Goal: Task Accomplishment & Management: Use online tool/utility

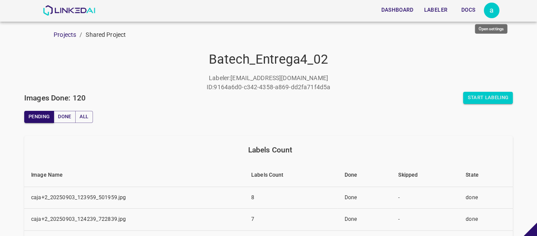
click at [491, 9] on div "a" at bounding box center [492, 11] width 16 height 16
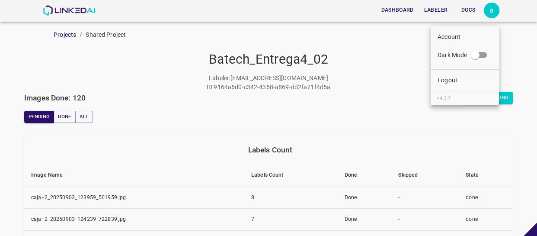
click at [449, 86] on li "Logout" at bounding box center [464, 80] width 68 height 14
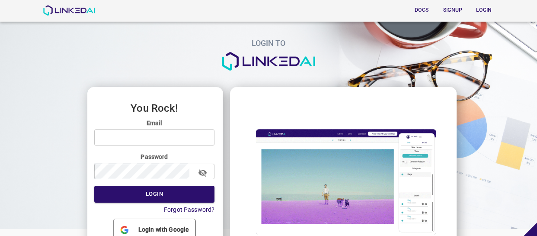
type input "[EMAIL_ADDRESS][DOMAIN_NAME]"
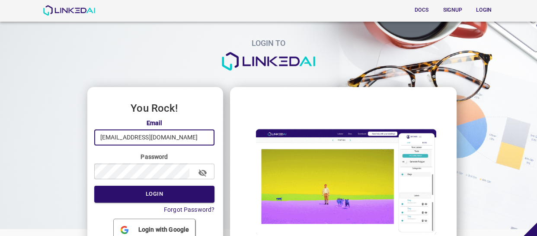
drag, startPoint x: 168, startPoint y: 139, endPoint x: 67, endPoint y: 141, distance: 100.3
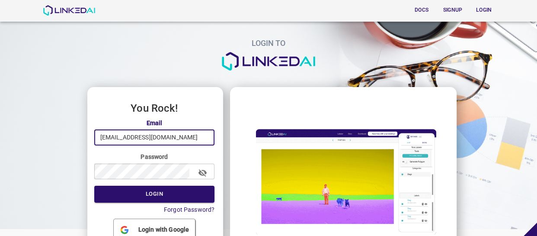
click at [67, 141] on div "LOGIN TO You Rock! Email allugole2013@gmail.com ​ Password ​ Login Forgot Passw…" at bounding box center [265, 137] width 544 height 288
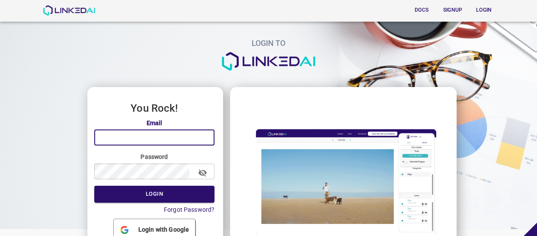
paste input "admin@linkedai.co"
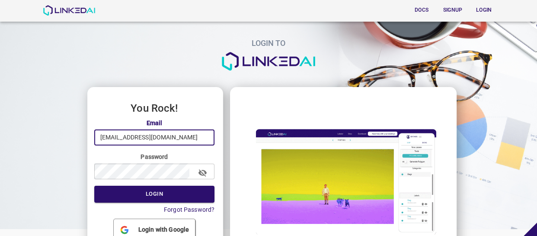
type input "admin@linkedai.co"
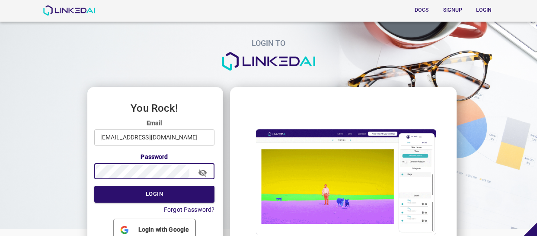
click at [87, 169] on div "You Rock! Email admin@linkedai.co ​ Password ​ Login Forgot Password? Login wit…" at bounding box center [155, 182] width 136 height 191
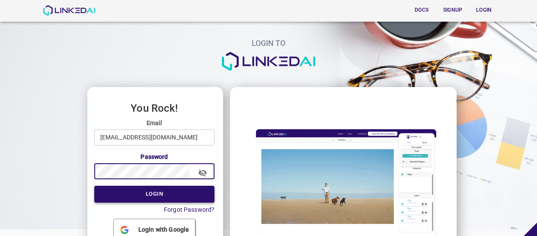
click at [119, 201] on button "Login" at bounding box center [154, 193] width 121 height 17
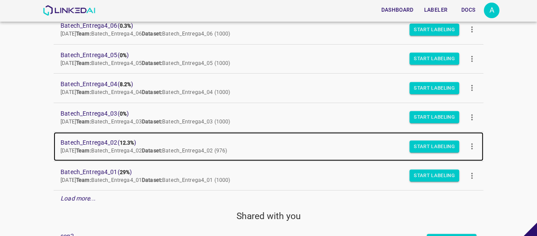
scroll to position [196, 0]
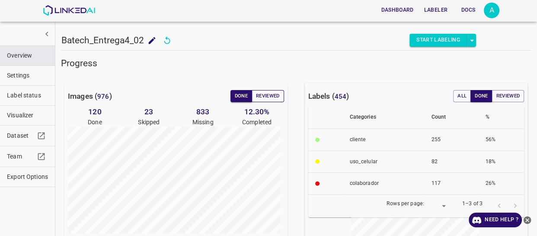
click at [276, 96] on button "Reviewed" at bounding box center [268, 96] width 32 height 12
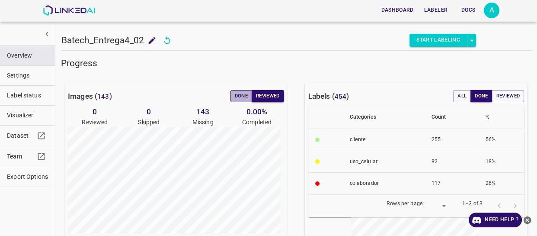
click at [231, 93] on button "Done" at bounding box center [241, 96] width 22 height 12
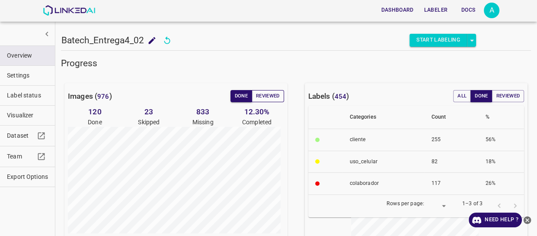
click at [271, 94] on button "Reviewed" at bounding box center [268, 96] width 32 height 12
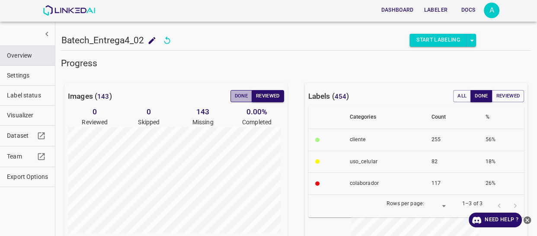
click at [240, 99] on button "Done" at bounding box center [241, 96] width 22 height 12
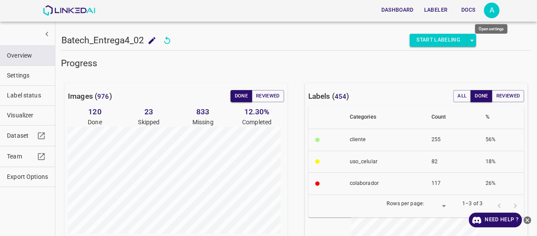
click at [494, 6] on div "A" at bounding box center [492, 11] width 16 height 16
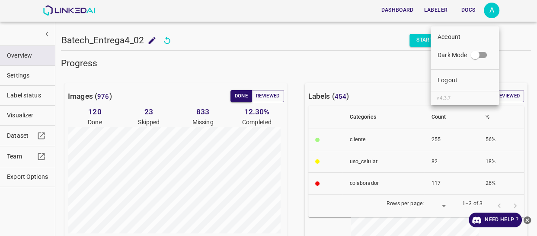
click at [458, 82] on li "Logout" at bounding box center [464, 80] width 68 height 14
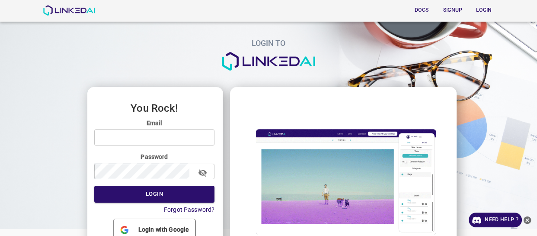
type input "[EMAIL_ADDRESS][DOMAIN_NAME]"
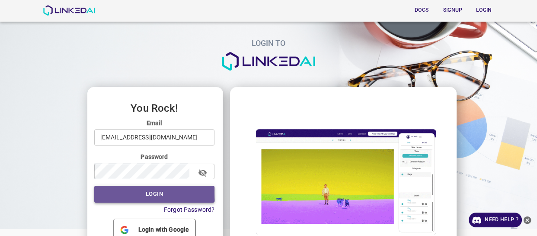
click at [143, 192] on button "Login" at bounding box center [154, 193] width 121 height 17
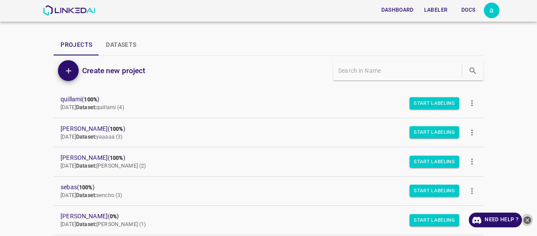
click at [526, 216] on icon "close-help" at bounding box center [527, 220] width 8 height 8
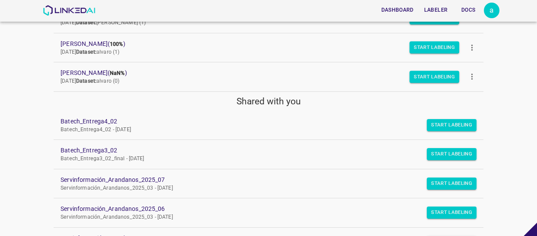
scroll to position [196, 0]
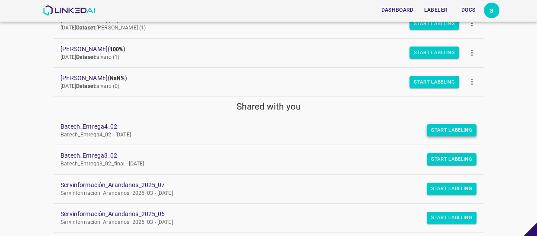
click at [437, 128] on button "Start Labeling" at bounding box center [452, 130] width 50 height 12
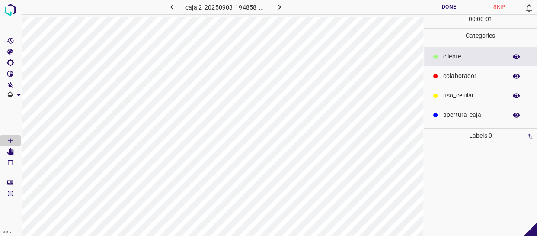
click at [466, 59] on p "cliente" at bounding box center [472, 56] width 59 height 9
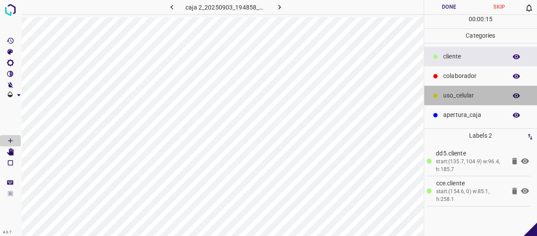
click at [484, 97] on p "uso_celular" at bounding box center [472, 95] width 59 height 9
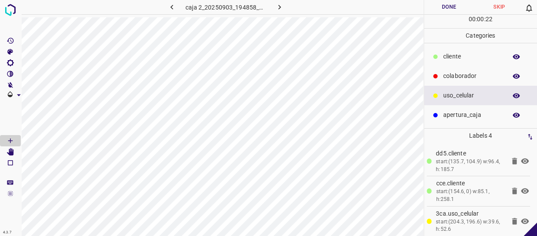
click at [484, 73] on p "colaborador" at bounding box center [472, 75] width 59 height 9
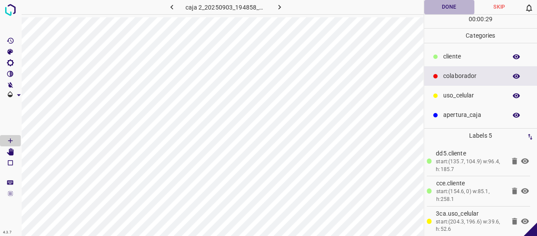
click at [462, 7] on button "Done" at bounding box center [449, 7] width 50 height 14
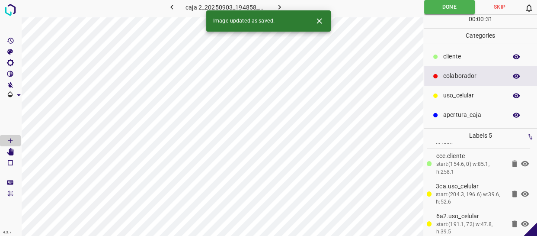
scroll to position [24, 0]
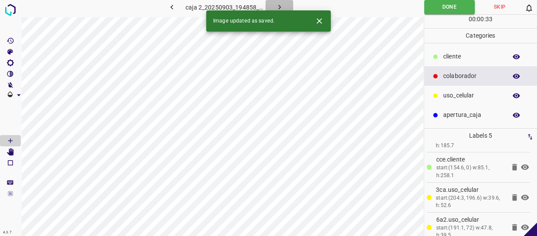
click at [277, 8] on icon "button" at bounding box center [279, 7] width 9 height 9
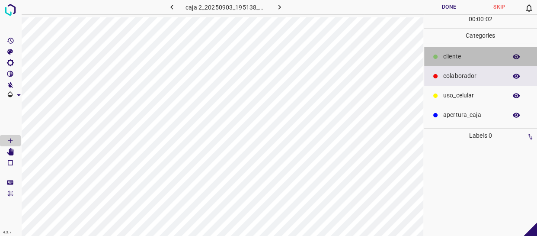
click at [477, 52] on p "cliente" at bounding box center [472, 56] width 59 height 9
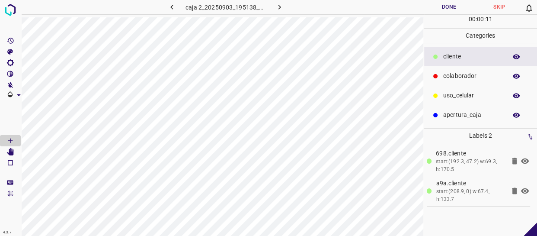
click at [484, 70] on div "colaborador" at bounding box center [480, 75] width 113 height 19
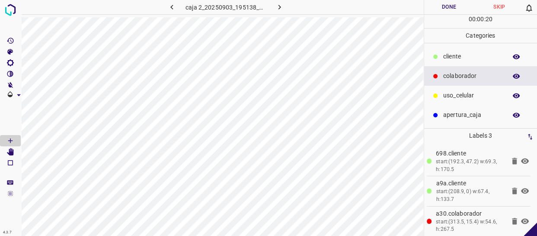
click at [445, 6] on button "Done" at bounding box center [449, 7] width 50 height 14
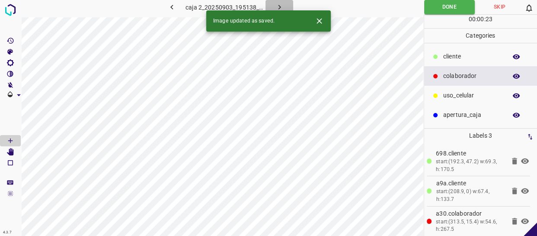
click at [280, 3] on icon "button" at bounding box center [279, 7] width 9 height 9
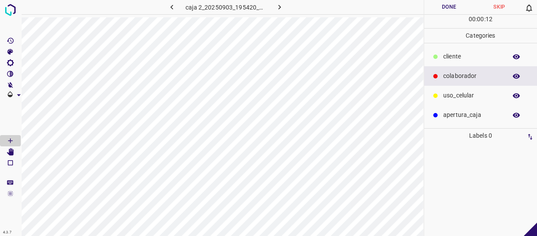
click at [473, 94] on p "uso_celular" at bounding box center [472, 95] width 59 height 9
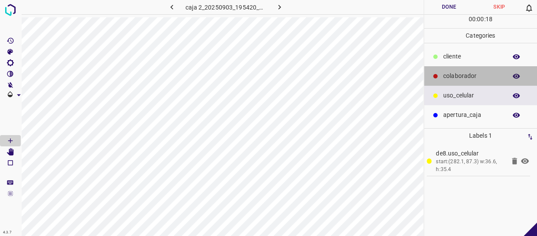
drag, startPoint x: 460, startPoint y: 69, endPoint x: 424, endPoint y: 68, distance: 35.4
click at [458, 69] on div "colaborador" at bounding box center [480, 75] width 113 height 19
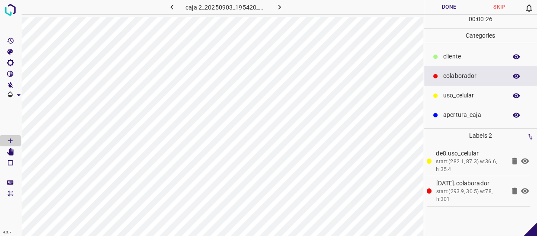
click at [469, 57] on p "cliente" at bounding box center [472, 56] width 59 height 9
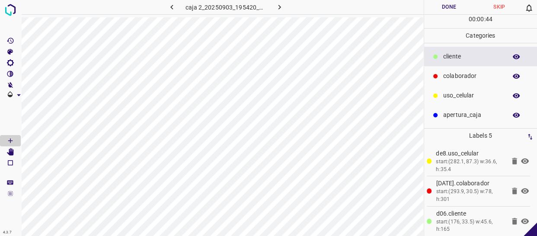
click at [459, 6] on button "Done" at bounding box center [449, 7] width 50 height 14
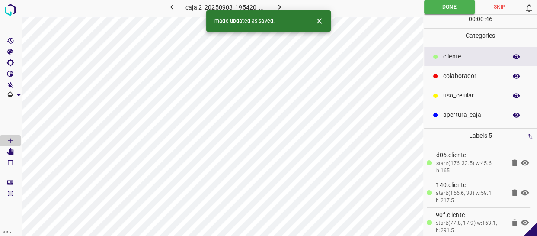
scroll to position [63, 0]
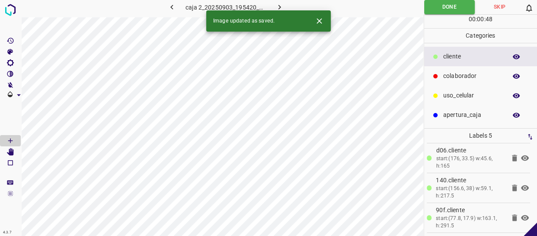
click at [279, 3] on icon "button" at bounding box center [279, 7] width 9 height 9
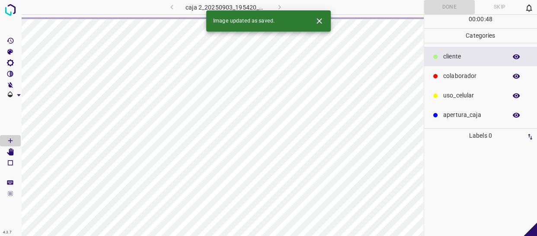
scroll to position [0, 0]
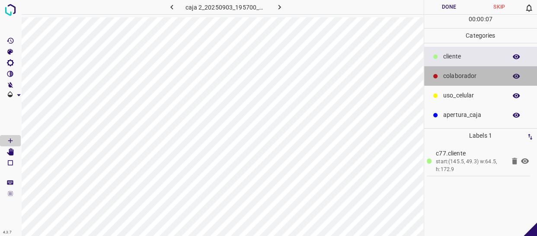
click at [445, 76] on p "colaborador" at bounding box center [472, 75] width 59 height 9
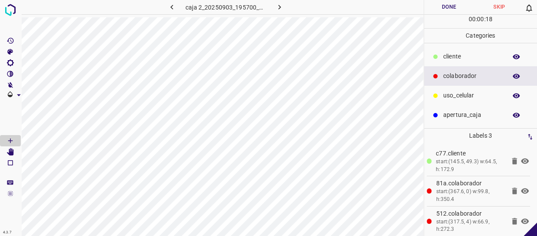
click at [444, 3] on button "Done" at bounding box center [449, 7] width 50 height 14
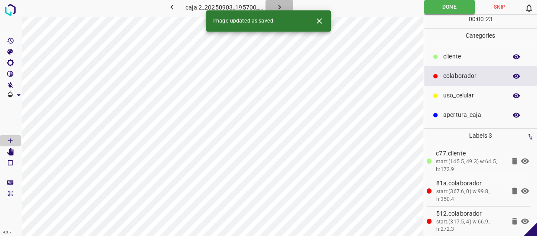
click at [275, 4] on icon "button" at bounding box center [279, 7] width 9 height 9
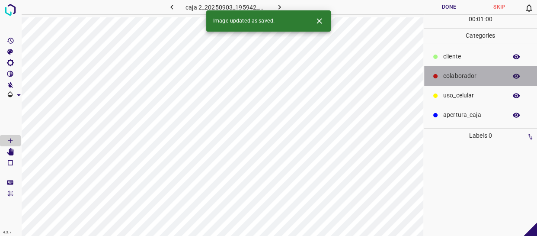
drag, startPoint x: 456, startPoint y: 79, endPoint x: 433, endPoint y: 83, distance: 23.2
click at [456, 79] on p "colaborador" at bounding box center [472, 75] width 59 height 9
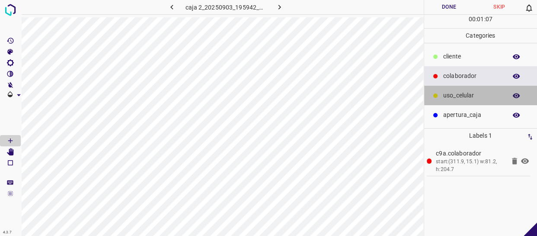
drag, startPoint x: 479, startPoint y: 92, endPoint x: 460, endPoint y: 95, distance: 19.3
click at [476, 92] on p "uso_celular" at bounding box center [472, 95] width 59 height 9
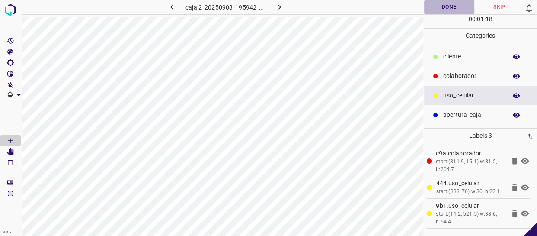
click at [454, 9] on button "Done" at bounding box center [449, 7] width 50 height 14
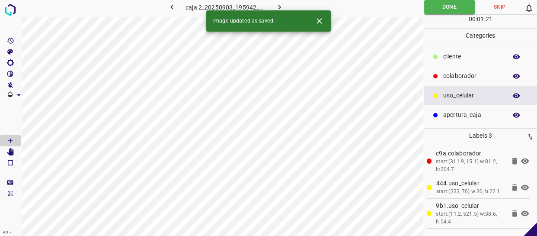
click at [176, 7] on icon "button" at bounding box center [171, 7] width 9 height 9
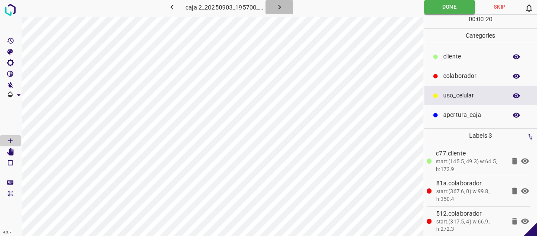
click at [273, 3] on button "button" at bounding box center [279, 7] width 28 height 14
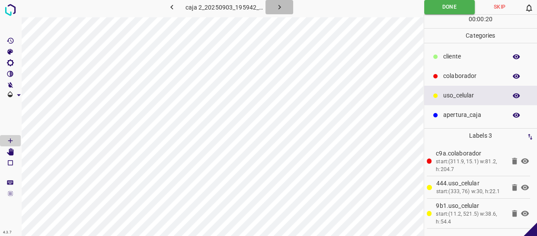
click at [277, 9] on icon "button" at bounding box center [279, 7] width 9 height 9
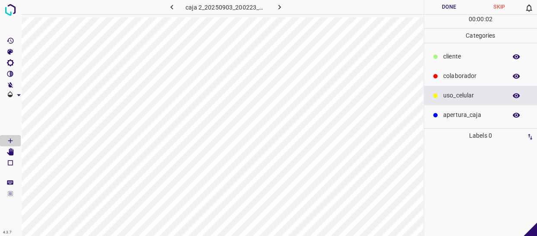
click at [464, 67] on div "colaborador" at bounding box center [480, 75] width 113 height 19
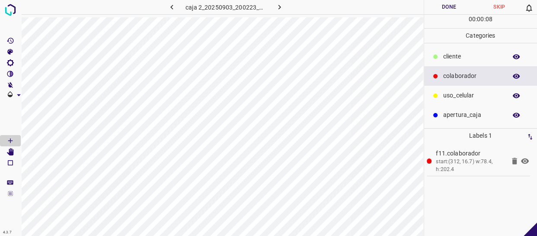
click at [463, 98] on p "uso_celular" at bounding box center [472, 95] width 59 height 9
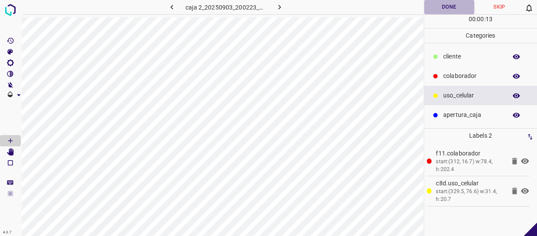
click at [451, 10] on button "Done" at bounding box center [449, 7] width 50 height 14
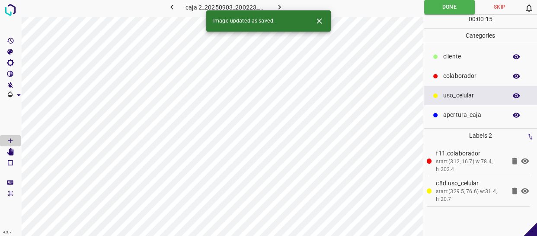
click at [284, 8] on button "button" at bounding box center [279, 7] width 28 height 14
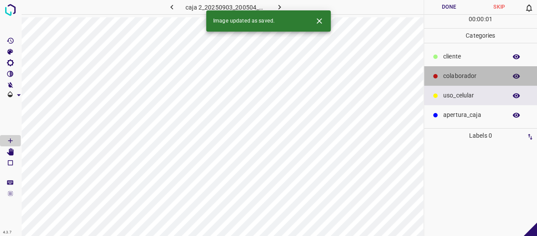
click at [459, 67] on div "colaborador" at bounding box center [480, 75] width 113 height 19
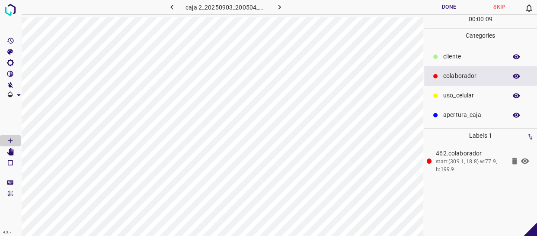
click at [452, 94] on p "uso_celular" at bounding box center [472, 95] width 59 height 9
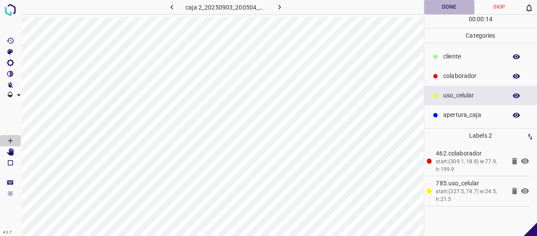
click at [464, 6] on button "Done" at bounding box center [449, 7] width 50 height 14
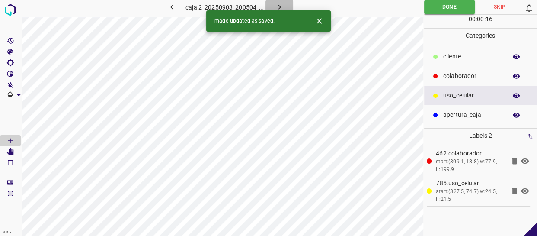
click at [277, 8] on icon "button" at bounding box center [279, 7] width 9 height 9
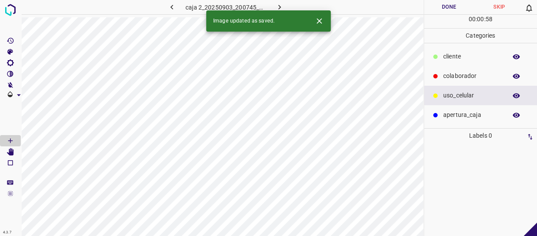
drag, startPoint x: 446, startPoint y: 72, endPoint x: 428, endPoint y: 75, distance: 18.8
click at [442, 73] on div "colaborador" at bounding box center [480, 75] width 113 height 19
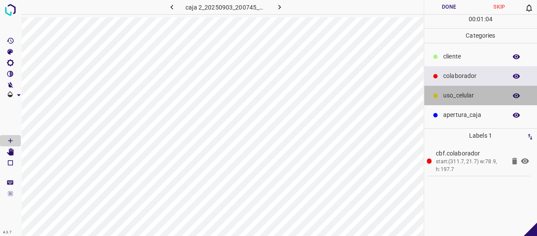
click at [468, 95] on p "uso_celular" at bounding box center [472, 95] width 59 height 9
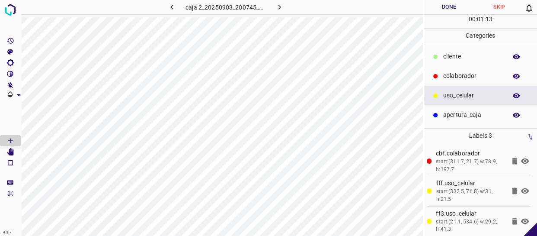
click at [456, 10] on button "Done" at bounding box center [449, 7] width 50 height 14
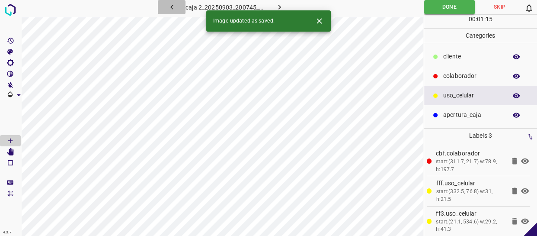
click at [176, 12] on button "button" at bounding box center [172, 7] width 28 height 14
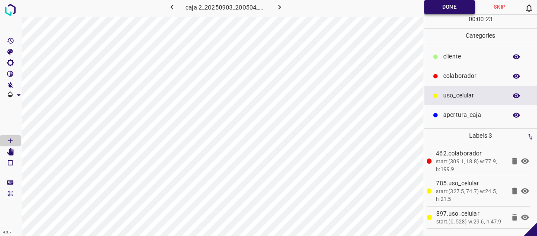
click at [455, 12] on button "Done" at bounding box center [449, 7] width 51 height 14
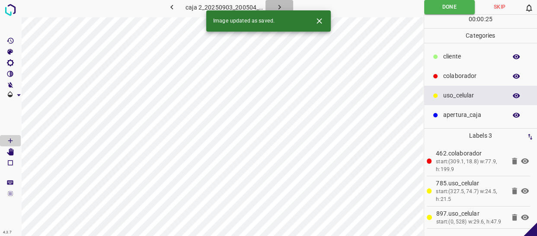
click at [281, 6] on icon "button" at bounding box center [279, 7] width 9 height 9
click at [279, 6] on icon "button" at bounding box center [279, 7] width 3 height 5
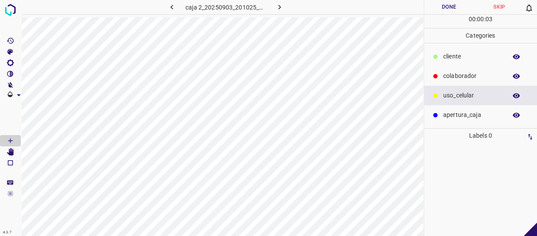
click at [472, 78] on p "colaborador" at bounding box center [472, 75] width 59 height 9
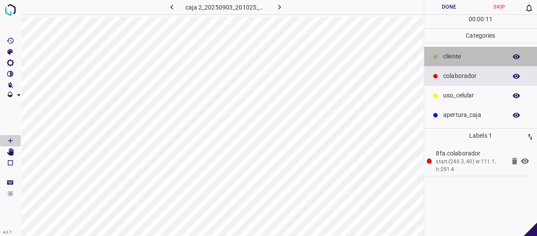
drag, startPoint x: 452, startPoint y: 61, endPoint x: 436, endPoint y: 61, distance: 16.4
click at [452, 60] on p "cliente" at bounding box center [472, 56] width 59 height 9
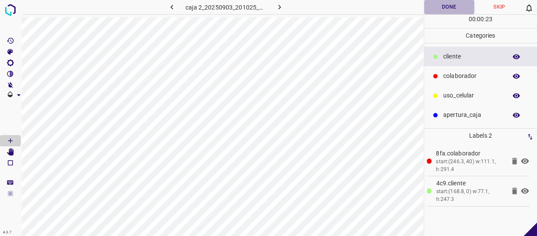
click at [447, 9] on button "Done" at bounding box center [449, 7] width 50 height 14
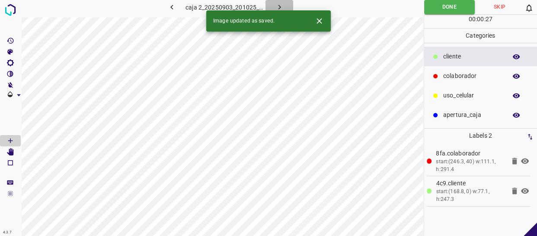
click at [278, 7] on icon "button" at bounding box center [279, 7] width 9 height 9
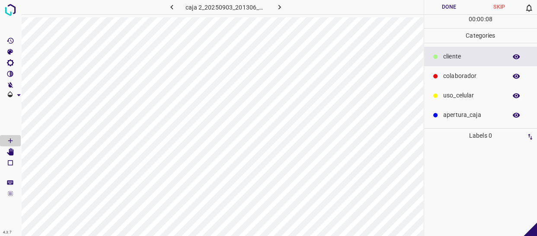
click at [498, 11] on button "Skip" at bounding box center [499, 7] width 50 height 14
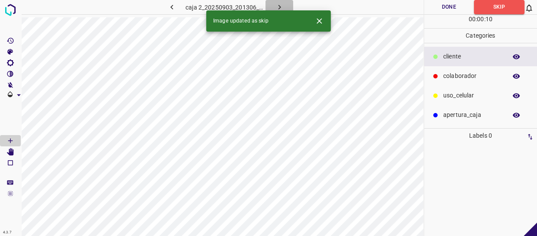
click at [284, 6] on button "button" at bounding box center [279, 7] width 28 height 14
click at [495, 4] on button "Skip" at bounding box center [499, 7] width 50 height 14
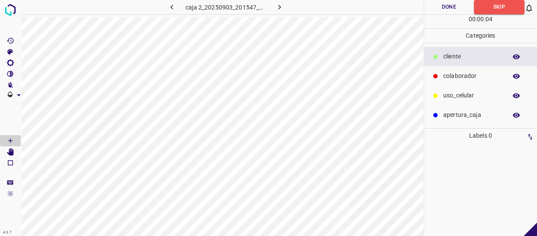
click at [285, 7] on button "button" at bounding box center [279, 7] width 28 height 14
click at [491, 6] on button "Skip" at bounding box center [499, 7] width 50 height 14
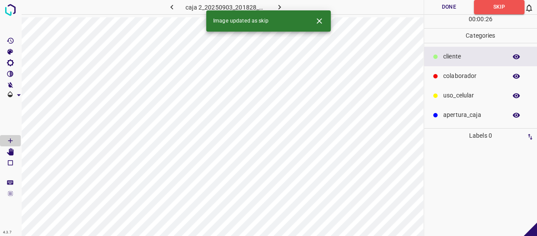
click at [274, 1] on button "button" at bounding box center [279, 7] width 28 height 14
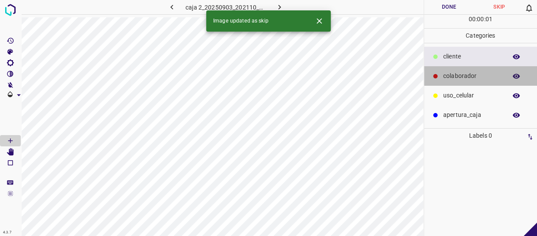
click at [460, 71] on p "colaborador" at bounding box center [472, 75] width 59 height 9
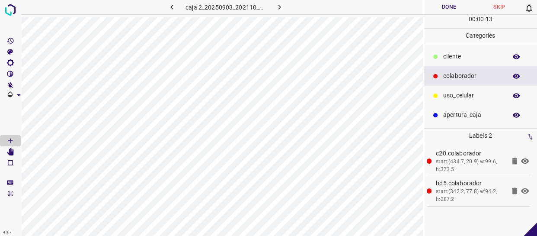
click at [447, 8] on button "Done" at bounding box center [449, 7] width 50 height 14
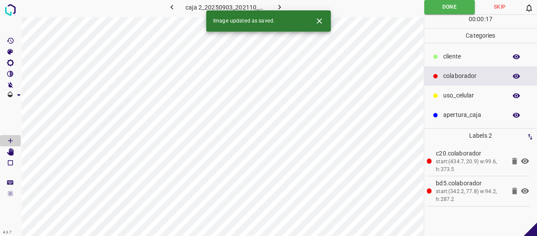
click at [284, 4] on button "button" at bounding box center [279, 7] width 28 height 14
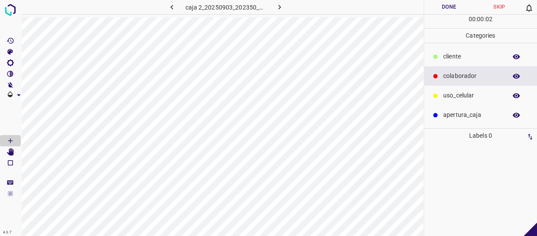
click at [480, 73] on p "colaborador" at bounding box center [472, 75] width 59 height 9
click at [470, 111] on p "apertura_caja" at bounding box center [472, 114] width 59 height 9
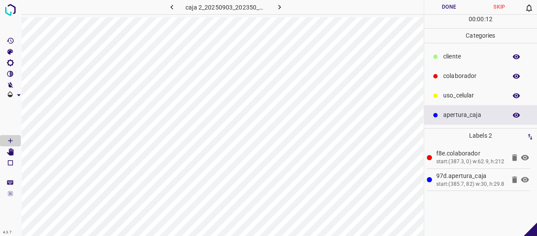
drag, startPoint x: 472, startPoint y: 71, endPoint x: 430, endPoint y: 70, distance: 42.4
click at [471, 71] on p "colaborador" at bounding box center [472, 75] width 59 height 9
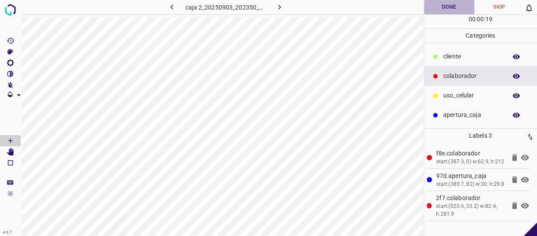
click at [453, 4] on button "Done" at bounding box center [449, 7] width 50 height 14
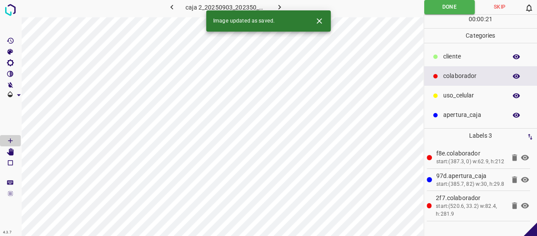
click at [279, 1] on button "button" at bounding box center [279, 7] width 28 height 14
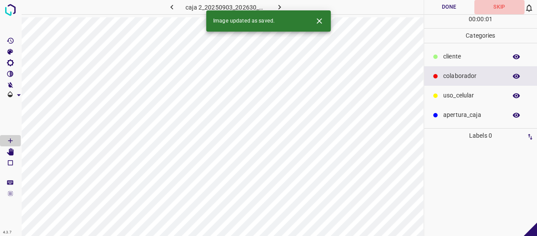
click at [501, 4] on button "Skip" at bounding box center [499, 7] width 50 height 14
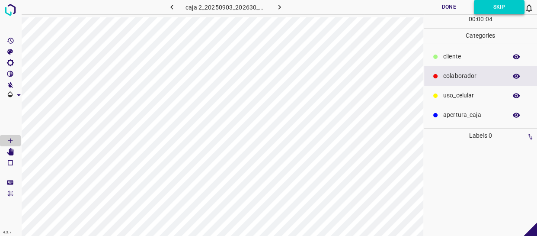
click at [502, 6] on button "Skip" at bounding box center [499, 7] width 51 height 14
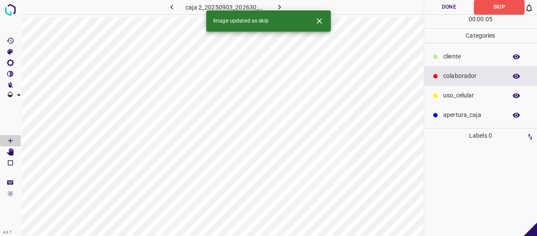
click at [285, 3] on button "button" at bounding box center [279, 7] width 28 height 14
click at [500, 10] on button "Skip" at bounding box center [499, 7] width 50 height 14
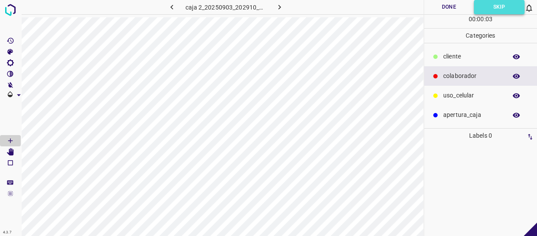
click at [500, 10] on button "Skip" at bounding box center [499, 7] width 51 height 14
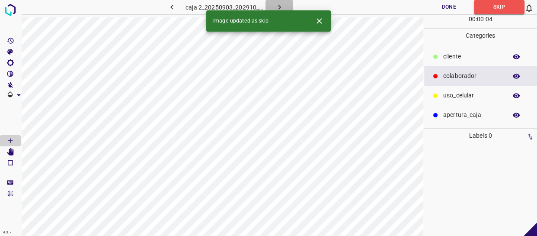
click at [276, 5] on icon "button" at bounding box center [279, 7] width 9 height 9
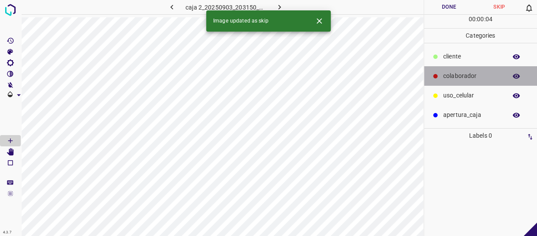
drag, startPoint x: 473, startPoint y: 75, endPoint x: 451, endPoint y: 78, distance: 22.2
click at [472, 76] on p "colaborador" at bounding box center [472, 75] width 59 height 9
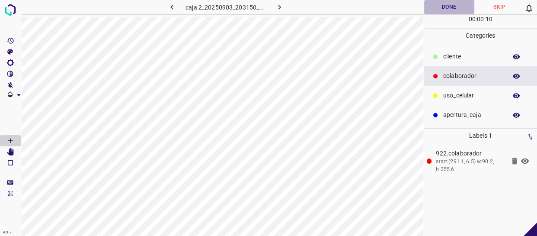
click at [450, 11] on button "Done" at bounding box center [449, 7] width 50 height 14
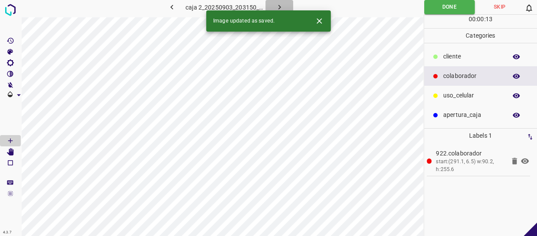
click at [273, 4] on button "button" at bounding box center [279, 7] width 28 height 14
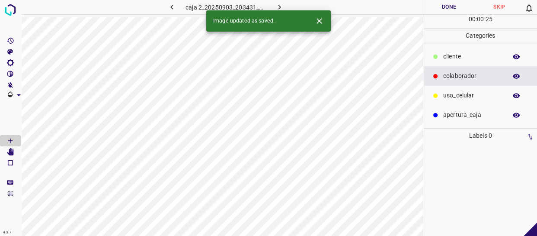
click at [497, 6] on button "Skip" at bounding box center [499, 7] width 50 height 14
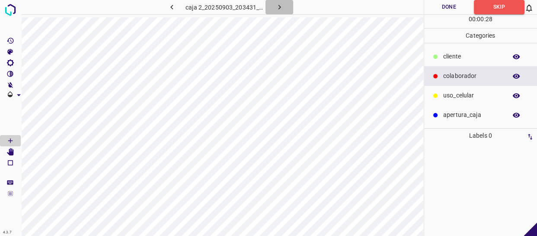
click at [277, 9] on icon "button" at bounding box center [279, 7] width 9 height 9
click at [499, 10] on button "Skip" at bounding box center [499, 7] width 50 height 14
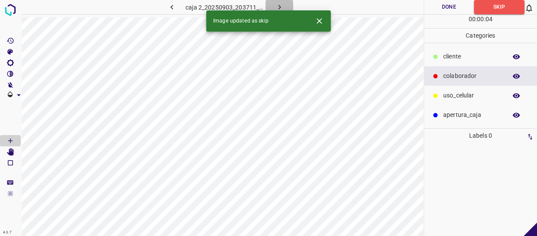
click at [282, 6] on icon "button" at bounding box center [279, 7] width 9 height 9
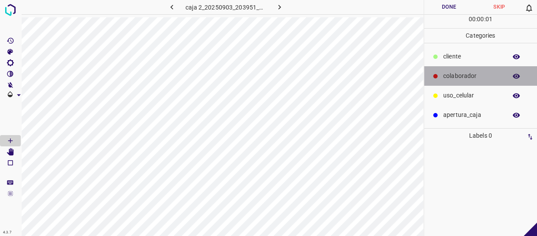
click at [441, 79] on div "colaborador" at bounding box center [480, 75] width 113 height 19
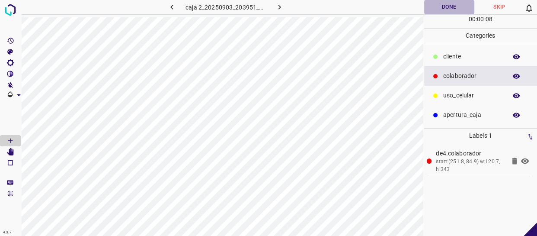
click at [449, 0] on button "Done" at bounding box center [449, 7] width 50 height 14
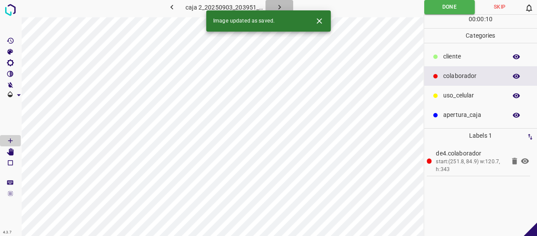
click at [276, 6] on icon "button" at bounding box center [279, 7] width 9 height 9
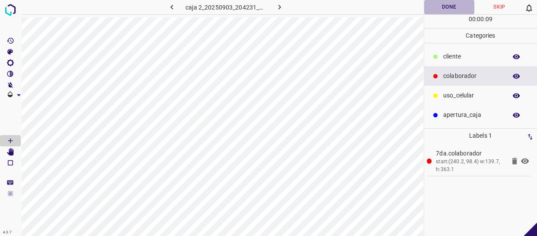
click at [449, 6] on button "Done" at bounding box center [449, 7] width 50 height 14
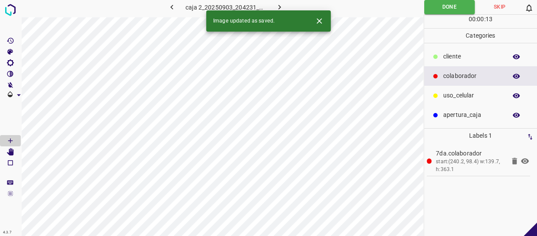
click at [278, 6] on icon "button" at bounding box center [279, 7] width 9 height 9
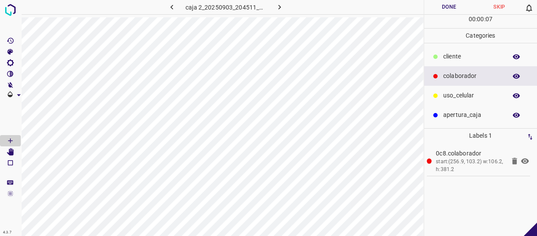
click at [458, 5] on button "Done" at bounding box center [449, 7] width 50 height 14
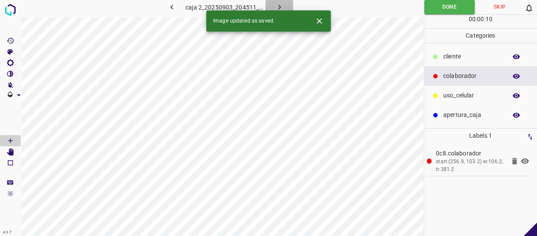
click at [281, 5] on icon "button" at bounding box center [279, 7] width 9 height 9
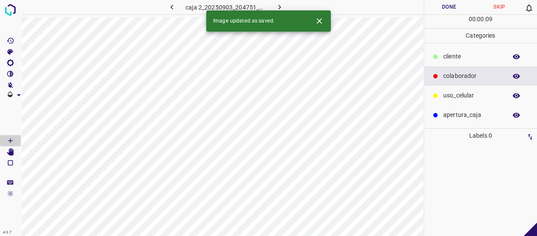
click at [463, 59] on p "cliente" at bounding box center [472, 56] width 59 height 9
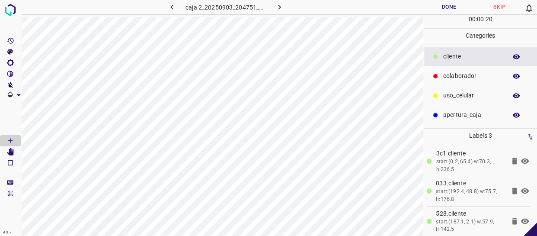
drag, startPoint x: 472, startPoint y: 77, endPoint x: 460, endPoint y: 74, distance: 12.2
click at [471, 77] on p "colaborador" at bounding box center [472, 75] width 59 height 9
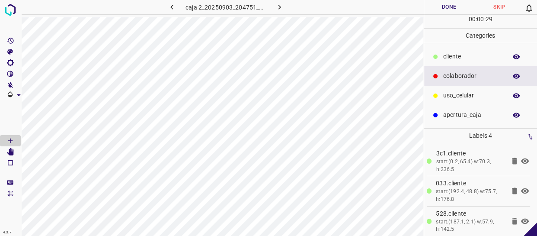
scroll to position [33, 0]
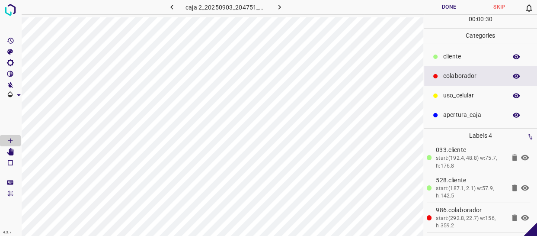
click at [448, 6] on button "Done" at bounding box center [449, 7] width 50 height 14
click at [462, 3] on button "Done" at bounding box center [449, 7] width 51 height 14
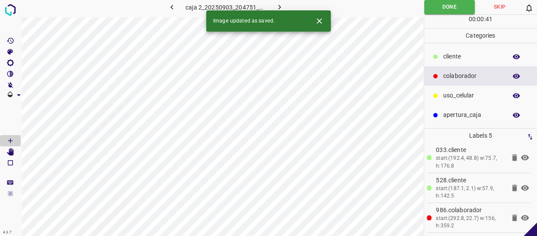
click at [283, 8] on icon "button" at bounding box center [279, 7] width 9 height 9
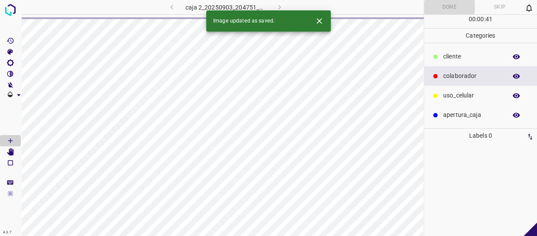
scroll to position [0, 0]
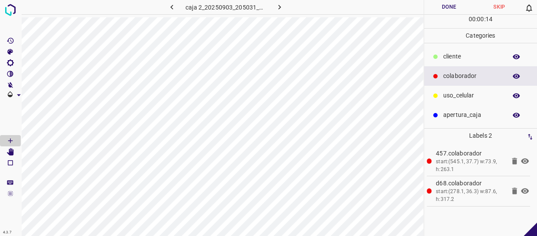
click at [468, 53] on p "cliente" at bounding box center [472, 56] width 59 height 9
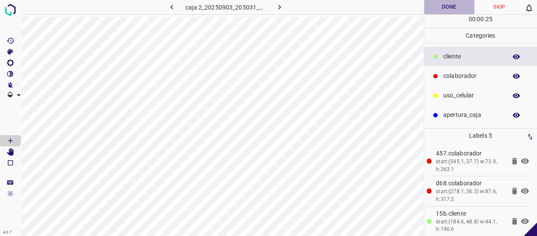
click at [454, 9] on button "Done" at bounding box center [449, 7] width 50 height 14
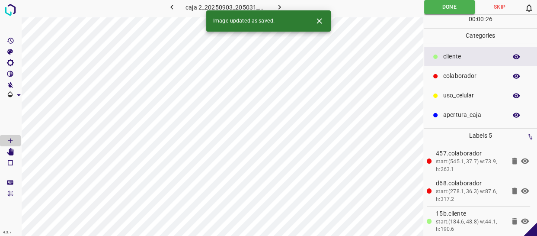
scroll to position [63, 0]
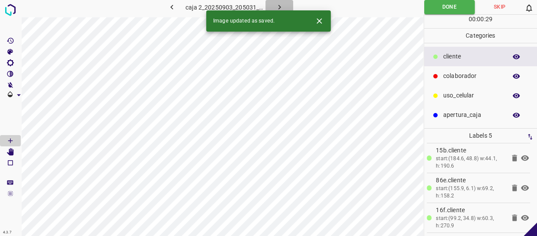
click at [280, 5] on icon "button" at bounding box center [279, 7] width 9 height 9
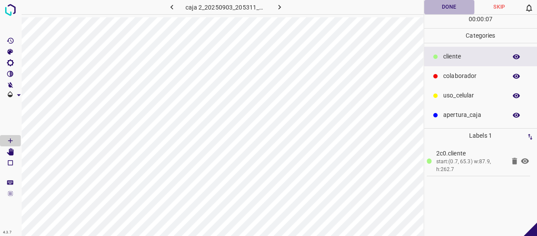
click at [461, 10] on button "Done" at bounding box center [449, 7] width 50 height 14
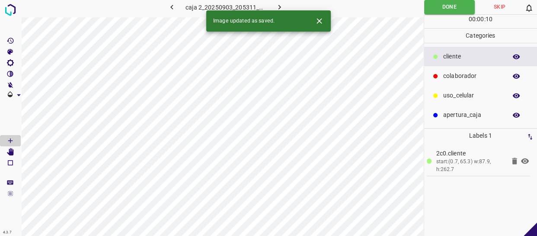
click at [277, 8] on icon "button" at bounding box center [279, 7] width 9 height 9
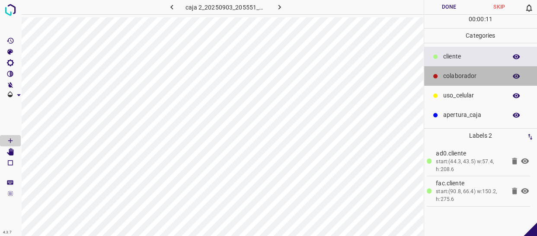
click at [459, 75] on p "colaborador" at bounding box center [472, 75] width 59 height 9
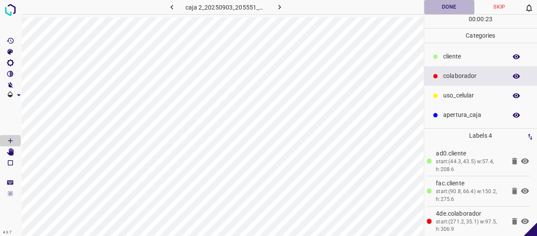
click at [454, 4] on button "Done" at bounding box center [449, 7] width 50 height 14
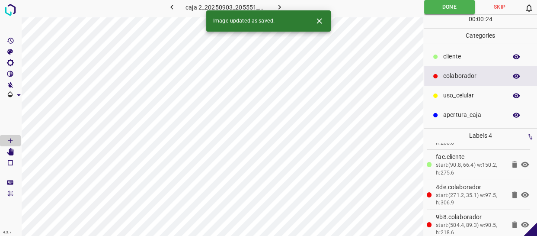
scroll to position [33, 0]
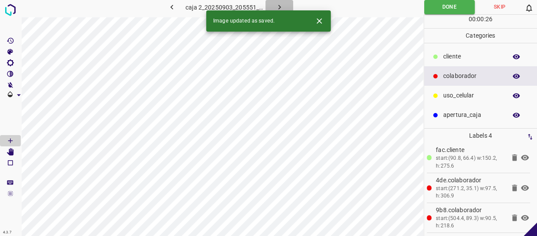
click at [282, 3] on icon "button" at bounding box center [279, 7] width 9 height 9
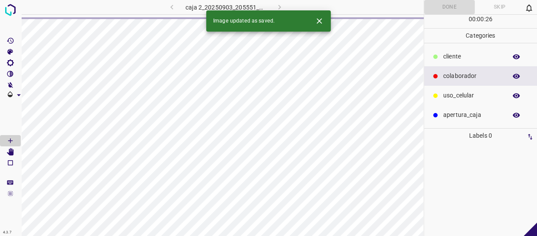
scroll to position [0, 0]
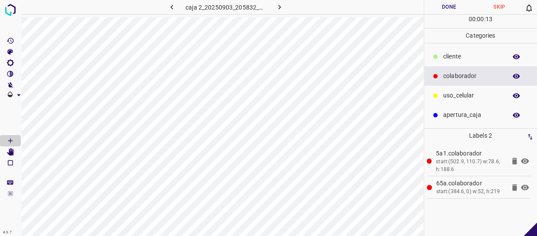
drag, startPoint x: 467, startPoint y: 58, endPoint x: 457, endPoint y: 60, distance: 10.5
click at [465, 58] on p "cliente" at bounding box center [472, 56] width 59 height 9
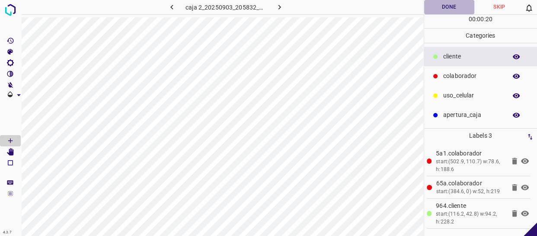
click at [435, 6] on button "Done" at bounding box center [449, 7] width 50 height 14
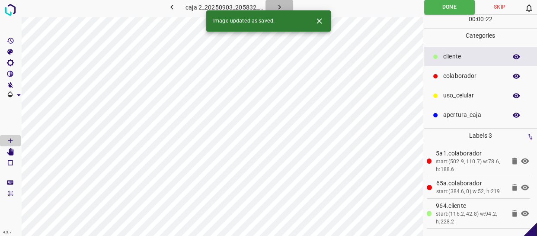
click at [280, 0] on button "button" at bounding box center [279, 7] width 28 height 14
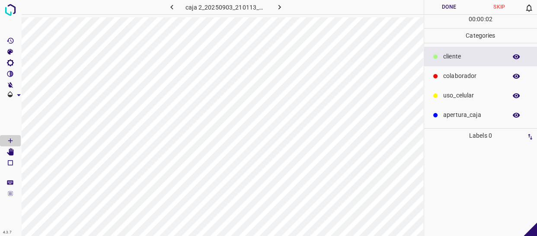
click at [449, 73] on p "colaborador" at bounding box center [472, 75] width 59 height 9
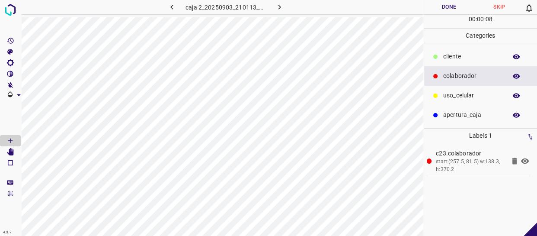
click at [465, 86] on div "uso_celular" at bounding box center [480, 95] width 113 height 19
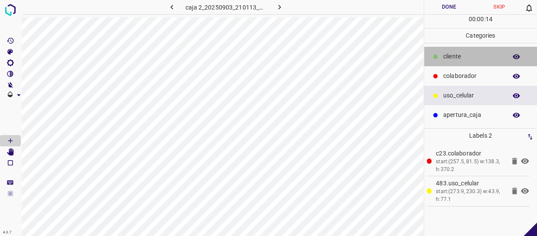
click at [457, 58] on p "cliente" at bounding box center [472, 56] width 59 height 9
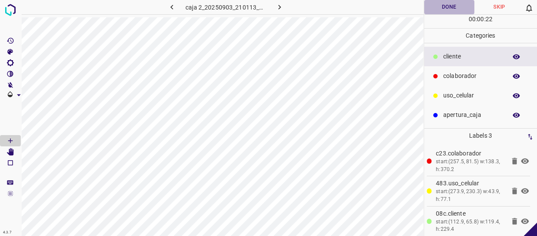
click at [448, 7] on button "Done" at bounding box center [449, 7] width 50 height 14
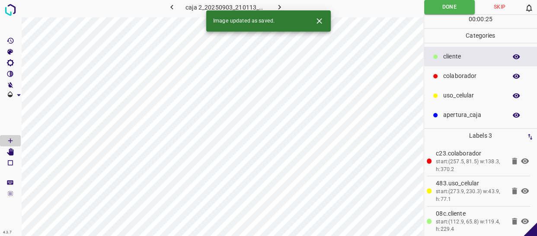
click at [276, 8] on icon "button" at bounding box center [279, 7] width 9 height 9
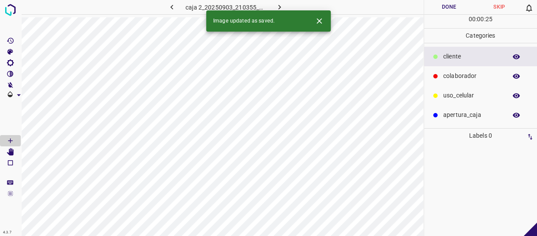
click at [462, 73] on p "colaborador" at bounding box center [472, 75] width 59 height 9
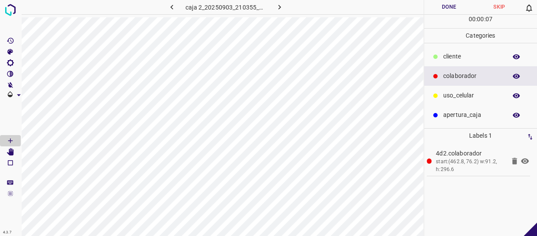
click at [451, 6] on button "Done" at bounding box center [449, 7] width 50 height 14
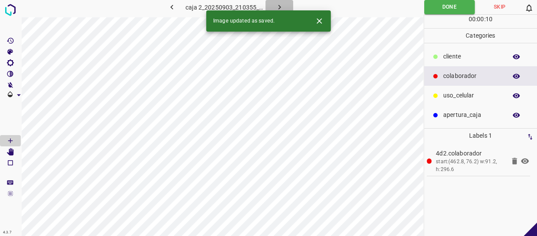
click at [277, 7] on icon "button" at bounding box center [279, 7] width 9 height 9
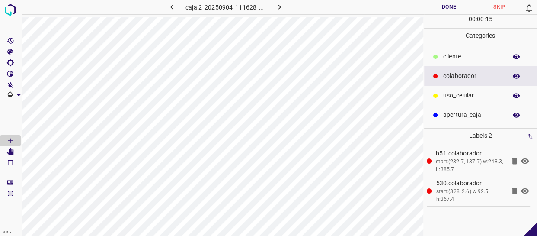
click at [462, 54] on p "cliente" at bounding box center [472, 56] width 59 height 9
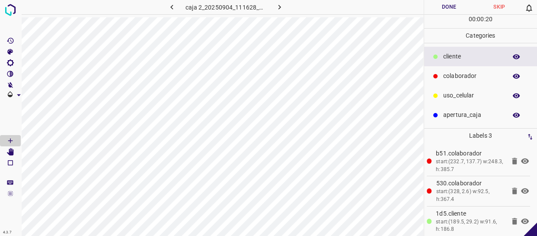
drag, startPoint x: 486, startPoint y: 86, endPoint x: 468, endPoint y: 89, distance: 18.1
click at [485, 86] on div "uso_celular" at bounding box center [480, 95] width 113 height 19
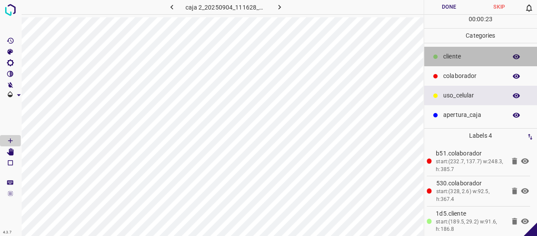
click at [474, 57] on p "cliente" at bounding box center [472, 56] width 59 height 9
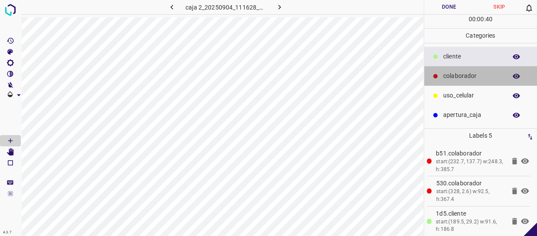
drag, startPoint x: 477, startPoint y: 73, endPoint x: 425, endPoint y: 76, distance: 51.9
click at [476, 73] on p "colaborador" at bounding box center [472, 75] width 59 height 9
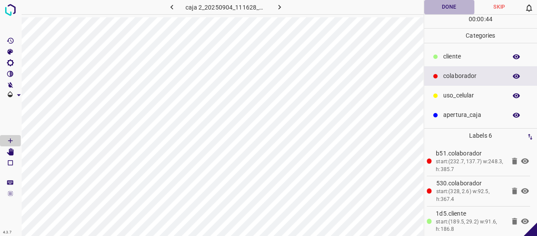
click at [445, 6] on button "Done" at bounding box center [449, 7] width 50 height 14
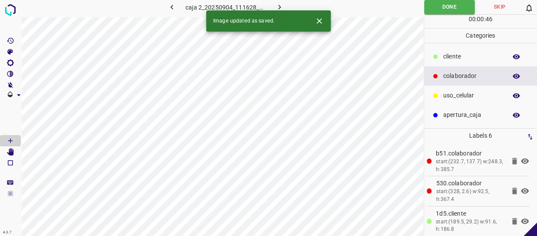
click at [280, 5] on icon "button" at bounding box center [279, 7] width 9 height 9
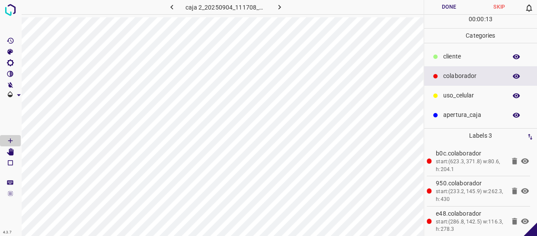
click at [467, 54] on p "cliente" at bounding box center [472, 56] width 59 height 9
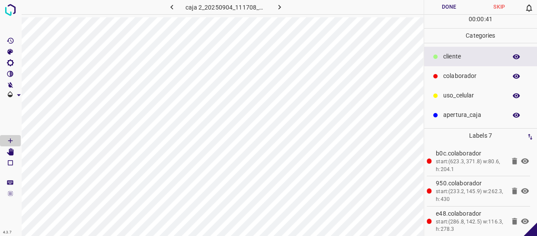
click at [454, 4] on button "Done" at bounding box center [449, 7] width 50 height 14
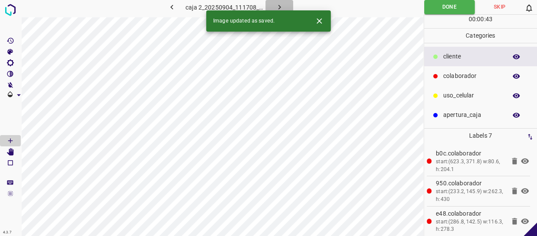
click at [278, 6] on icon "button" at bounding box center [279, 7] width 3 height 5
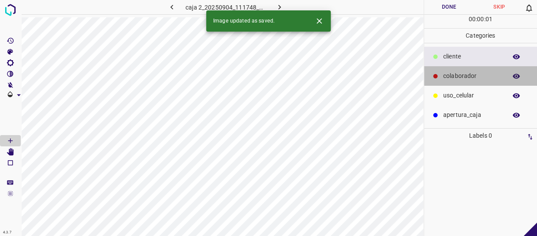
click at [481, 80] on p "colaborador" at bounding box center [472, 75] width 59 height 9
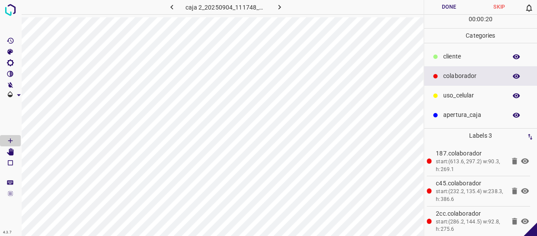
drag, startPoint x: 466, startPoint y: 54, endPoint x: 460, endPoint y: 53, distance: 5.8
click at [463, 54] on p "cliente" at bounding box center [472, 56] width 59 height 9
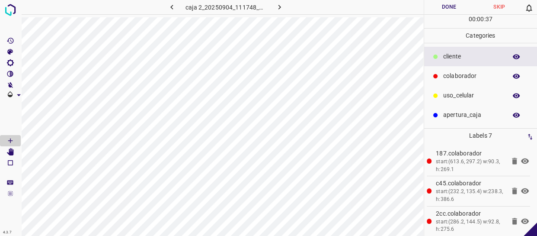
click at [457, 8] on button "Done" at bounding box center [449, 7] width 50 height 14
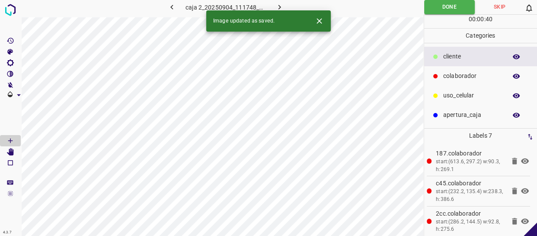
click at [270, 4] on button "button" at bounding box center [279, 7] width 28 height 14
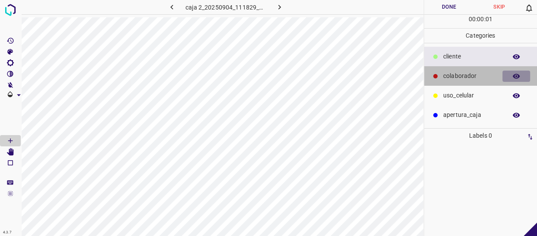
click at [510, 77] on button "button" at bounding box center [516, 75] width 28 height 11
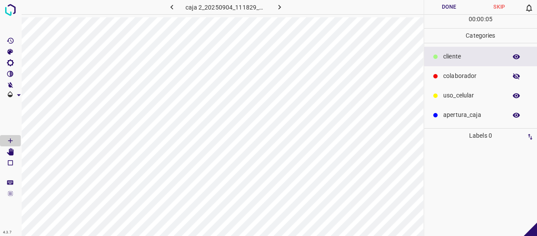
click at [521, 73] on button "button" at bounding box center [516, 75] width 28 height 11
click at [456, 73] on p "colaborador" at bounding box center [472, 75] width 59 height 9
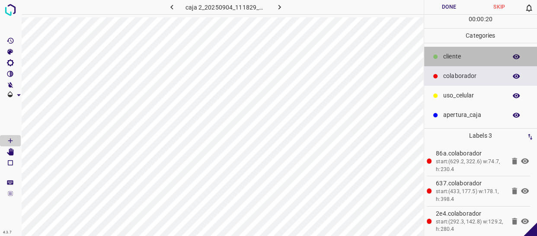
click at [460, 56] on p "cliente" at bounding box center [472, 56] width 59 height 9
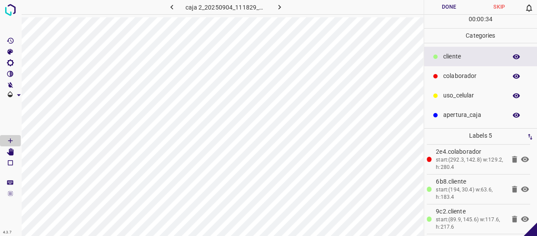
scroll to position [63, 0]
click at [463, 9] on button "Done" at bounding box center [449, 7] width 50 height 14
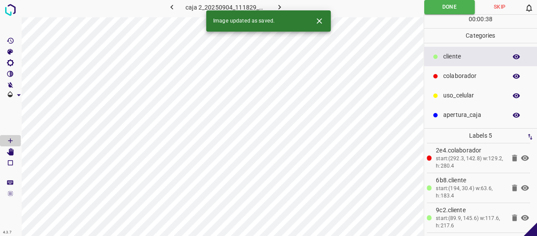
click at [277, 7] on icon "button" at bounding box center [279, 7] width 9 height 9
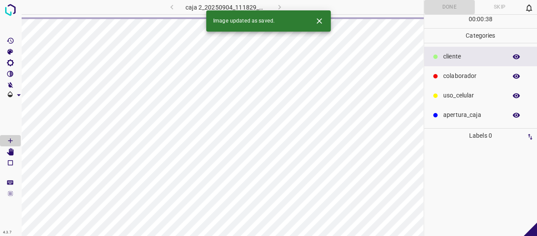
scroll to position [0, 0]
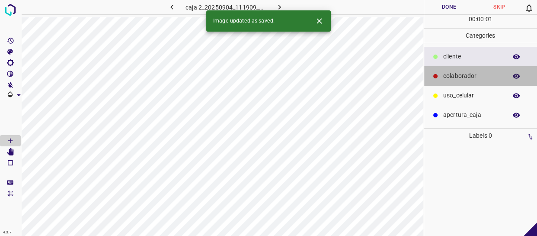
click at [477, 80] on div "colaborador" at bounding box center [480, 75] width 113 height 19
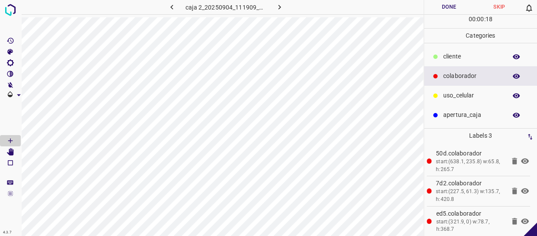
click at [468, 60] on p "cliente" at bounding box center [472, 56] width 59 height 9
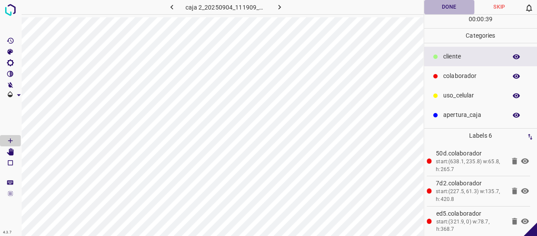
click at [450, 7] on button "Done" at bounding box center [449, 7] width 50 height 14
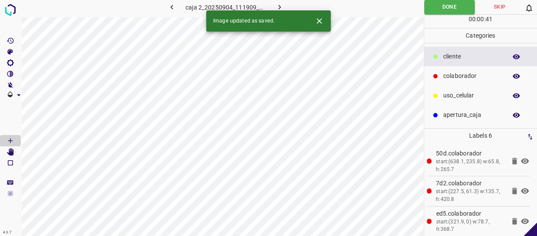
click at [280, 3] on icon "button" at bounding box center [279, 7] width 9 height 9
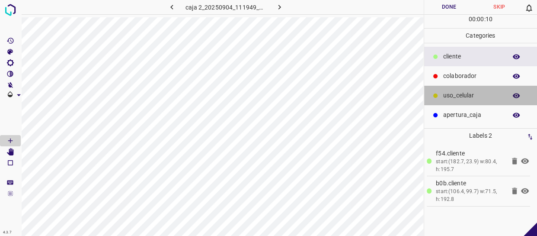
click at [474, 94] on p "uso_celular" at bounding box center [472, 95] width 59 height 9
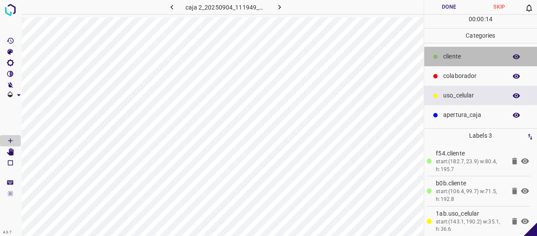
click at [460, 58] on p "cliente" at bounding box center [472, 56] width 59 height 9
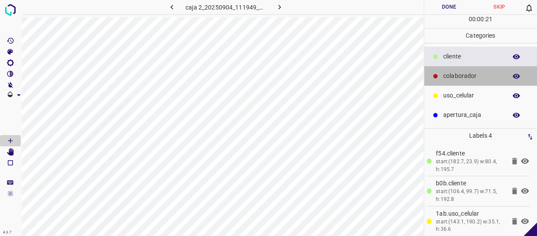
click at [450, 67] on div "colaborador" at bounding box center [480, 75] width 113 height 19
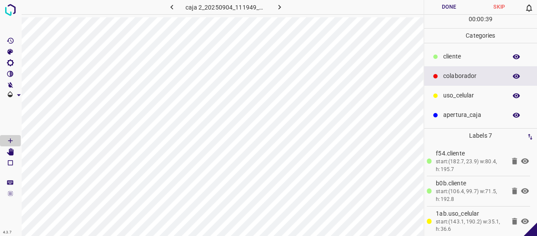
click at [461, 11] on button "Done" at bounding box center [449, 7] width 50 height 14
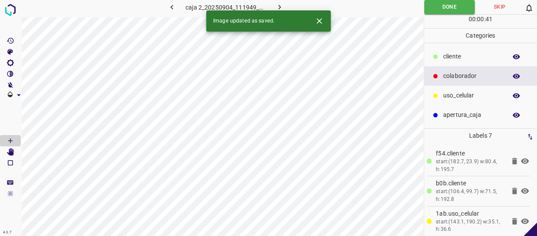
click at [280, 4] on icon "button" at bounding box center [279, 7] width 9 height 9
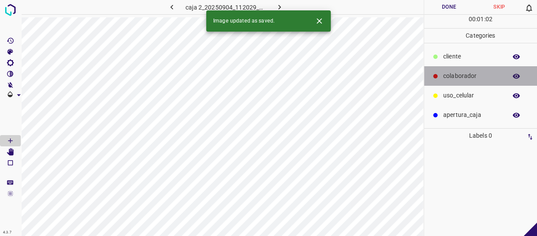
click at [452, 76] on p "colaborador" at bounding box center [472, 75] width 59 height 9
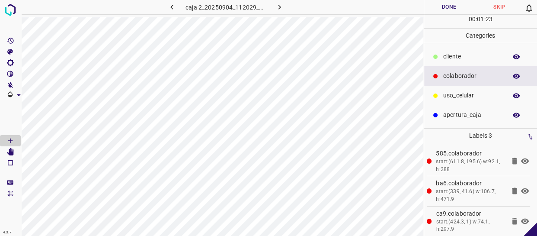
click at [475, 58] on p "cliente" at bounding box center [472, 56] width 59 height 9
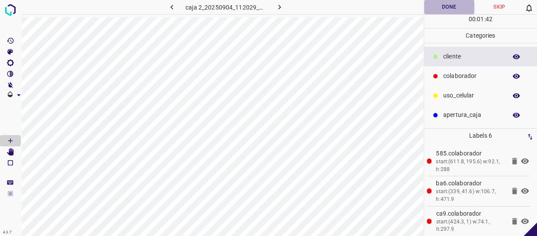
click at [445, 11] on button "Done" at bounding box center [449, 7] width 50 height 14
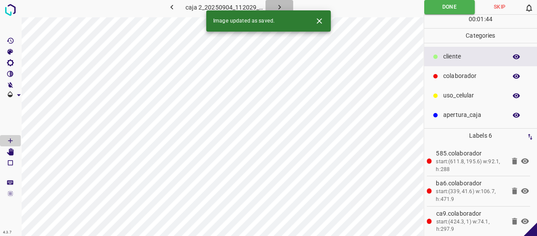
click at [286, 4] on button "button" at bounding box center [279, 7] width 28 height 14
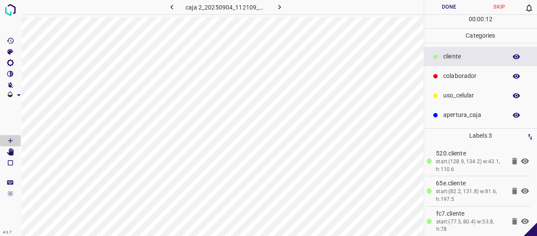
drag, startPoint x: 449, startPoint y: 98, endPoint x: 435, endPoint y: 96, distance: 13.9
click at [447, 96] on p "uso_celular" at bounding box center [472, 95] width 59 height 9
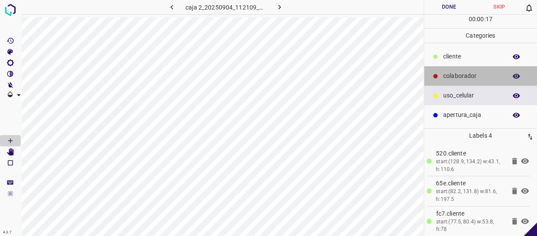
drag, startPoint x: 449, startPoint y: 75, endPoint x: 433, endPoint y: 75, distance: 16.9
click at [449, 75] on p "colaborador" at bounding box center [472, 75] width 59 height 9
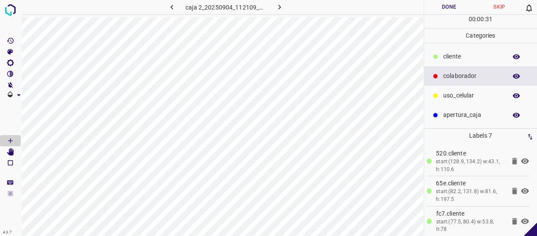
click at [440, 3] on button "Done" at bounding box center [449, 7] width 50 height 14
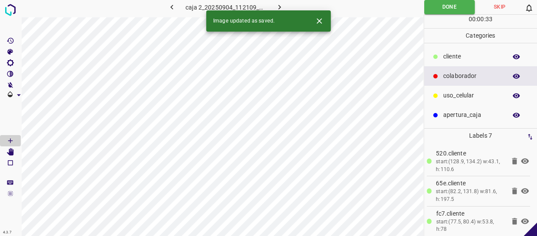
click at [277, 5] on icon "button" at bounding box center [279, 7] width 9 height 9
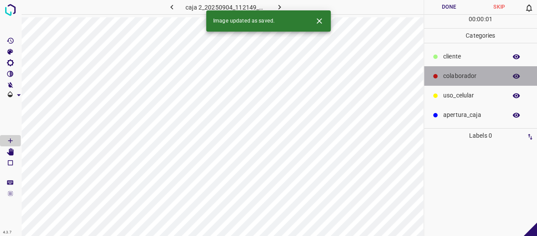
drag, startPoint x: 480, startPoint y: 72, endPoint x: 423, endPoint y: 102, distance: 64.0
click at [480, 72] on p "colaborador" at bounding box center [472, 75] width 59 height 9
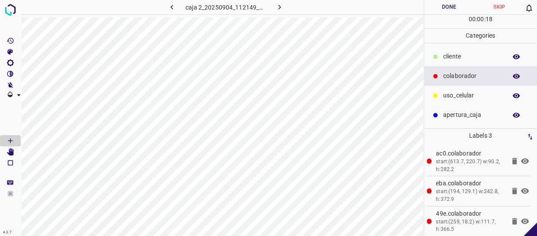
click at [477, 58] on p "cliente" at bounding box center [472, 56] width 59 height 9
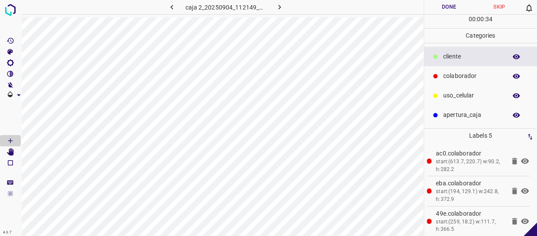
click at [448, 1] on button "Done" at bounding box center [449, 7] width 50 height 14
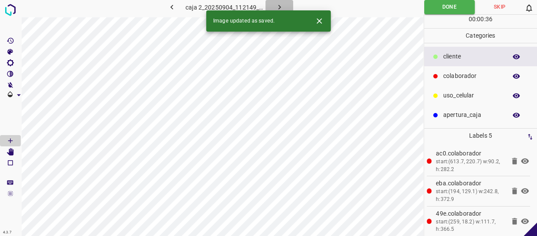
click at [273, 5] on button "button" at bounding box center [279, 7] width 28 height 14
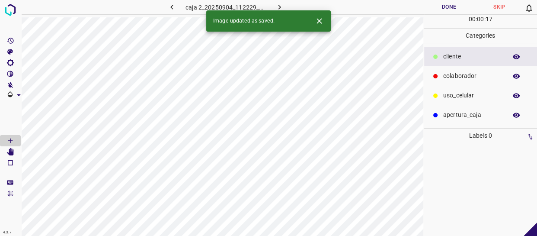
click at [455, 74] on p "colaborador" at bounding box center [472, 75] width 59 height 9
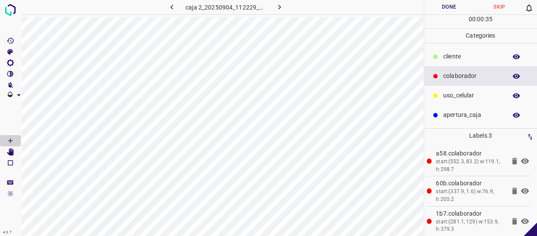
click at [450, 111] on p "apertura_caja" at bounding box center [472, 114] width 59 height 9
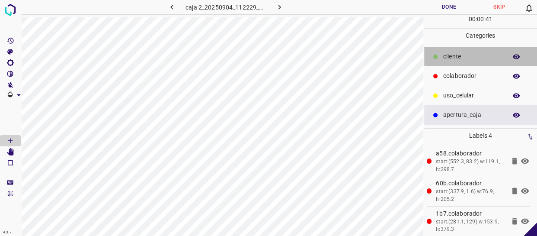
click at [467, 51] on div "cliente" at bounding box center [480, 56] width 113 height 19
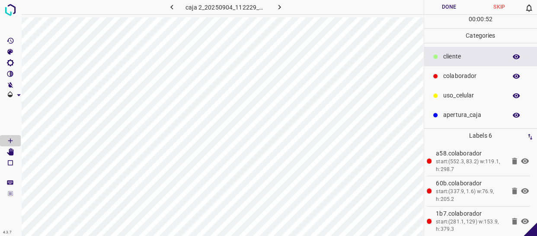
click at [451, 10] on button "Done" at bounding box center [449, 7] width 50 height 14
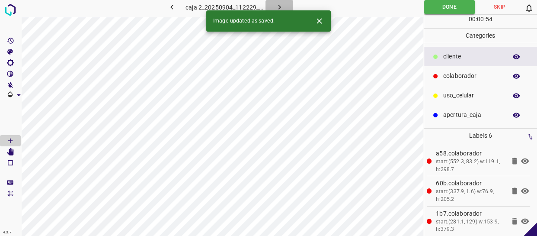
click at [278, 5] on icon "button" at bounding box center [279, 7] width 3 height 5
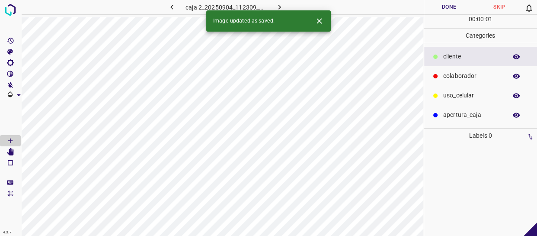
click at [450, 74] on p "colaborador" at bounding box center [472, 75] width 59 height 9
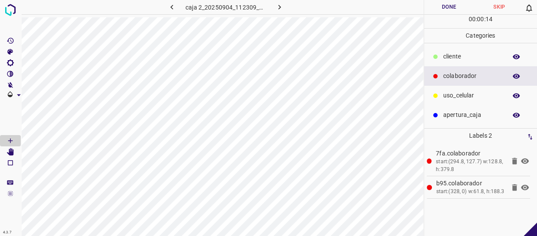
click at [475, 112] on p "apertura_caja" at bounding box center [472, 114] width 59 height 9
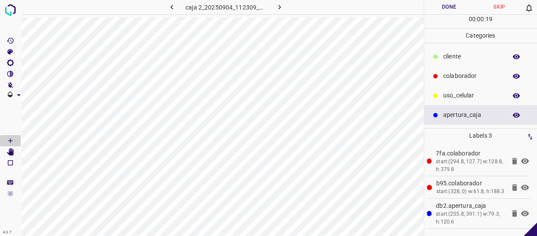
click at [475, 92] on p "uso_celular" at bounding box center [472, 95] width 59 height 9
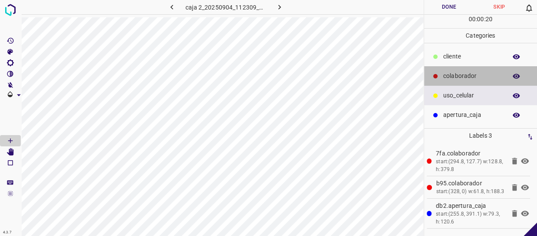
click at [458, 76] on p "colaborador" at bounding box center [472, 75] width 59 height 9
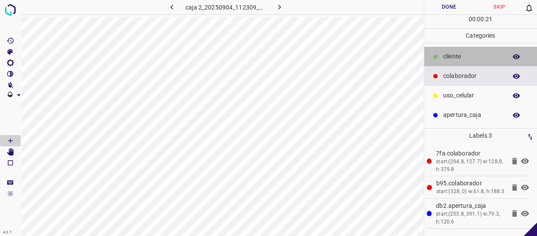
click at [460, 54] on p "cliente" at bounding box center [472, 56] width 59 height 9
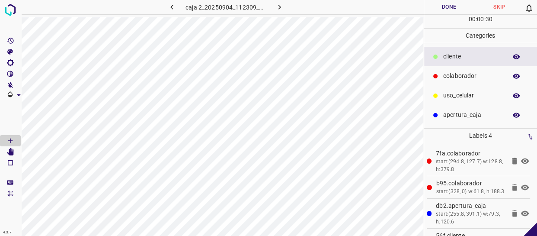
click at [454, 8] on button "Done" at bounding box center [449, 7] width 50 height 14
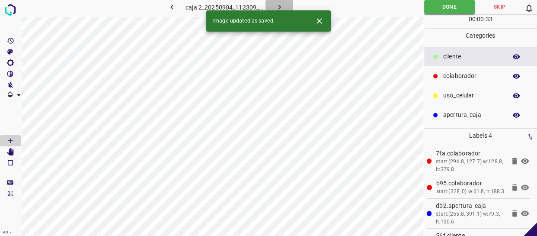
click at [276, 3] on icon "button" at bounding box center [279, 7] width 9 height 9
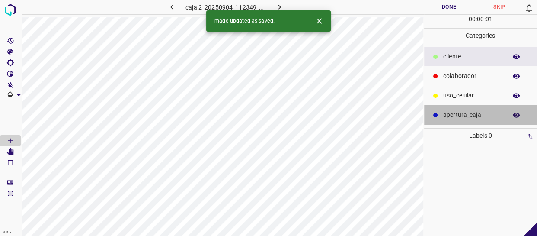
click at [464, 117] on p "apertura_caja" at bounding box center [472, 114] width 59 height 9
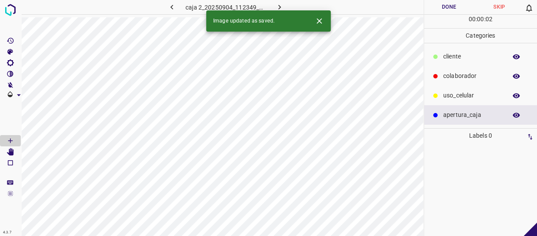
click at [471, 73] on p "colaborador" at bounding box center [472, 75] width 59 height 9
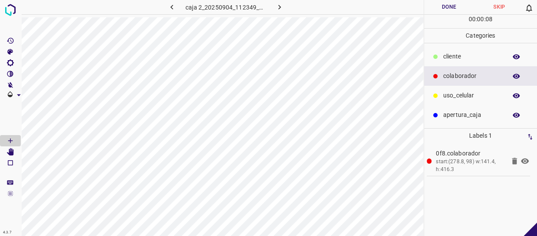
click at [469, 120] on div "apertura_caja" at bounding box center [480, 114] width 113 height 19
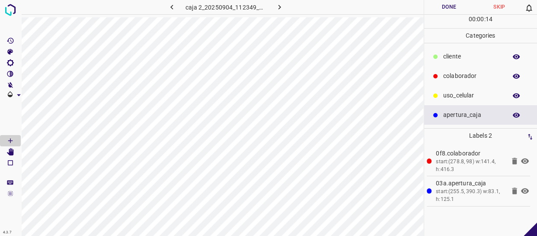
click at [461, 56] on p "cliente" at bounding box center [472, 56] width 59 height 9
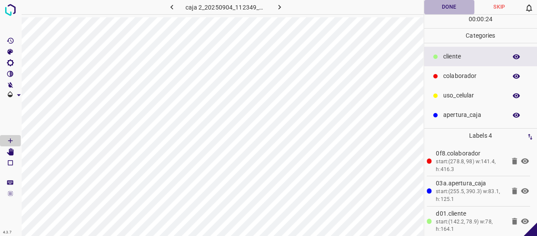
click at [434, 9] on button "Done" at bounding box center [449, 7] width 50 height 14
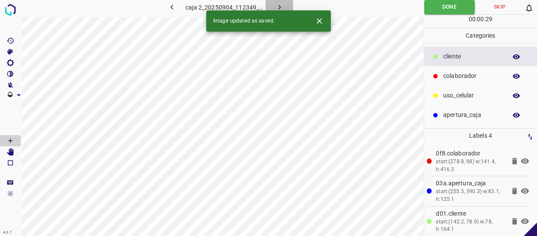
click at [280, 6] on icon "button" at bounding box center [279, 7] width 9 height 9
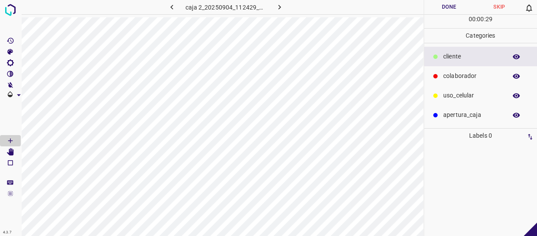
click at [444, 77] on p "colaborador" at bounding box center [472, 75] width 59 height 9
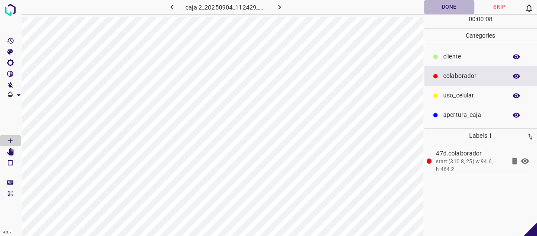
click at [456, 6] on button "Done" at bounding box center [449, 7] width 50 height 14
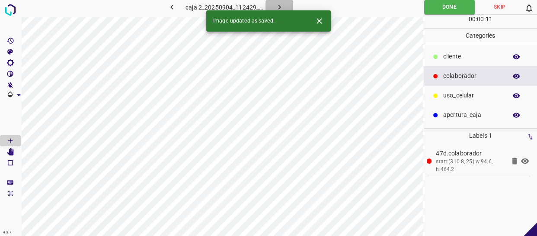
click at [272, 6] on button "button" at bounding box center [279, 7] width 28 height 14
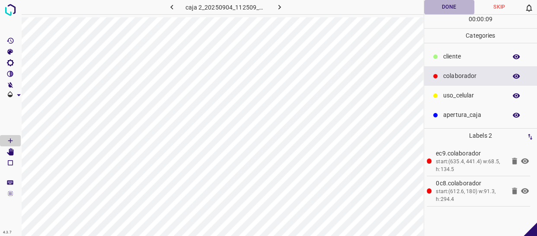
click at [452, 9] on button "Done" at bounding box center [449, 7] width 50 height 14
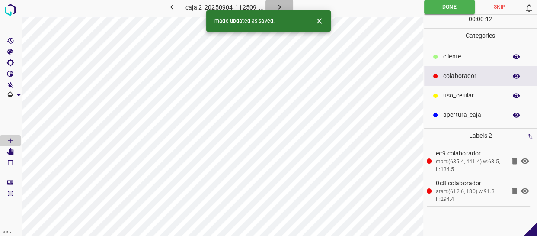
click at [280, 4] on icon "button" at bounding box center [279, 7] width 9 height 9
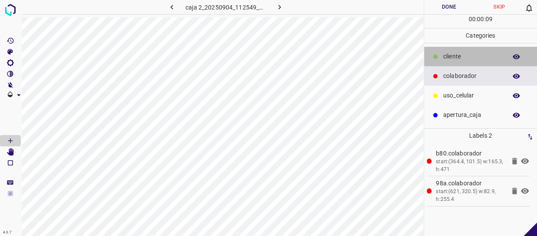
click at [458, 48] on div "cliente" at bounding box center [480, 56] width 113 height 19
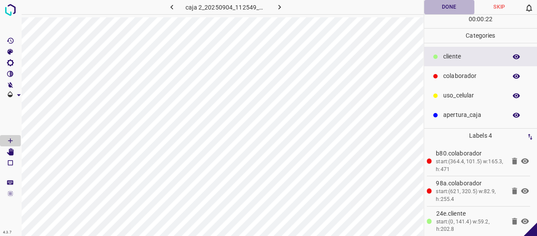
click at [449, 11] on button "Done" at bounding box center [449, 7] width 50 height 14
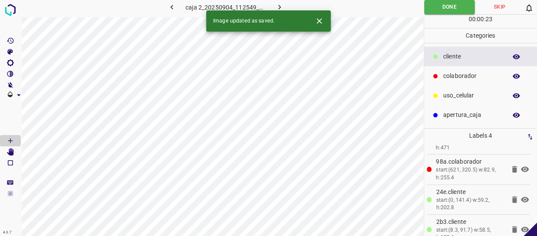
scroll to position [33, 0]
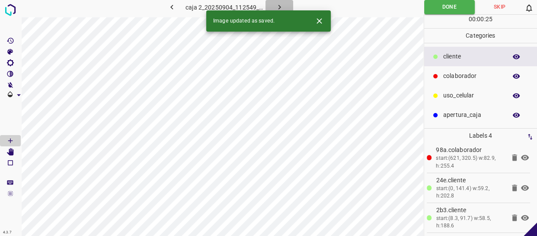
click at [279, 3] on icon "button" at bounding box center [279, 7] width 9 height 9
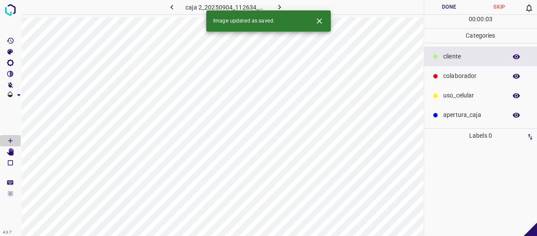
click at [474, 77] on p "colaborador" at bounding box center [472, 75] width 59 height 9
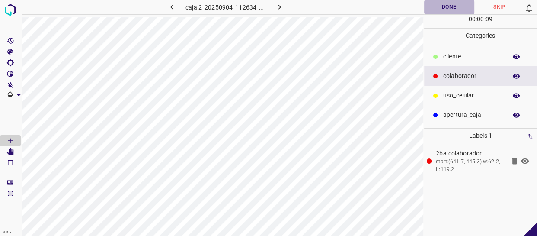
click at [458, 13] on button "Done" at bounding box center [449, 7] width 50 height 14
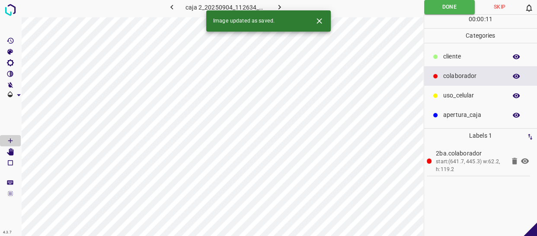
click at [279, 5] on icon "button" at bounding box center [279, 7] width 9 height 9
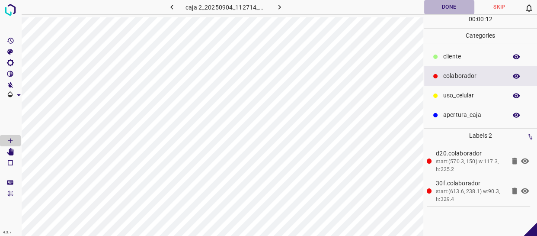
click at [457, 1] on button "Done" at bounding box center [449, 7] width 50 height 14
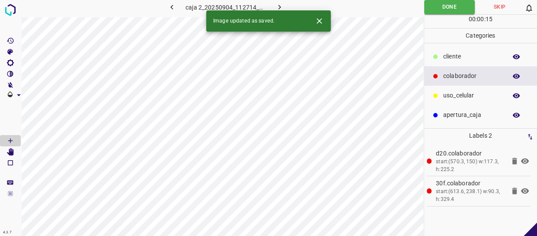
click at [269, 5] on button "button" at bounding box center [279, 7] width 28 height 14
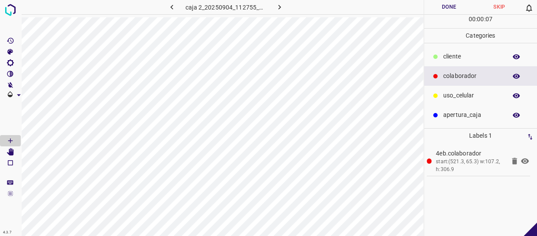
click at [454, 3] on button "Done" at bounding box center [449, 7] width 50 height 14
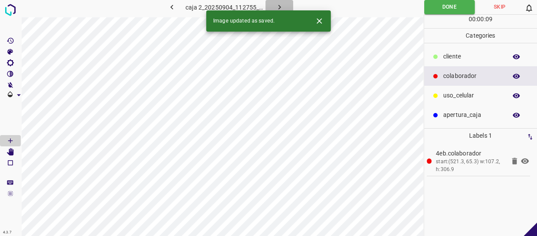
click at [273, 5] on button "button" at bounding box center [279, 7] width 28 height 14
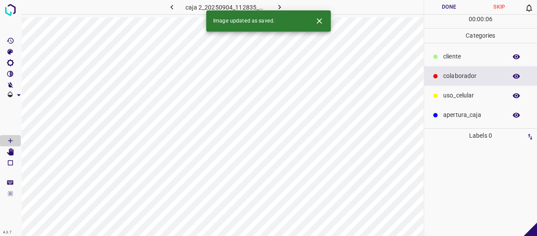
click at [465, 61] on p "cliente" at bounding box center [472, 56] width 59 height 9
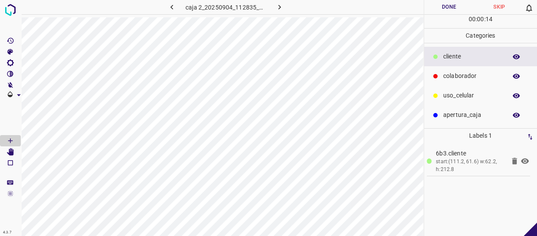
click at [477, 90] on div "uso_celular" at bounding box center [480, 95] width 113 height 19
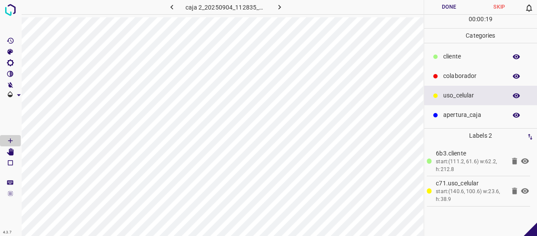
click at [445, 13] on button "Done" at bounding box center [449, 7] width 50 height 14
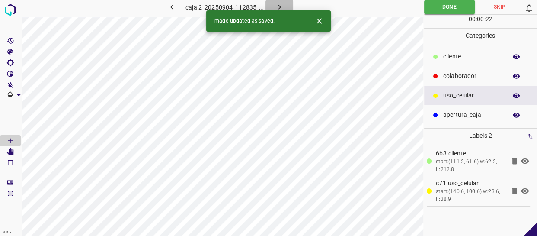
click at [275, 5] on icon "button" at bounding box center [279, 7] width 9 height 9
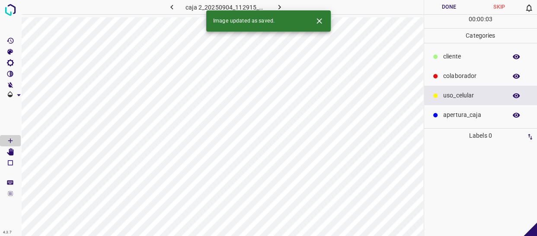
click at [471, 98] on p "uso_celular" at bounding box center [472, 95] width 59 height 9
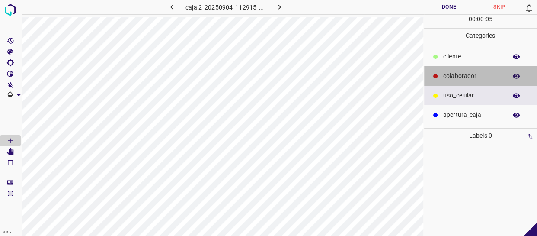
click at [454, 72] on p "colaborador" at bounding box center [472, 75] width 59 height 9
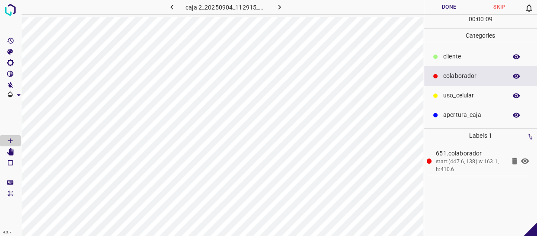
click at [467, 57] on p "cliente" at bounding box center [472, 56] width 59 height 9
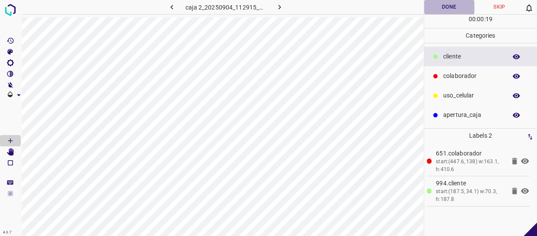
click at [449, 2] on button "Done" at bounding box center [449, 7] width 50 height 14
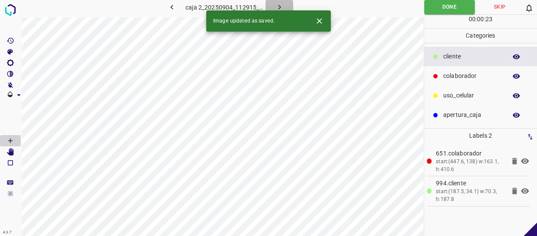
click at [279, 8] on icon "button" at bounding box center [279, 7] width 3 height 5
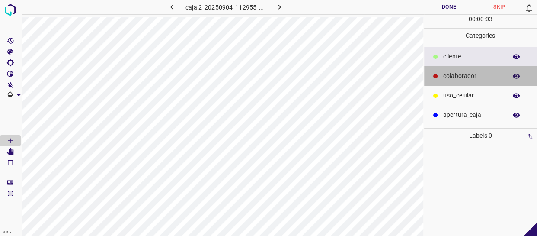
click at [469, 77] on p "colaborador" at bounding box center [472, 75] width 59 height 9
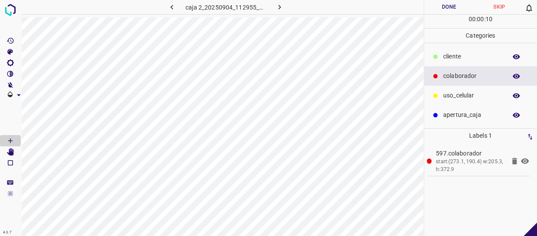
click at [483, 61] on div "cliente" at bounding box center [480, 56] width 113 height 19
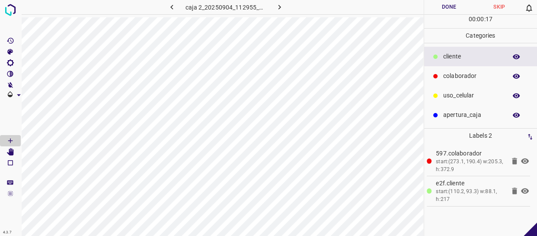
click at [446, 8] on button "Done" at bounding box center [449, 7] width 50 height 14
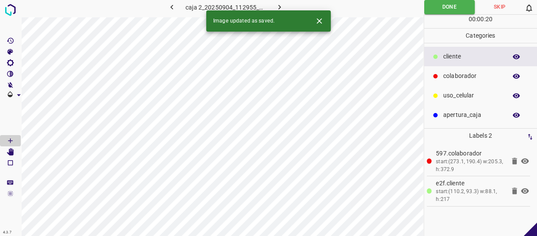
click at [279, 5] on icon "button" at bounding box center [279, 7] width 9 height 9
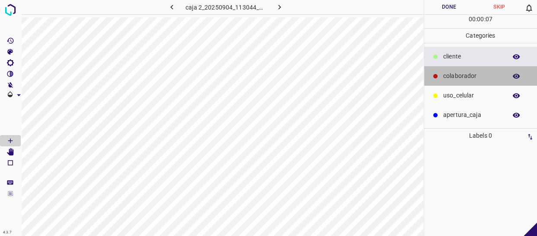
click at [462, 73] on p "colaborador" at bounding box center [472, 75] width 59 height 9
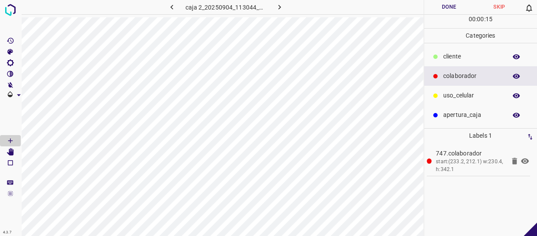
click at [462, 59] on p "cliente" at bounding box center [472, 56] width 59 height 9
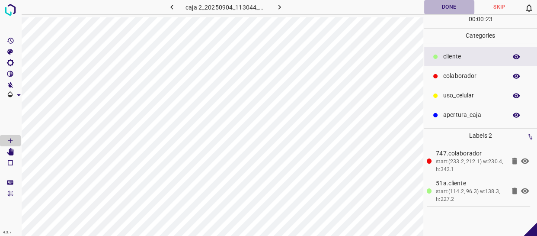
click at [452, 6] on button "Done" at bounding box center [449, 7] width 50 height 14
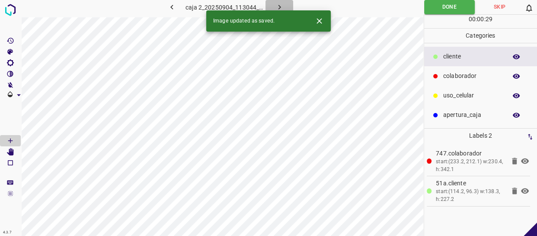
click at [281, 3] on icon "button" at bounding box center [279, 7] width 9 height 9
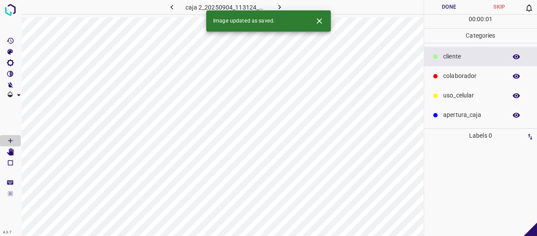
click at [478, 70] on div "colaborador" at bounding box center [480, 75] width 113 height 19
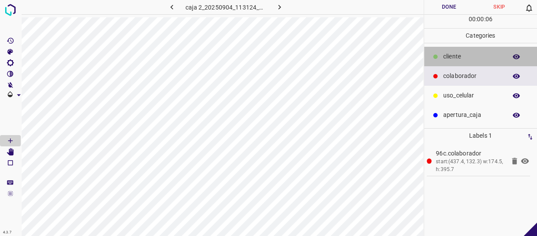
click at [462, 58] on p "cliente" at bounding box center [472, 56] width 59 height 9
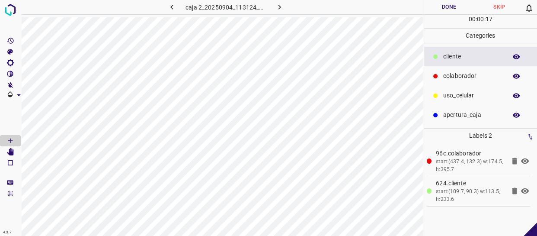
click at [443, 7] on button "Done" at bounding box center [449, 7] width 50 height 14
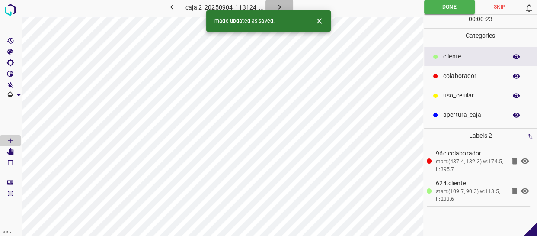
click at [274, 1] on button "button" at bounding box center [279, 7] width 28 height 14
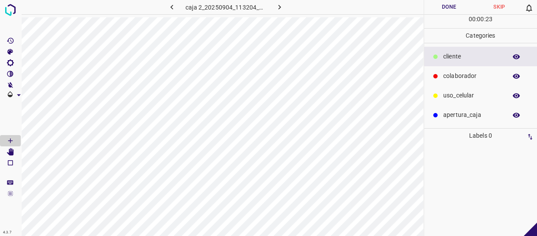
click at [478, 76] on p "colaborador" at bounding box center [472, 75] width 59 height 9
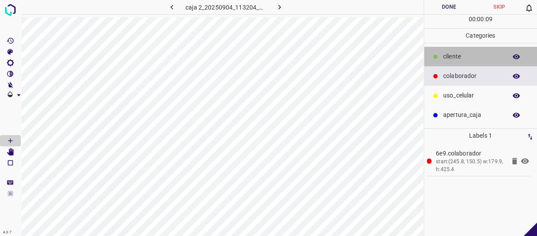
drag, startPoint x: 473, startPoint y: 57, endPoint x: 433, endPoint y: 57, distance: 39.8
click at [473, 57] on p "cliente" at bounding box center [472, 56] width 59 height 9
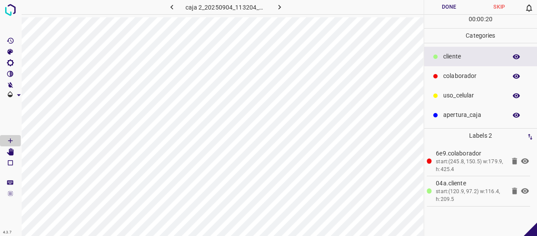
click at [467, 7] on button "Done" at bounding box center [449, 7] width 50 height 14
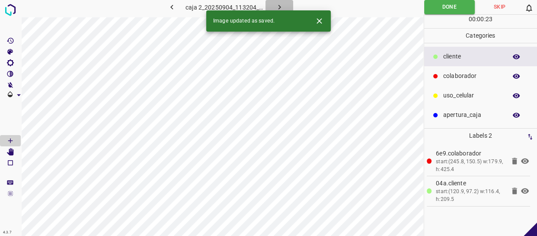
click at [277, 6] on icon "button" at bounding box center [279, 7] width 9 height 9
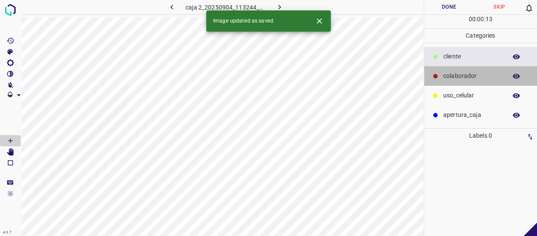
click at [459, 77] on p "colaborador" at bounding box center [472, 75] width 59 height 9
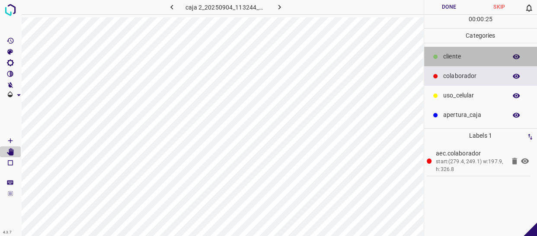
click at [458, 63] on div "cliente" at bounding box center [480, 56] width 113 height 19
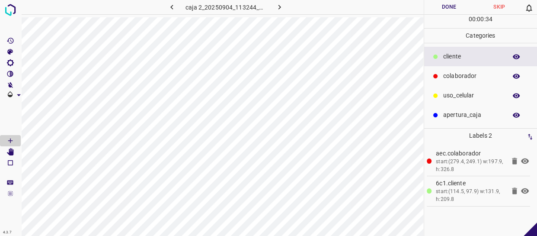
click at [460, 9] on button "Done" at bounding box center [449, 7] width 50 height 14
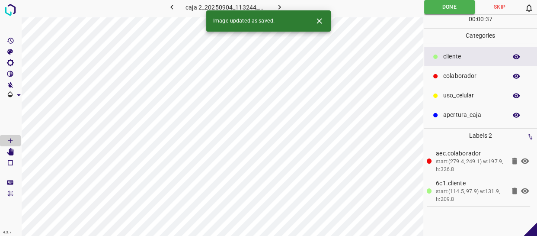
click at [276, 3] on icon "button" at bounding box center [279, 7] width 9 height 9
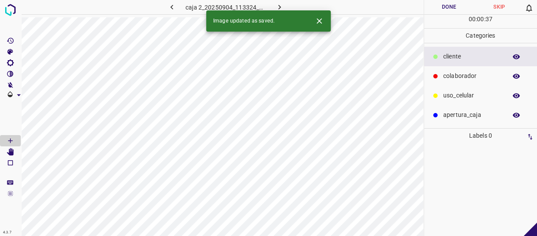
click at [439, 73] on div at bounding box center [435, 76] width 9 height 9
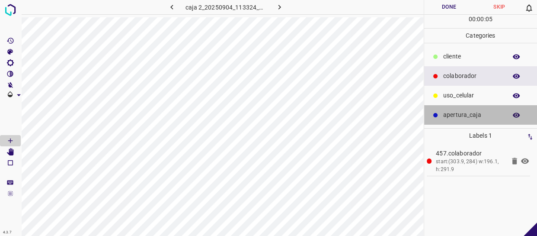
click at [451, 112] on p "apertura_caja" at bounding box center [472, 114] width 59 height 9
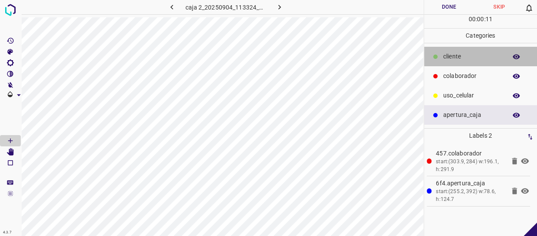
click at [462, 58] on p "cliente" at bounding box center [472, 56] width 59 height 9
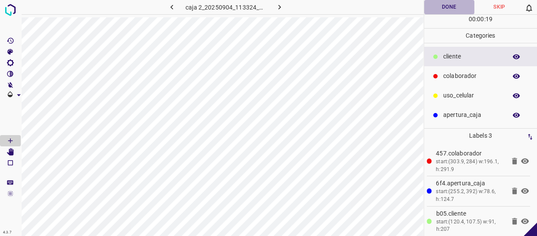
click at [443, 0] on button "Done" at bounding box center [449, 7] width 50 height 14
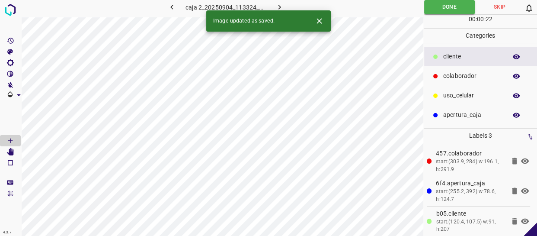
click at [284, 8] on button "button" at bounding box center [279, 7] width 28 height 14
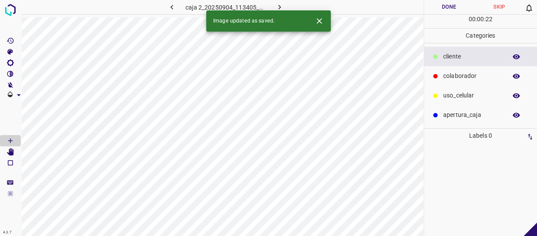
click at [447, 78] on p "colaborador" at bounding box center [472, 75] width 59 height 9
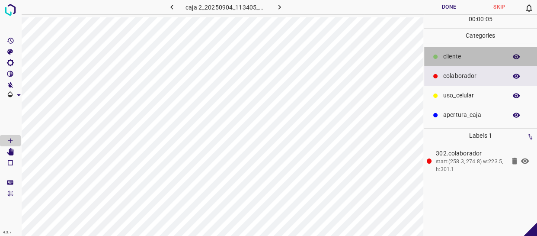
click at [457, 57] on p "cliente" at bounding box center [472, 56] width 59 height 9
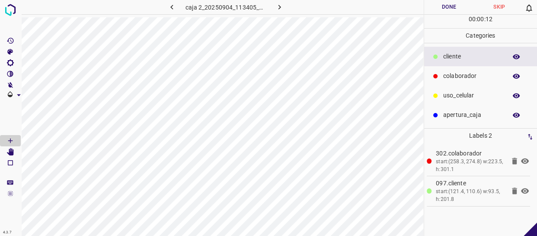
click at [459, 13] on button "Done" at bounding box center [449, 7] width 50 height 14
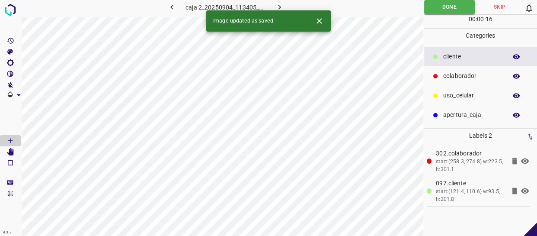
click at [276, 0] on button "button" at bounding box center [279, 7] width 28 height 14
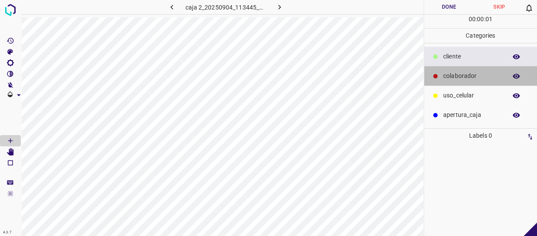
click at [476, 76] on p "colaborador" at bounding box center [472, 75] width 59 height 9
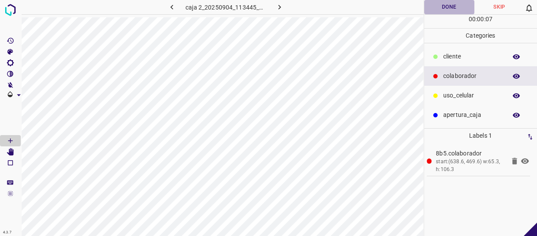
click at [446, 8] on button "Done" at bounding box center [449, 7] width 50 height 14
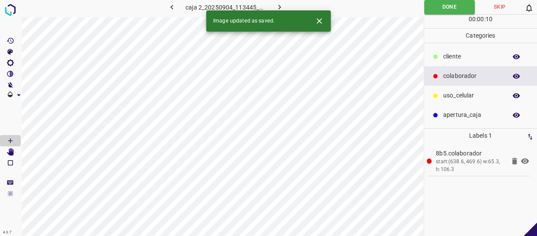
click at [282, 5] on icon "button" at bounding box center [279, 7] width 9 height 9
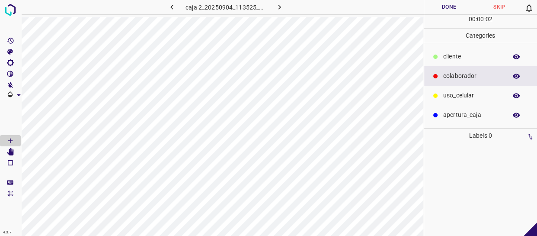
click at [500, 4] on button "Skip" at bounding box center [499, 7] width 50 height 14
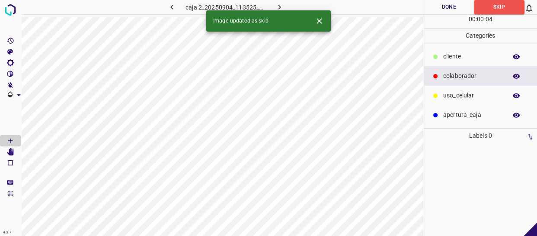
click at [280, 8] on icon "button" at bounding box center [279, 7] width 9 height 9
click at [489, 7] on button "Skip" at bounding box center [499, 7] width 50 height 14
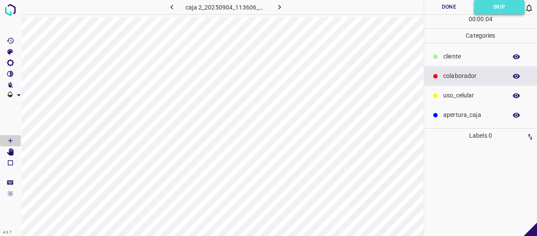
click at [497, 9] on button "Skip" at bounding box center [499, 7] width 51 height 14
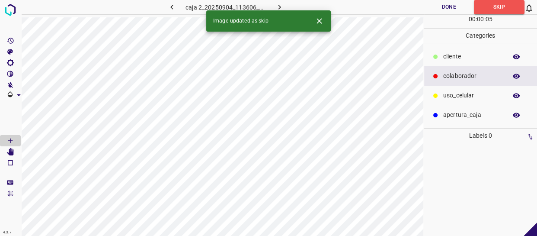
click at [281, 0] on button "button" at bounding box center [279, 7] width 28 height 14
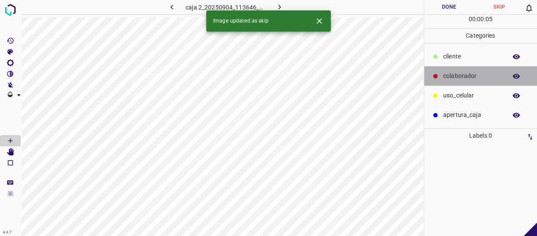
click at [459, 84] on div "colaborador" at bounding box center [480, 75] width 113 height 19
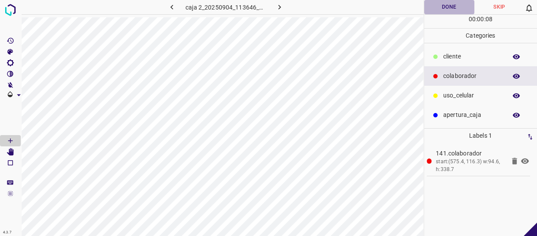
click at [462, 6] on button "Done" at bounding box center [449, 7] width 50 height 14
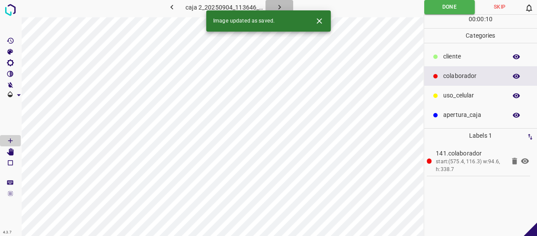
click at [278, 5] on icon "button" at bounding box center [279, 7] width 3 height 5
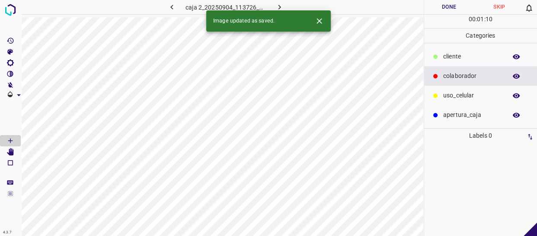
click at [505, 9] on button "Skip" at bounding box center [499, 7] width 50 height 14
click at [280, 5] on icon "button" at bounding box center [279, 7] width 9 height 9
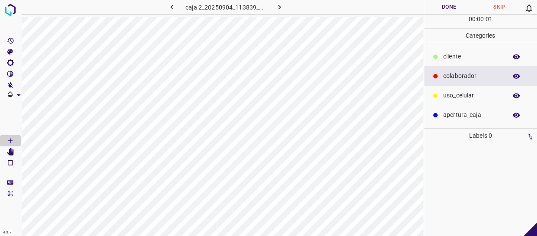
click at [510, 9] on button "Skip" at bounding box center [499, 7] width 50 height 14
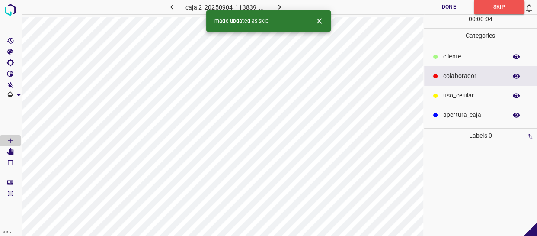
click at [273, 2] on button "button" at bounding box center [279, 7] width 28 height 14
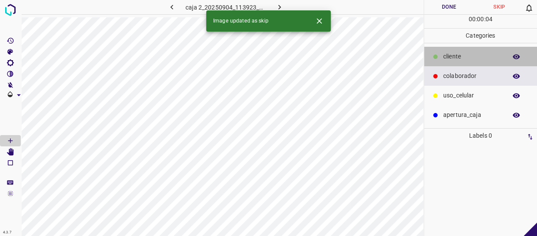
click at [460, 60] on p "cliente" at bounding box center [472, 56] width 59 height 9
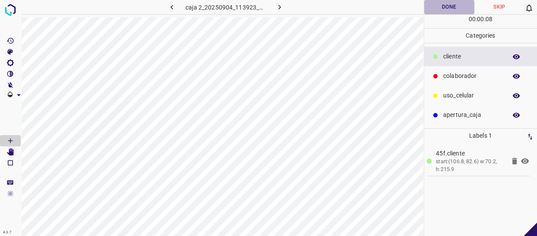
click at [453, 11] on button "Done" at bounding box center [449, 7] width 50 height 14
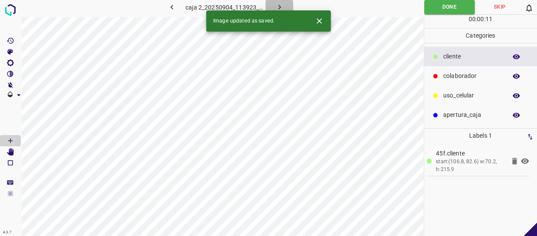
click at [269, 4] on button "button" at bounding box center [279, 7] width 28 height 14
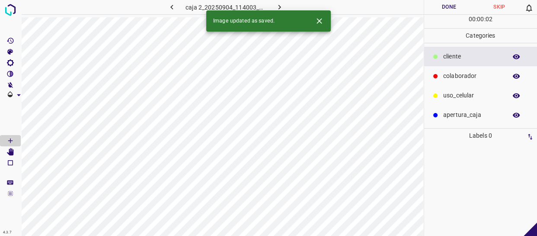
click at [502, 7] on button "Skip" at bounding box center [499, 7] width 50 height 14
click at [500, 15] on div "00 : 00 : 04" at bounding box center [480, 21] width 113 height 13
click at [499, 8] on button "Skip" at bounding box center [499, 7] width 51 height 14
click at [284, 5] on button "button" at bounding box center [279, 7] width 28 height 14
click at [459, 61] on p "cliente" at bounding box center [472, 56] width 59 height 9
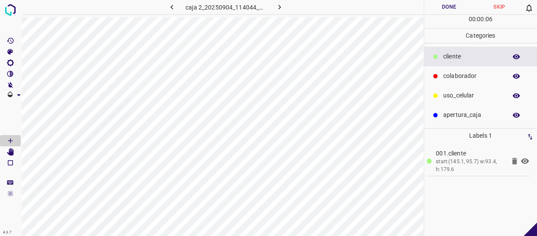
click at [473, 72] on p "colaborador" at bounding box center [472, 75] width 59 height 9
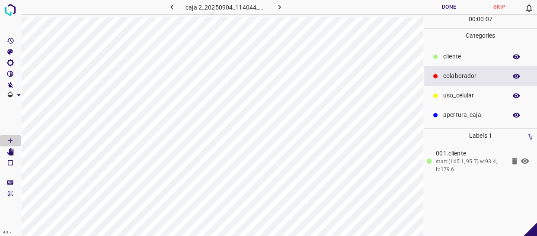
click at [448, 91] on p "uso_celular" at bounding box center [472, 95] width 59 height 9
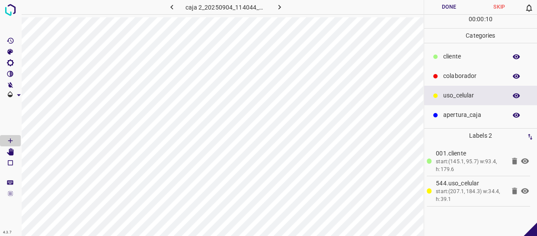
click at [464, 61] on div "cliente" at bounding box center [480, 56] width 113 height 19
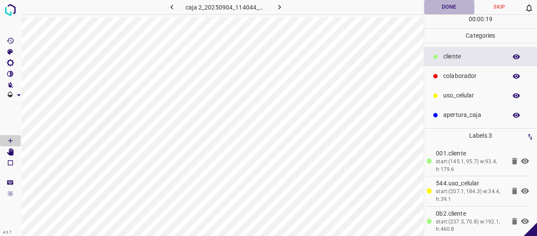
click at [438, 3] on button "Done" at bounding box center [449, 7] width 50 height 14
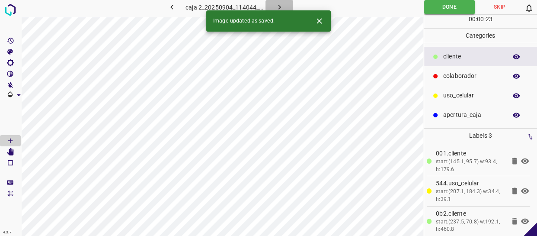
click at [281, 5] on icon "button" at bounding box center [279, 7] width 9 height 9
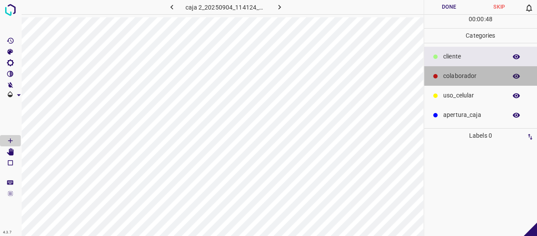
click at [461, 74] on p "colaborador" at bounding box center [472, 75] width 59 height 9
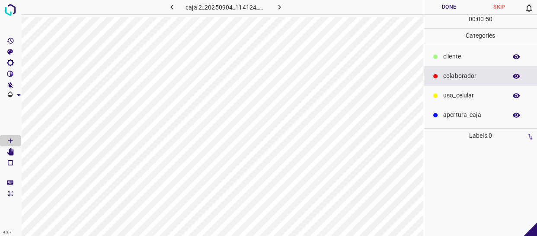
drag, startPoint x: 468, startPoint y: 53, endPoint x: 444, endPoint y: 55, distance: 23.4
click at [467, 53] on p "cliente" at bounding box center [472, 56] width 59 height 9
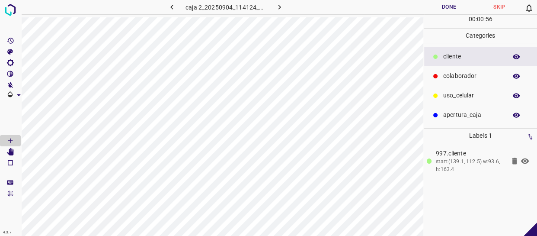
drag, startPoint x: 475, startPoint y: 95, endPoint x: 440, endPoint y: 96, distance: 34.2
click at [474, 94] on p "uso_celular" at bounding box center [472, 95] width 59 height 9
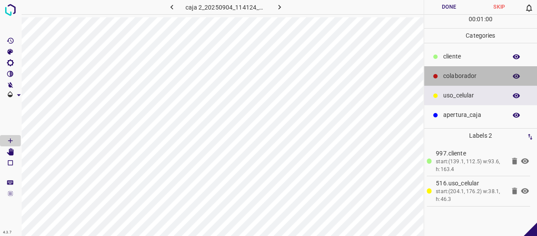
drag, startPoint x: 478, startPoint y: 78, endPoint x: 433, endPoint y: 71, distance: 46.3
click at [469, 75] on p "colaborador" at bounding box center [472, 75] width 59 height 9
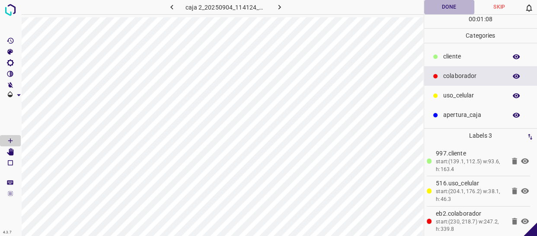
click at [450, 9] on button "Done" at bounding box center [449, 7] width 50 height 14
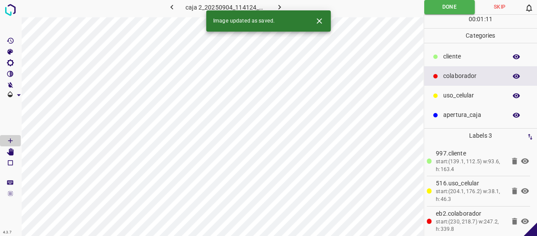
click at [275, 6] on icon "button" at bounding box center [279, 7] width 9 height 9
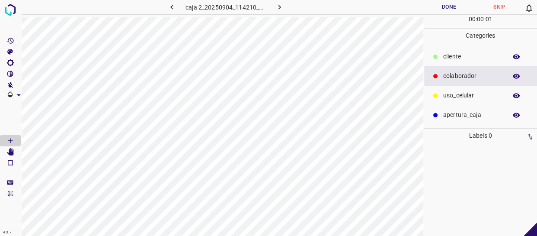
drag, startPoint x: 465, startPoint y: 60, endPoint x: 448, endPoint y: 62, distance: 16.9
click at [464, 60] on p "cliente" at bounding box center [472, 56] width 59 height 9
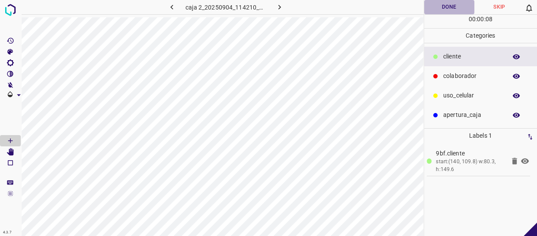
click at [449, 6] on button "Done" at bounding box center [449, 7] width 50 height 14
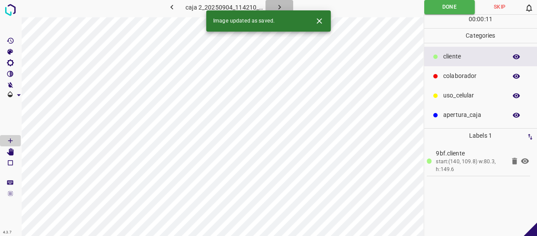
click at [285, 8] on button "button" at bounding box center [279, 7] width 28 height 14
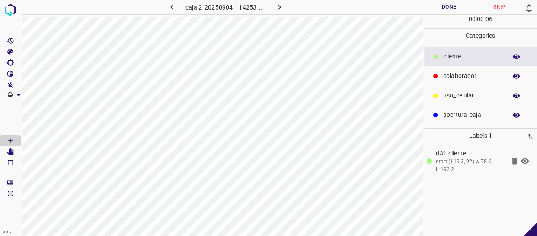
click at [452, 10] on button "Done" at bounding box center [449, 7] width 50 height 14
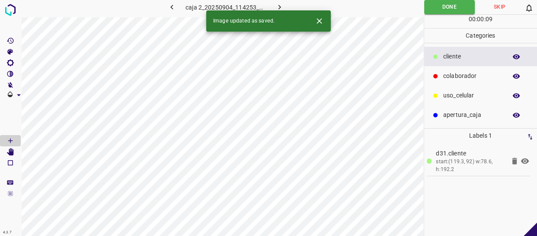
click at [272, 5] on button "button" at bounding box center [279, 7] width 28 height 14
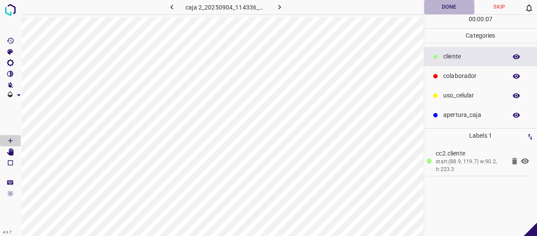
click at [451, 5] on button "Done" at bounding box center [449, 7] width 50 height 14
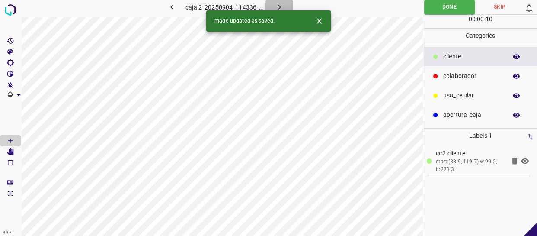
click at [277, 7] on icon "button" at bounding box center [279, 7] width 9 height 9
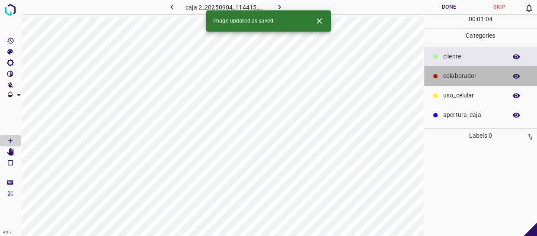
drag, startPoint x: 486, startPoint y: 80, endPoint x: 465, endPoint y: 89, distance: 22.5
click at [485, 80] on div "colaborador" at bounding box center [480, 75] width 113 height 19
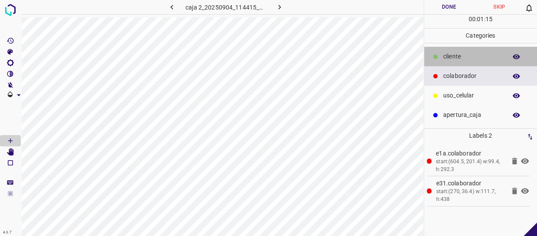
click at [463, 52] on p "cliente" at bounding box center [472, 56] width 59 height 9
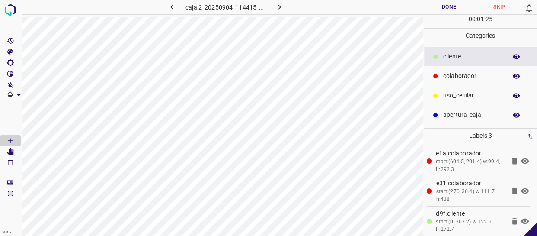
click at [449, 1] on button "Done" at bounding box center [449, 7] width 50 height 14
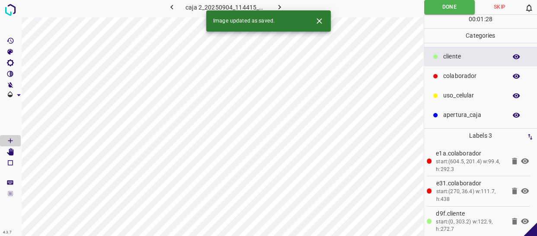
click at [277, 1] on button "button" at bounding box center [279, 7] width 28 height 14
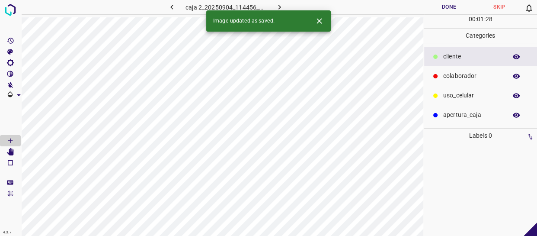
click at [472, 54] on p "cliente" at bounding box center [472, 56] width 59 height 9
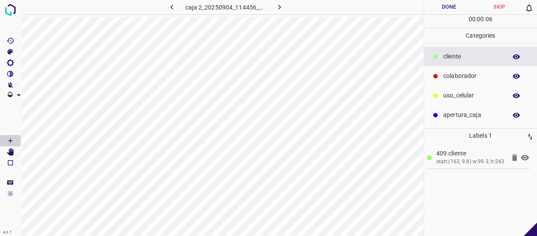
click at [500, 80] on p "colaborador" at bounding box center [472, 75] width 59 height 9
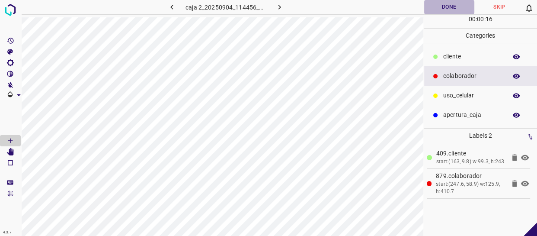
click at [448, 6] on button "Done" at bounding box center [449, 7] width 50 height 14
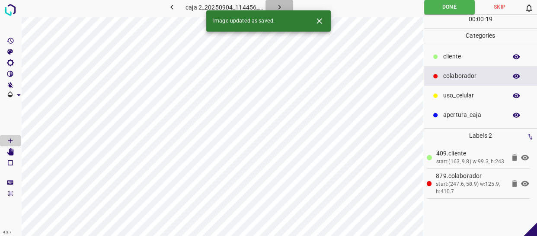
click at [281, 4] on icon "button" at bounding box center [279, 7] width 9 height 9
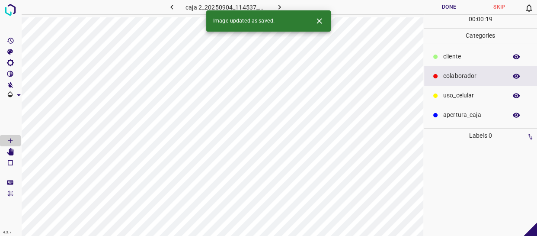
click at [449, 59] on p "cliente" at bounding box center [472, 56] width 59 height 9
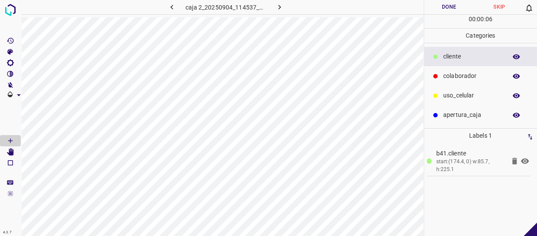
click at [452, 75] on p "colaborador" at bounding box center [472, 75] width 59 height 9
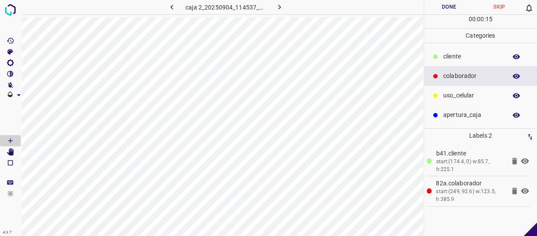
click at [459, 9] on button "Done" at bounding box center [449, 7] width 50 height 14
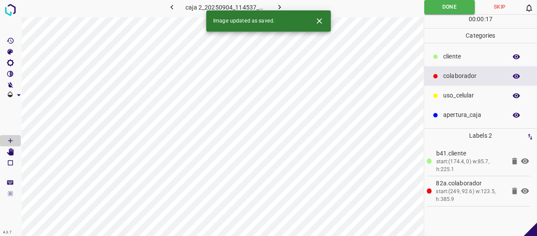
click at [280, 6] on icon "button" at bounding box center [279, 7] width 9 height 9
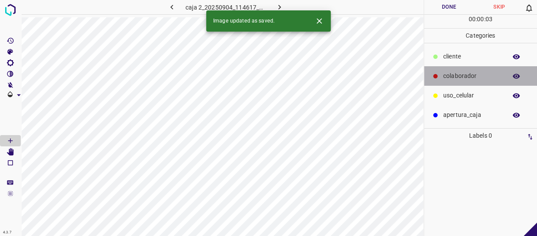
click at [445, 77] on p "colaborador" at bounding box center [472, 75] width 59 height 9
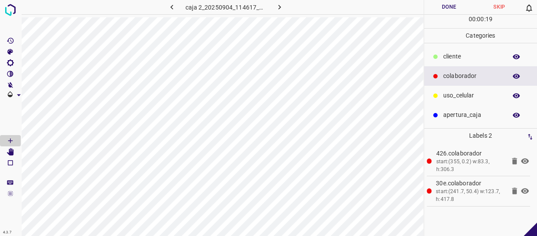
click at [466, 53] on p "cliente" at bounding box center [472, 56] width 59 height 9
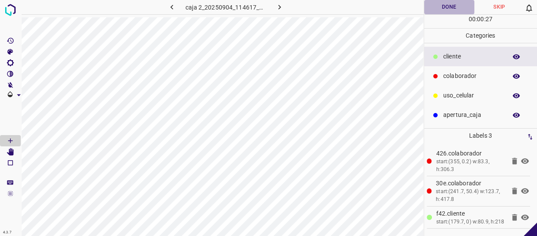
click at [446, 6] on button "Done" at bounding box center [449, 7] width 50 height 14
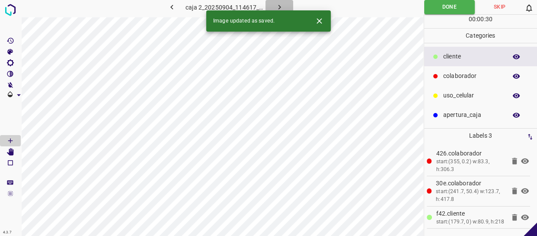
click at [271, 7] on button "button" at bounding box center [279, 7] width 28 height 14
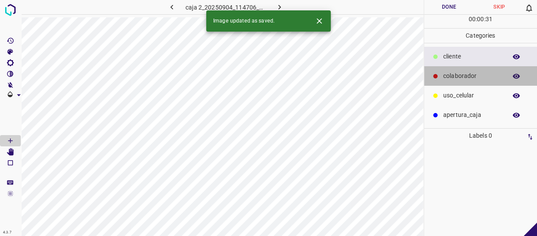
click at [456, 79] on p "colaborador" at bounding box center [472, 75] width 59 height 9
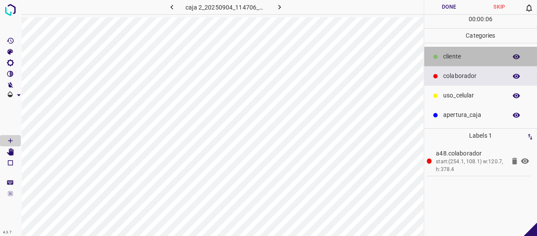
click at [466, 57] on p "cliente" at bounding box center [472, 56] width 59 height 9
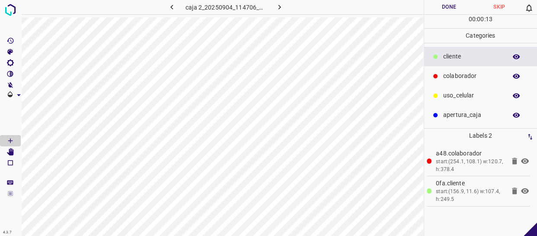
click at [453, 8] on button "Done" at bounding box center [449, 7] width 50 height 14
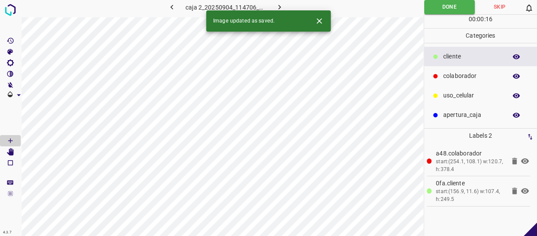
click at [277, 4] on icon "button" at bounding box center [279, 7] width 9 height 9
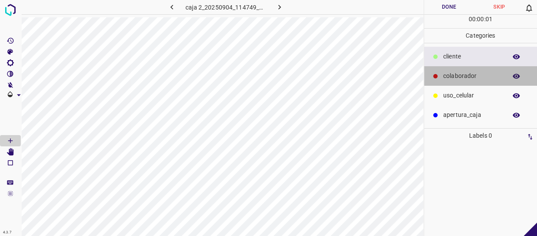
click at [447, 70] on div "colaborador" at bounding box center [480, 75] width 113 height 19
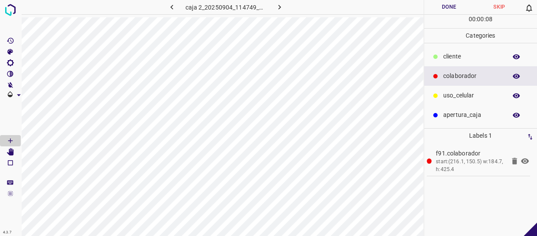
click at [465, 51] on div "cliente" at bounding box center [480, 56] width 113 height 19
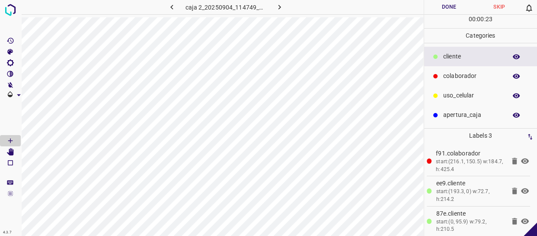
click at [458, 9] on button "Done" at bounding box center [449, 7] width 50 height 14
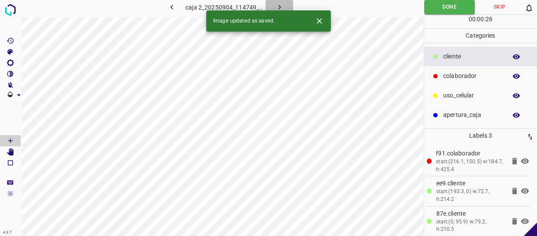
click at [281, 4] on icon "button" at bounding box center [279, 7] width 9 height 9
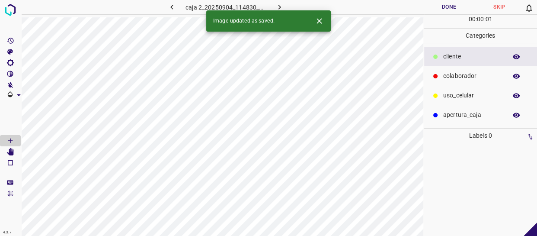
click at [465, 72] on p "colaborador" at bounding box center [472, 75] width 59 height 9
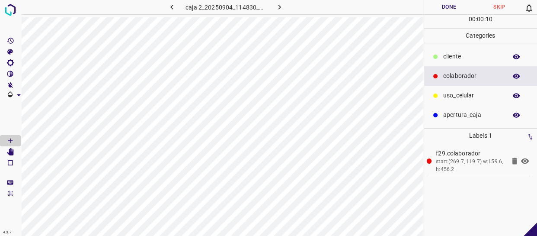
click at [462, 58] on p "cliente" at bounding box center [472, 56] width 59 height 9
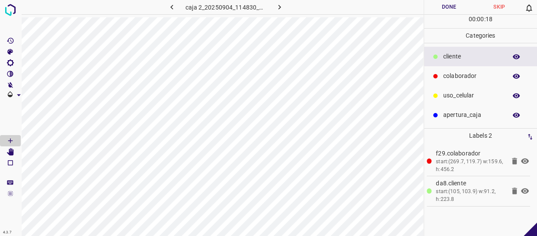
drag, startPoint x: 469, startPoint y: 95, endPoint x: 432, endPoint y: 96, distance: 37.6
click at [467, 95] on p "uso_celular" at bounding box center [472, 95] width 59 height 9
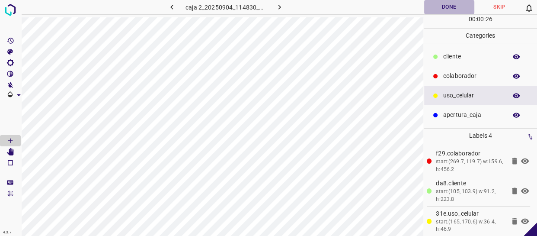
click at [463, 6] on button "Done" at bounding box center [449, 7] width 50 height 14
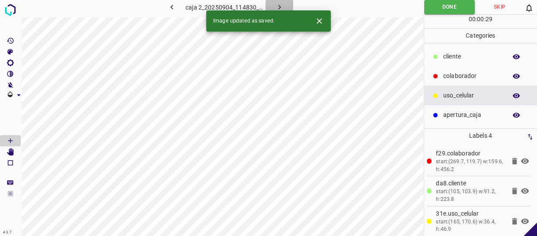
click at [280, 4] on icon "button" at bounding box center [279, 7] width 9 height 9
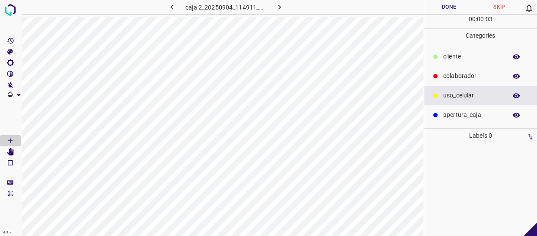
click at [462, 73] on p "colaborador" at bounding box center [472, 75] width 59 height 9
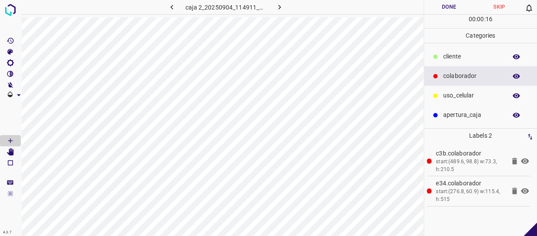
click at [471, 51] on div "cliente" at bounding box center [480, 56] width 113 height 19
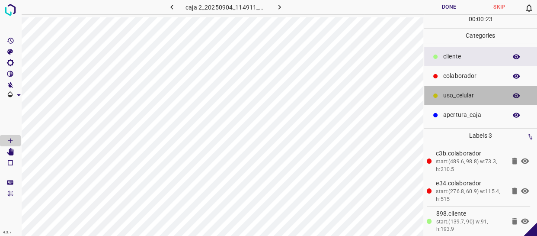
drag, startPoint x: 482, startPoint y: 91, endPoint x: 430, endPoint y: 95, distance: 52.5
click at [481, 91] on p "uso_celular" at bounding box center [472, 95] width 59 height 9
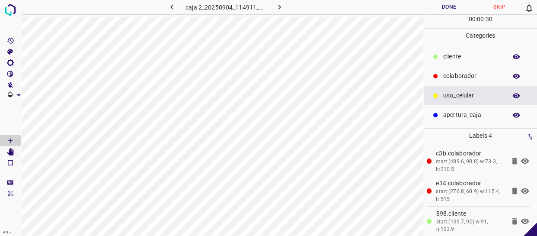
click at [453, 0] on button "Done" at bounding box center [449, 7] width 50 height 14
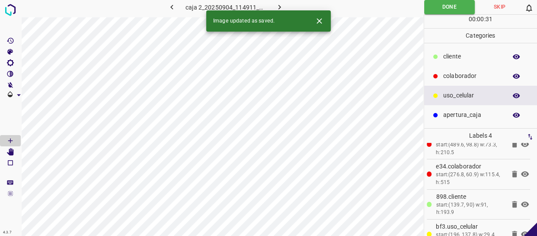
scroll to position [33, 0]
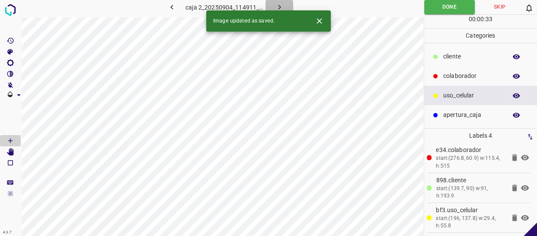
click at [282, 7] on icon "button" at bounding box center [279, 7] width 9 height 9
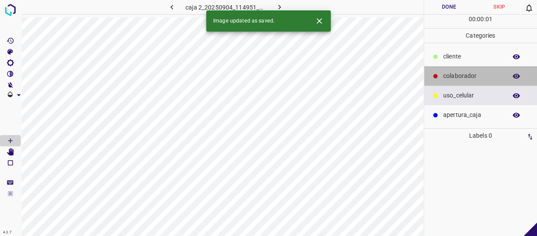
drag, startPoint x: 470, startPoint y: 74, endPoint x: 427, endPoint y: 76, distance: 43.3
click at [470, 74] on p "colaborador" at bounding box center [472, 75] width 59 height 9
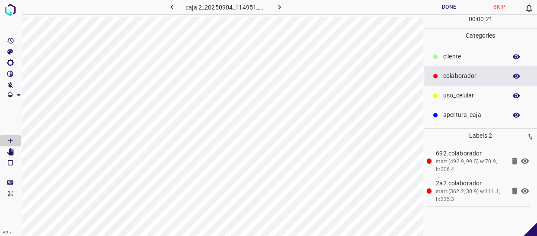
click at [448, 4] on button "Done" at bounding box center [449, 7] width 50 height 14
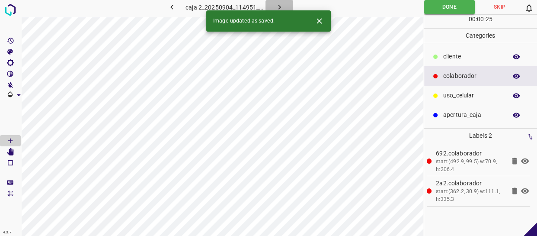
click at [284, 7] on button "button" at bounding box center [279, 7] width 28 height 14
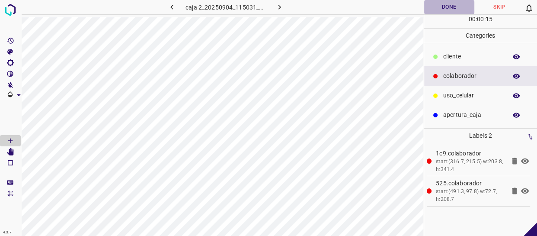
click at [448, 3] on button "Done" at bounding box center [449, 7] width 50 height 14
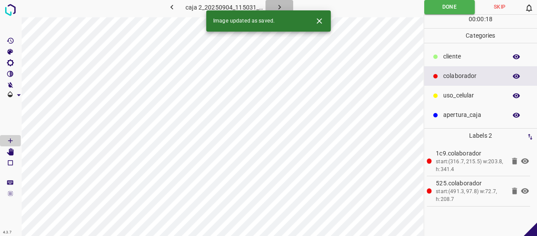
click at [277, 9] on icon "button" at bounding box center [279, 7] width 9 height 9
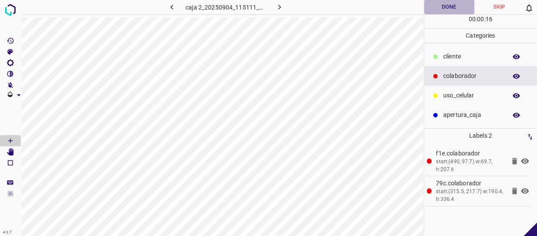
click at [455, 9] on button "Done" at bounding box center [449, 7] width 50 height 14
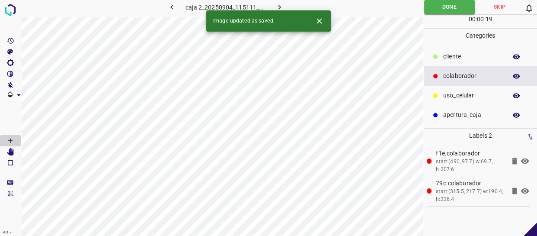
click at [275, 7] on icon "button" at bounding box center [279, 7] width 9 height 9
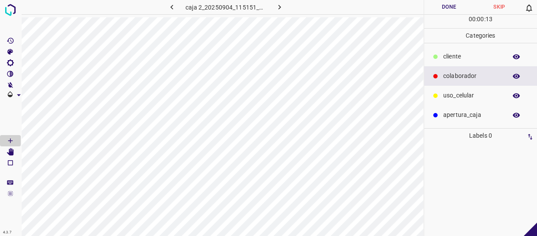
drag, startPoint x: 451, startPoint y: 71, endPoint x: 426, endPoint y: 69, distance: 25.2
click at [449, 72] on p "colaborador" at bounding box center [472, 75] width 59 height 9
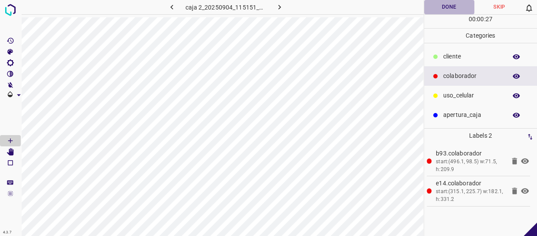
click at [453, 4] on button "Done" at bounding box center [449, 7] width 50 height 14
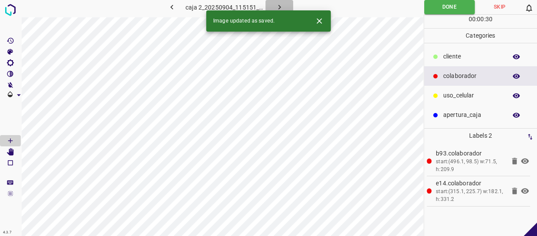
click at [276, 7] on icon "button" at bounding box center [279, 7] width 9 height 9
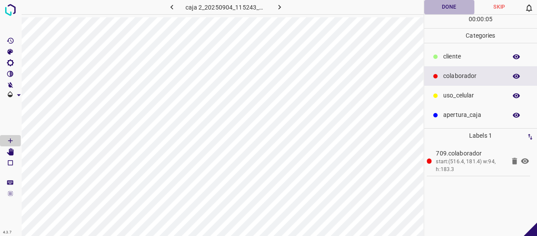
click at [440, 8] on button "Done" at bounding box center [449, 7] width 50 height 14
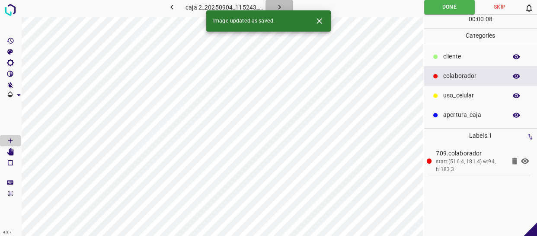
click at [279, 4] on icon "button" at bounding box center [279, 7] width 9 height 9
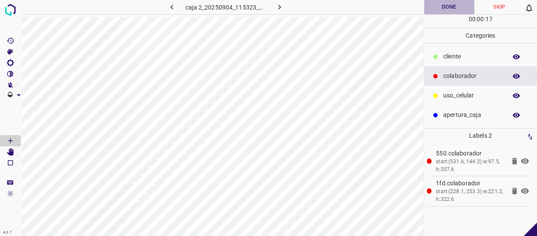
click at [454, 12] on button "Done" at bounding box center [449, 7] width 50 height 14
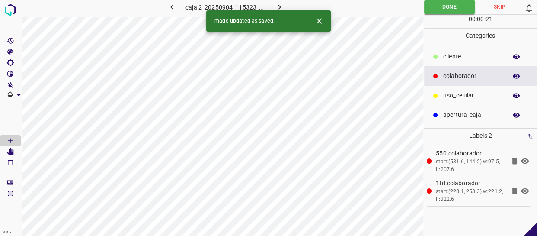
click at [283, 4] on icon "button" at bounding box center [279, 7] width 9 height 9
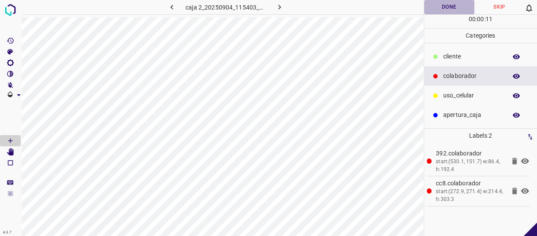
click at [452, 10] on button "Done" at bounding box center [449, 7] width 50 height 14
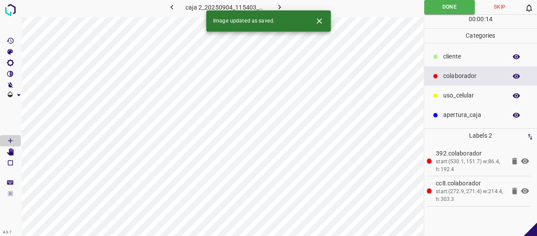
click at [277, 4] on icon "button" at bounding box center [279, 7] width 9 height 9
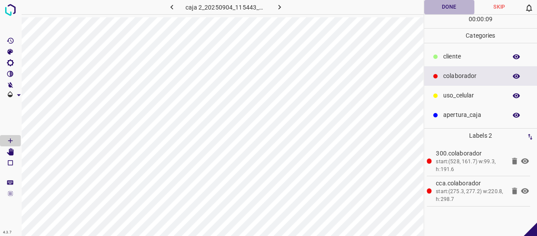
click at [452, 5] on button "Done" at bounding box center [449, 7] width 50 height 14
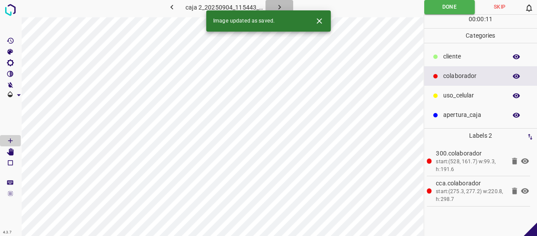
click at [277, 8] on icon "button" at bounding box center [279, 7] width 9 height 9
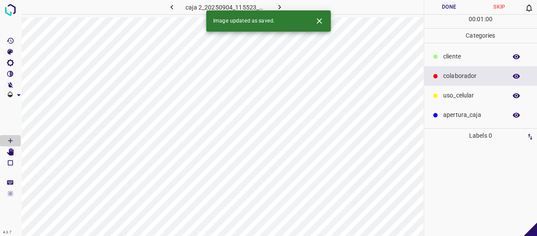
click at [459, 68] on div "colaborador" at bounding box center [480, 75] width 113 height 19
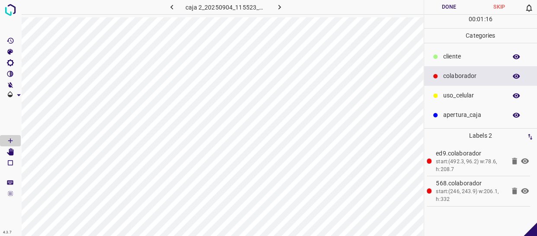
click at [448, 9] on button "Done" at bounding box center [449, 7] width 50 height 14
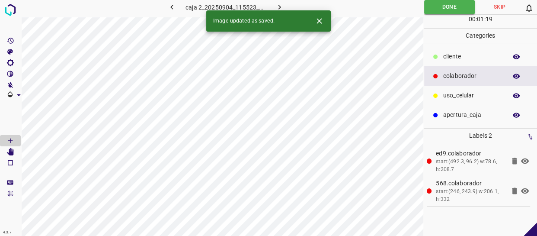
click at [279, 2] on button "button" at bounding box center [279, 7] width 28 height 14
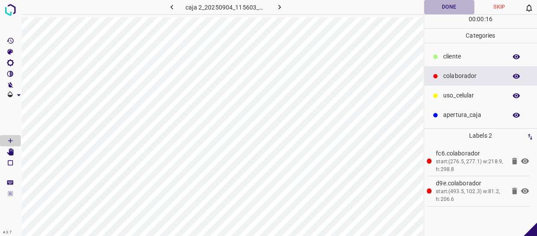
click at [449, 6] on button "Done" at bounding box center [449, 7] width 50 height 14
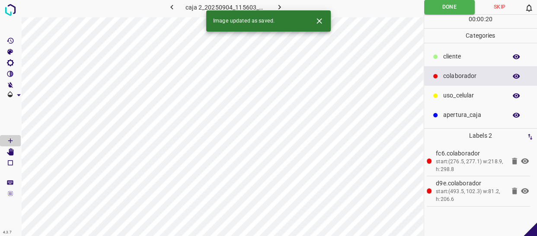
click at [277, 2] on button "button" at bounding box center [279, 7] width 28 height 14
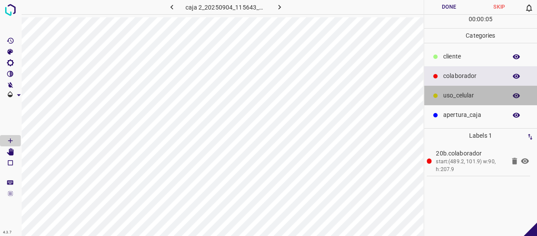
click at [468, 95] on p "uso_celular" at bounding box center [472, 95] width 59 height 9
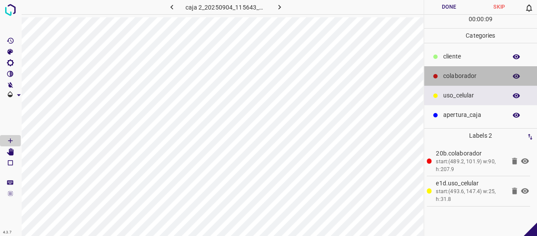
drag, startPoint x: 458, startPoint y: 75, endPoint x: 427, endPoint y: 80, distance: 31.0
click at [457, 75] on p "colaborador" at bounding box center [472, 75] width 59 height 9
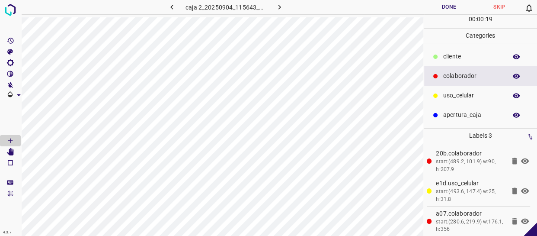
click at [458, 9] on button "Done" at bounding box center [449, 7] width 50 height 14
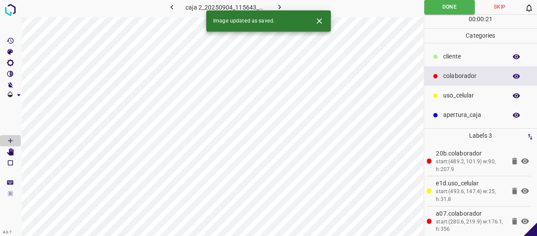
click at [277, 6] on icon "button" at bounding box center [279, 7] width 9 height 9
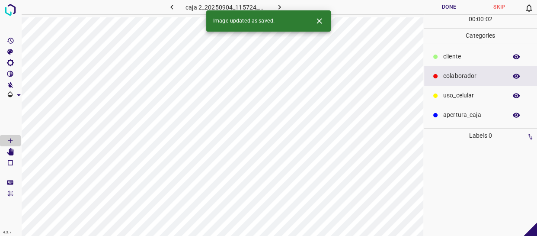
click at [285, 31] on div "Image updated as saved." at bounding box center [268, 20] width 124 height 21
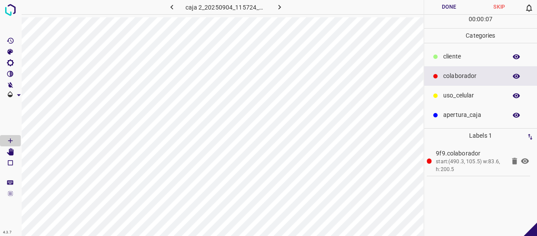
click at [450, 90] on div "uso_celular" at bounding box center [480, 95] width 113 height 19
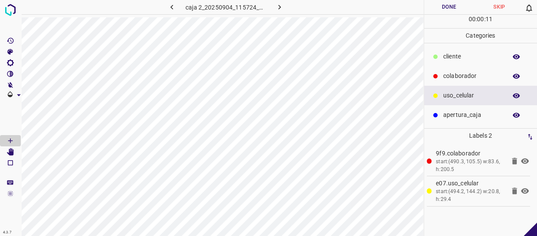
click at [471, 70] on div "colaborador" at bounding box center [480, 75] width 113 height 19
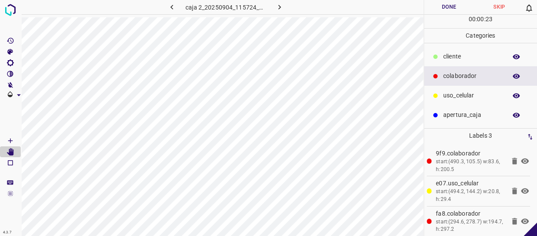
click at [447, 11] on button "Done" at bounding box center [449, 7] width 50 height 14
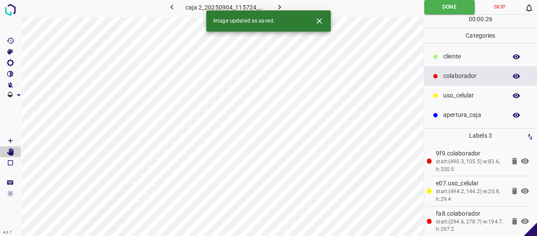
click at [275, 5] on icon "button" at bounding box center [279, 7] width 9 height 9
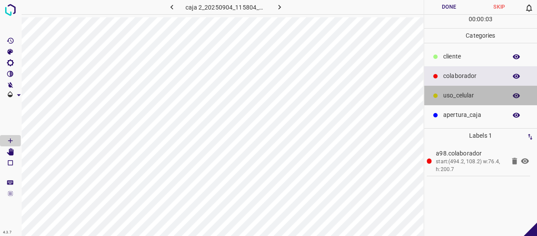
click at [453, 92] on p "uso_celular" at bounding box center [472, 95] width 59 height 9
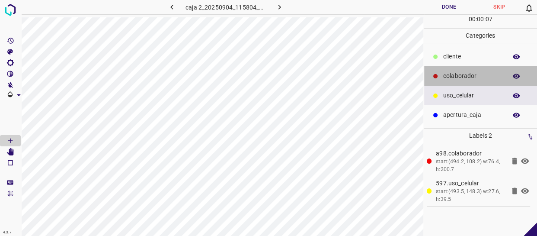
click at [465, 78] on p "colaborador" at bounding box center [472, 75] width 59 height 9
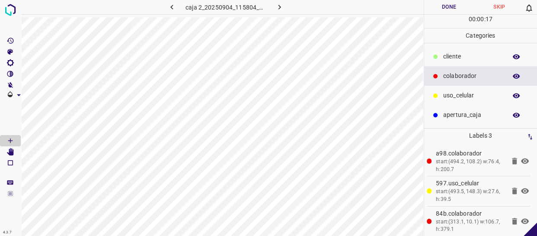
click at [443, 8] on button "Done" at bounding box center [449, 7] width 50 height 14
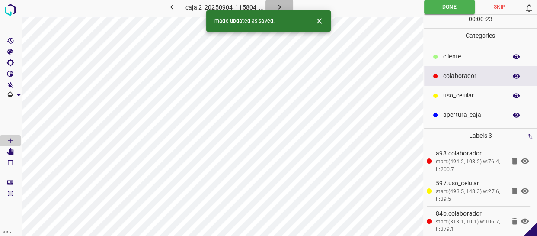
click at [281, 8] on icon "button" at bounding box center [279, 7] width 9 height 9
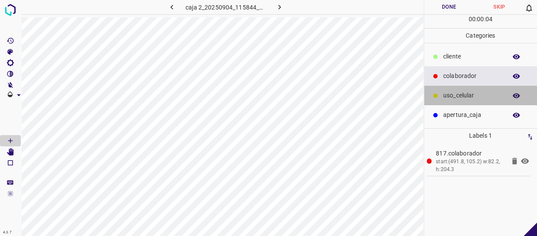
drag, startPoint x: 455, startPoint y: 91, endPoint x: 427, endPoint y: 91, distance: 27.7
click at [454, 91] on p "uso_celular" at bounding box center [472, 95] width 59 height 9
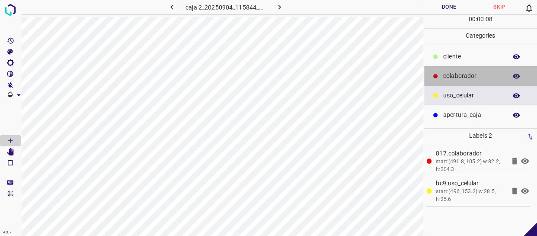
drag, startPoint x: 462, startPoint y: 72, endPoint x: 442, endPoint y: 75, distance: 20.0
click at [459, 73] on p "colaborador" at bounding box center [472, 75] width 59 height 9
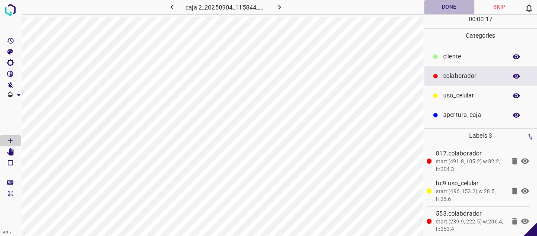
click at [445, 2] on button "Done" at bounding box center [449, 7] width 50 height 14
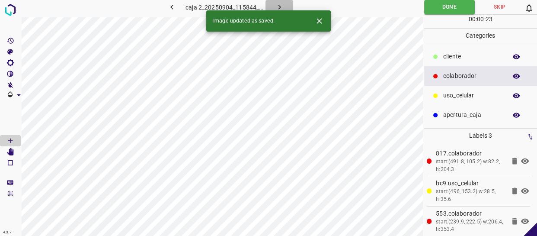
click at [277, 7] on icon "button" at bounding box center [279, 7] width 9 height 9
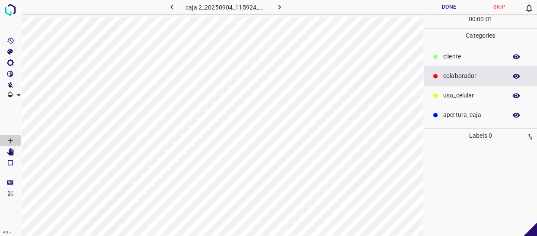
click at [478, 72] on p "colaborador" at bounding box center [472, 75] width 59 height 9
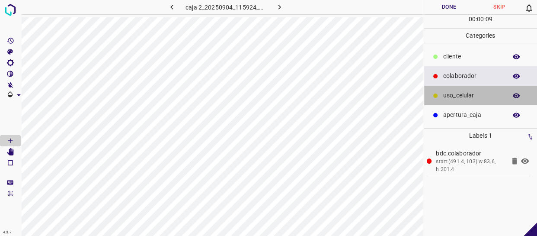
drag, startPoint x: 460, startPoint y: 92, endPoint x: 440, endPoint y: 91, distance: 19.9
click at [458, 92] on p "uso_celular" at bounding box center [472, 95] width 59 height 9
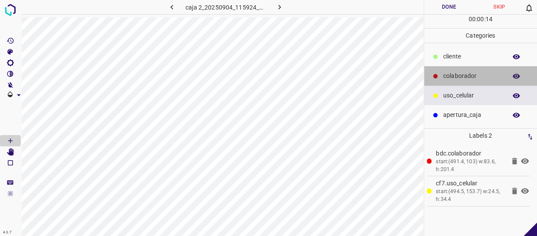
click at [440, 80] on div "colaborador" at bounding box center [480, 75] width 113 height 19
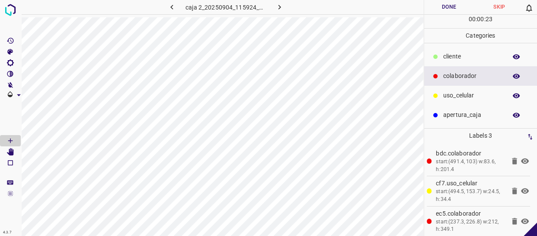
click at [452, 5] on button "Done" at bounding box center [449, 7] width 50 height 14
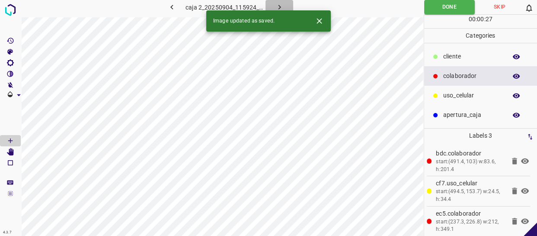
click at [276, 6] on icon "button" at bounding box center [279, 7] width 9 height 9
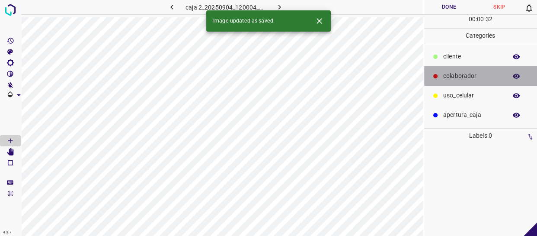
drag, startPoint x: 481, startPoint y: 73, endPoint x: 275, endPoint y: 27, distance: 210.7
click at [480, 72] on p "colaborador" at bounding box center [472, 75] width 59 height 9
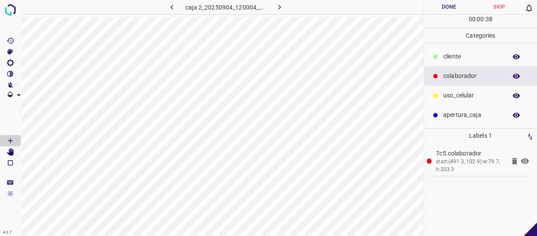
click at [463, 94] on p "uso_celular" at bounding box center [472, 95] width 59 height 9
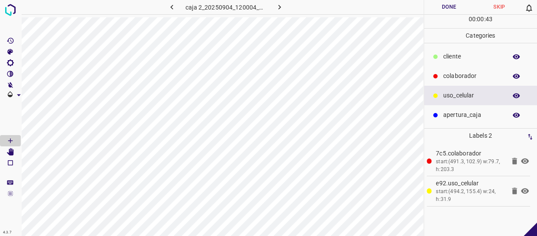
drag, startPoint x: 470, startPoint y: 73, endPoint x: 440, endPoint y: 79, distance: 30.4
click at [469, 73] on p "colaborador" at bounding box center [472, 75] width 59 height 9
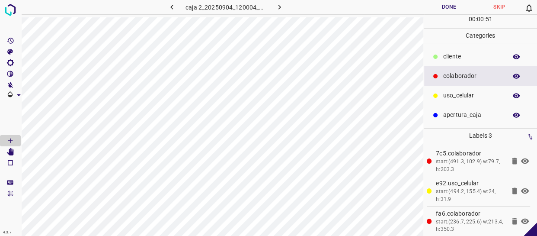
click at [458, 11] on button "Done" at bounding box center [449, 7] width 50 height 14
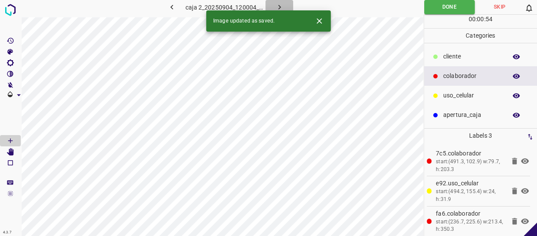
click at [284, 5] on button "button" at bounding box center [279, 7] width 28 height 14
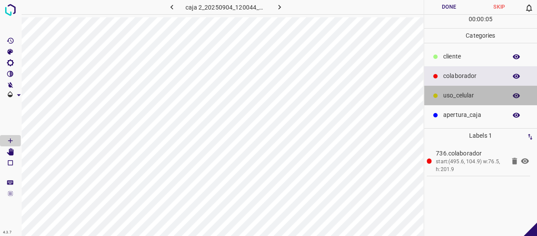
click at [446, 96] on p "uso_celular" at bounding box center [472, 95] width 59 height 9
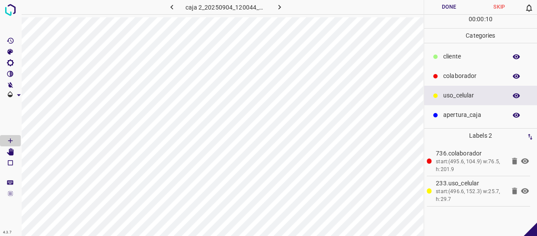
click at [440, 78] on div "colaborador" at bounding box center [480, 75] width 113 height 19
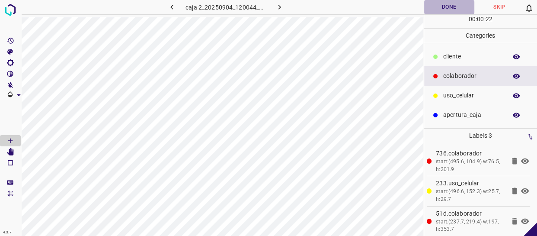
click at [446, 2] on button "Done" at bounding box center [449, 7] width 50 height 14
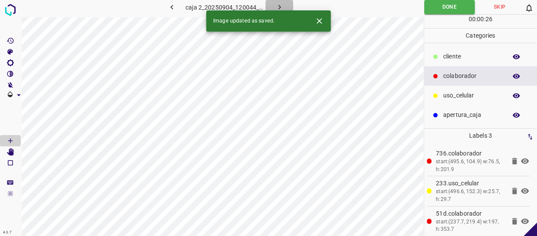
click at [272, 4] on button "button" at bounding box center [279, 7] width 28 height 14
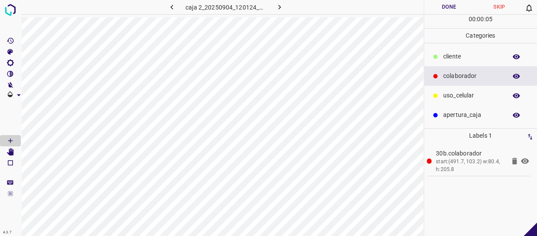
drag, startPoint x: 452, startPoint y: 98, endPoint x: 440, endPoint y: 99, distance: 11.7
click at [450, 98] on p "uso_celular" at bounding box center [472, 95] width 59 height 9
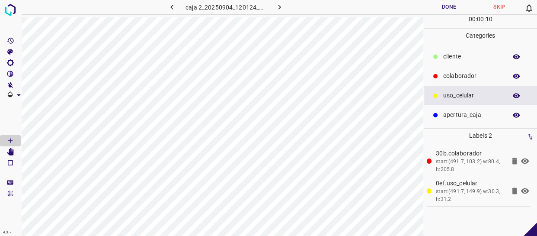
click at [484, 70] on div "colaborador" at bounding box center [480, 75] width 113 height 19
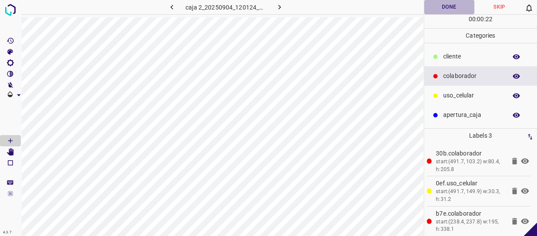
click at [458, 9] on button "Done" at bounding box center [449, 7] width 50 height 14
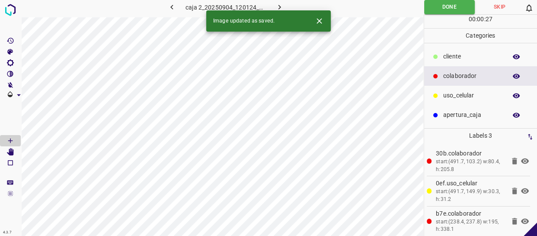
click at [281, 7] on icon "button" at bounding box center [279, 7] width 9 height 9
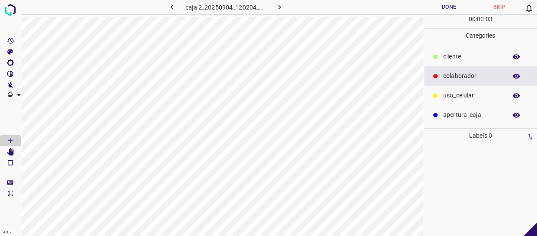
click at [435, 76] on icon at bounding box center [435, 76] width 4 height 4
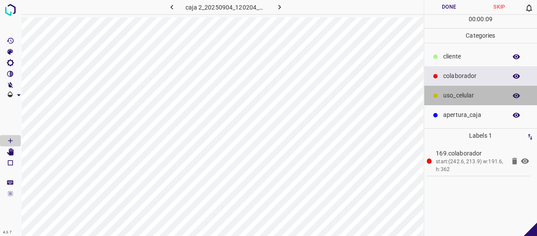
click at [455, 102] on div "uso_celular" at bounding box center [480, 95] width 113 height 19
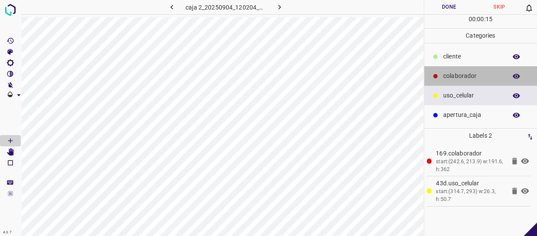
click at [449, 79] on p "colaborador" at bounding box center [472, 75] width 59 height 9
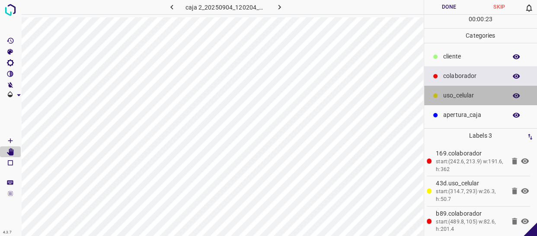
click at [463, 95] on p "uso_celular" at bounding box center [472, 95] width 59 height 9
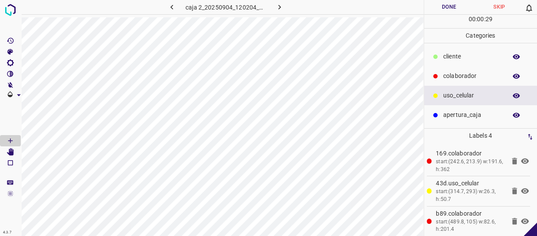
click at [456, 0] on button "Done" at bounding box center [449, 7] width 50 height 14
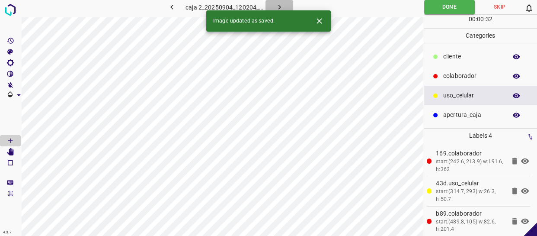
click at [277, 3] on icon "button" at bounding box center [279, 7] width 9 height 9
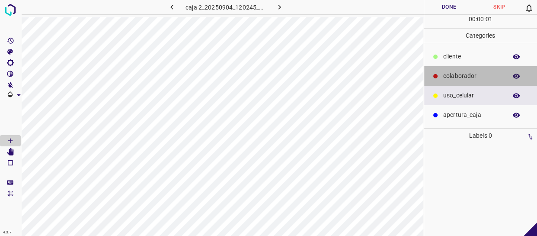
drag, startPoint x: 451, startPoint y: 71, endPoint x: 426, endPoint y: 68, distance: 25.7
click at [450, 70] on div "colaborador" at bounding box center [480, 75] width 113 height 19
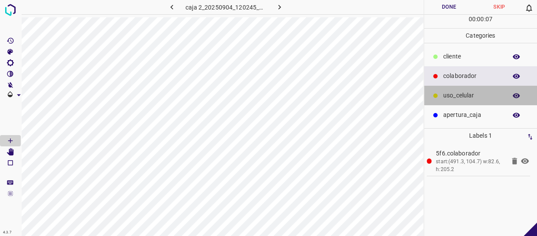
click at [440, 87] on div "uso_celular" at bounding box center [480, 95] width 113 height 19
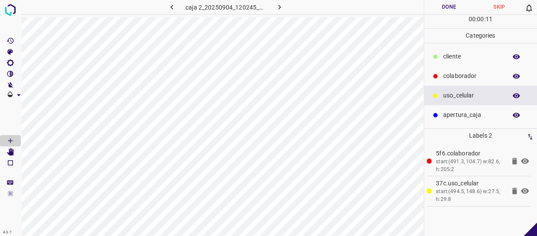
click at [471, 75] on p "colaborador" at bounding box center [472, 75] width 59 height 9
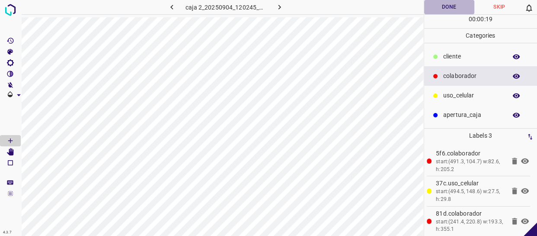
click at [459, 11] on button "Done" at bounding box center [449, 7] width 50 height 14
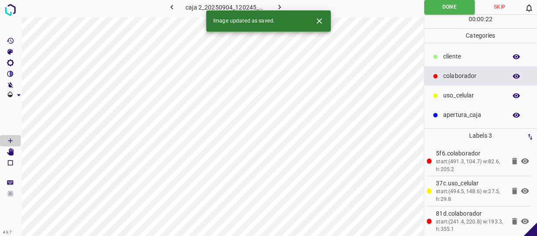
click at [284, 6] on button "button" at bounding box center [279, 7] width 28 height 14
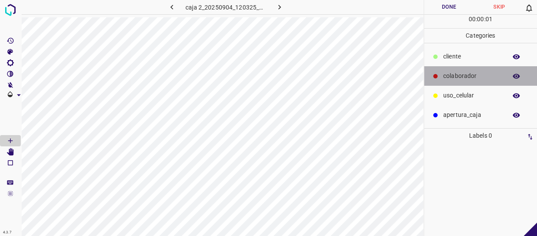
click at [481, 73] on p "colaborador" at bounding box center [472, 75] width 59 height 9
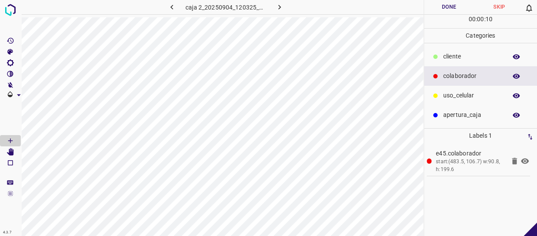
drag, startPoint x: 455, startPoint y: 96, endPoint x: 449, endPoint y: 96, distance: 6.1
click at [454, 96] on p "uso_celular" at bounding box center [472, 95] width 59 height 9
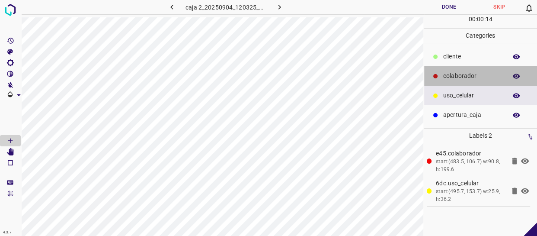
click at [468, 82] on div "colaborador" at bounding box center [480, 75] width 113 height 19
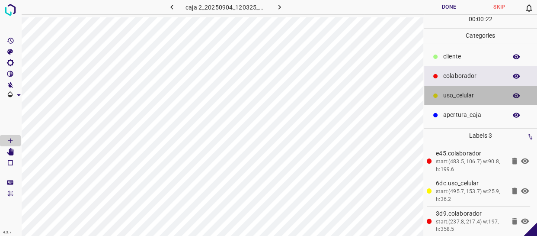
click at [485, 92] on p "uso_celular" at bounding box center [472, 95] width 59 height 9
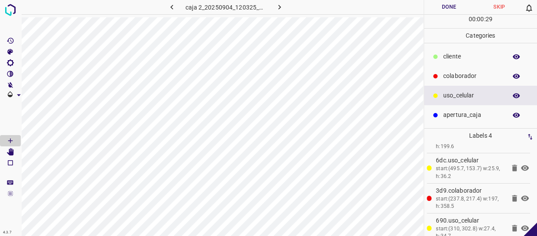
scroll to position [33, 0]
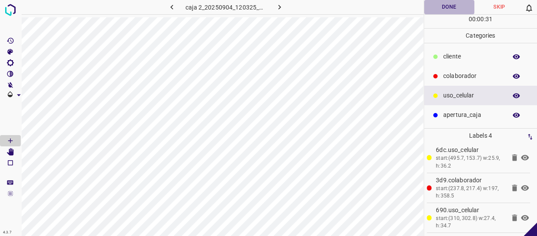
click at [449, 7] on button "Done" at bounding box center [449, 7] width 50 height 14
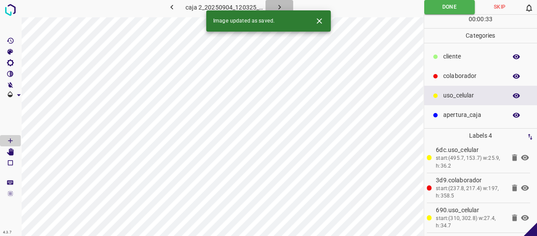
click at [272, 1] on button "button" at bounding box center [279, 7] width 28 height 14
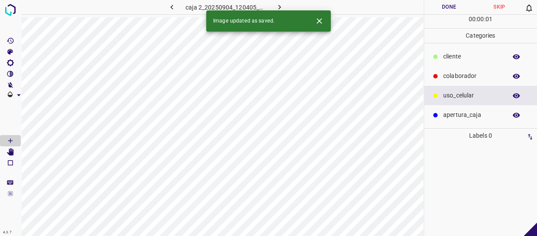
click at [462, 82] on div "colaborador" at bounding box center [480, 75] width 113 height 19
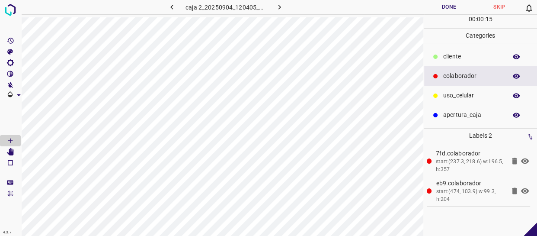
click at [459, 96] on p "uso_celular" at bounding box center [472, 95] width 59 height 9
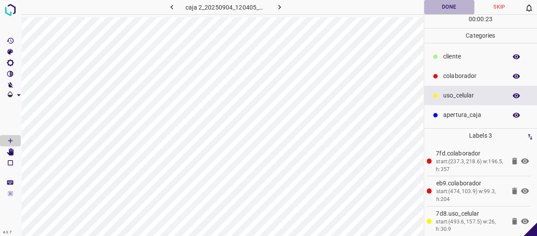
click at [451, 11] on button "Done" at bounding box center [449, 7] width 50 height 14
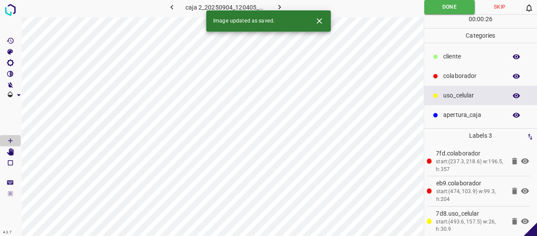
click at [276, 3] on icon "button" at bounding box center [279, 7] width 9 height 9
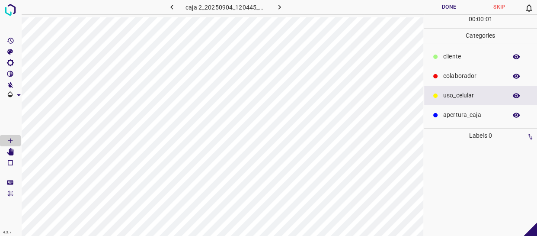
drag, startPoint x: 468, startPoint y: 71, endPoint x: 430, endPoint y: 69, distance: 37.6
click at [468, 71] on p "colaborador" at bounding box center [472, 75] width 59 height 9
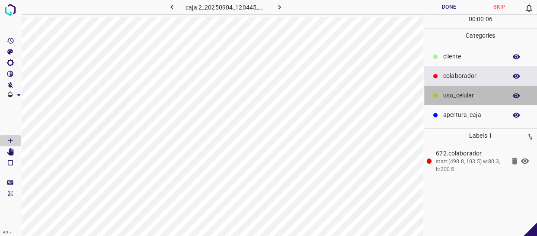
drag, startPoint x: 456, startPoint y: 93, endPoint x: 443, endPoint y: 92, distance: 13.0
click at [454, 93] on p "uso_celular" at bounding box center [472, 95] width 59 height 9
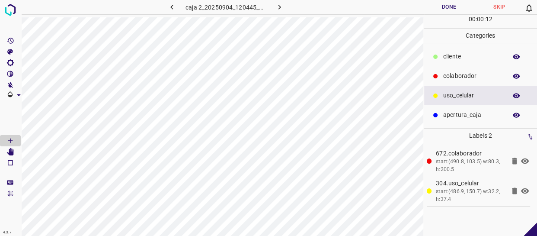
click at [458, 78] on p "colaborador" at bounding box center [472, 75] width 59 height 9
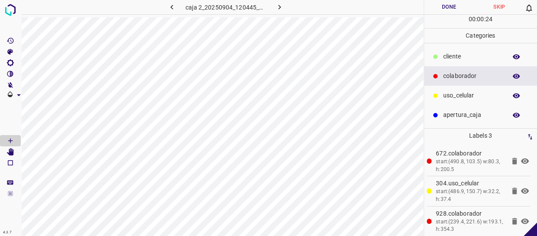
click at [447, 11] on button "Done" at bounding box center [449, 7] width 50 height 14
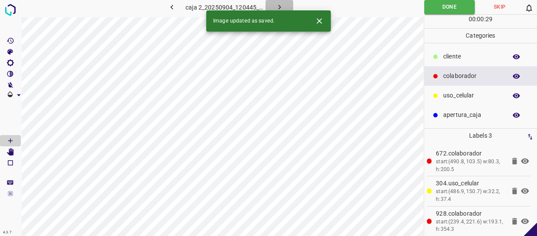
click at [277, 4] on icon "button" at bounding box center [279, 7] width 9 height 9
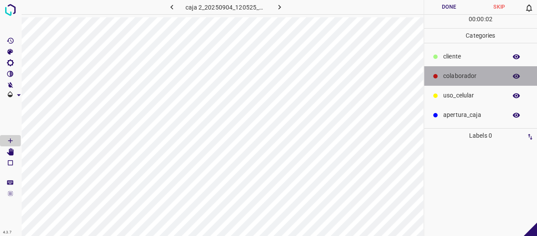
click at [462, 73] on p "colaborador" at bounding box center [472, 75] width 59 height 9
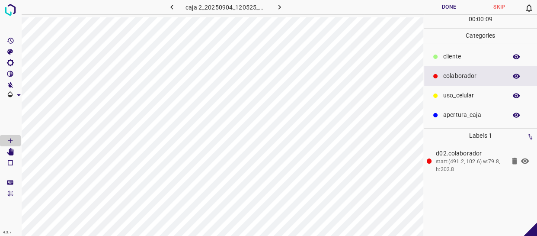
click at [440, 95] on div "uso_celular" at bounding box center [480, 95] width 113 height 19
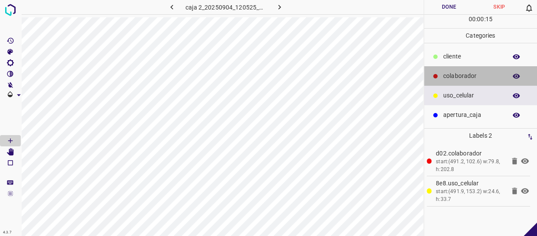
drag, startPoint x: 449, startPoint y: 75, endPoint x: 435, endPoint y: 76, distance: 14.3
click at [449, 75] on p "colaborador" at bounding box center [472, 75] width 59 height 9
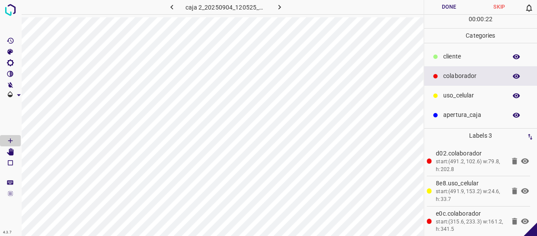
click at [462, 93] on p "uso_celular" at bounding box center [472, 95] width 59 height 9
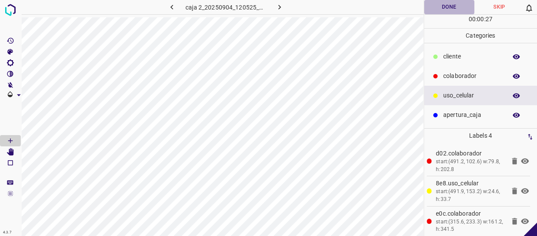
click at [457, 6] on button "Done" at bounding box center [449, 7] width 50 height 14
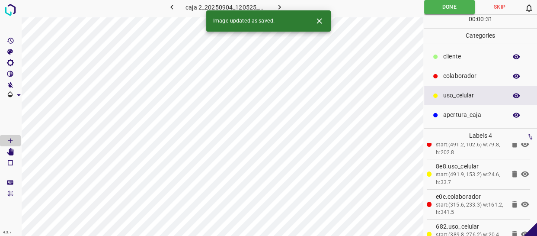
scroll to position [33, 0]
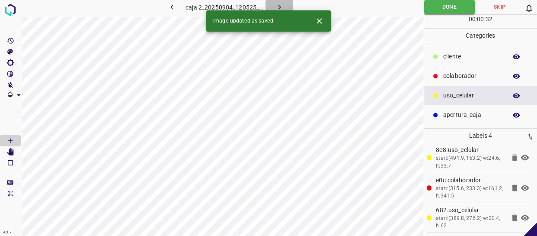
click at [281, 6] on icon "button" at bounding box center [279, 7] width 9 height 9
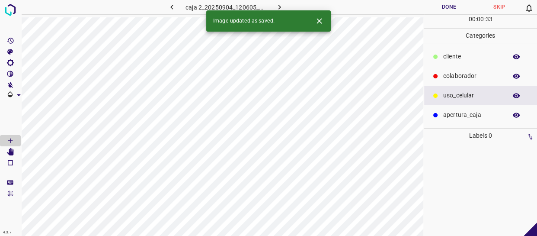
click at [472, 73] on p "colaborador" at bounding box center [472, 75] width 59 height 9
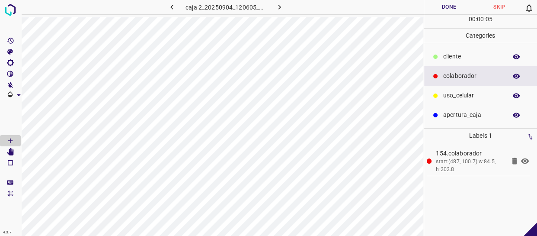
click at [456, 96] on p "uso_celular" at bounding box center [472, 95] width 59 height 9
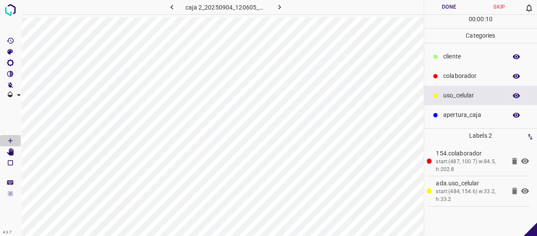
click at [478, 74] on p "colaborador" at bounding box center [472, 75] width 59 height 9
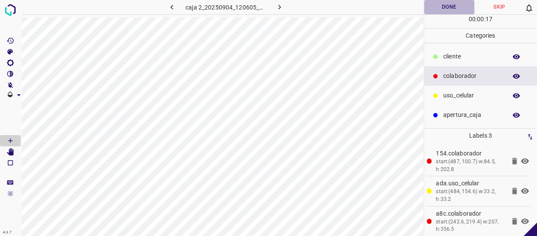
click at [455, 8] on button "Done" at bounding box center [449, 7] width 50 height 14
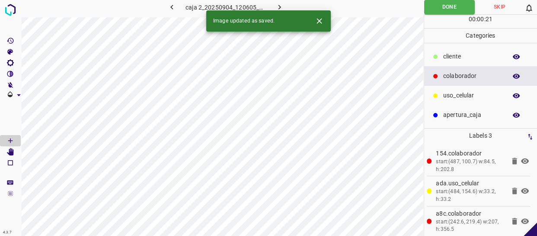
click at [275, 9] on icon "button" at bounding box center [279, 7] width 9 height 9
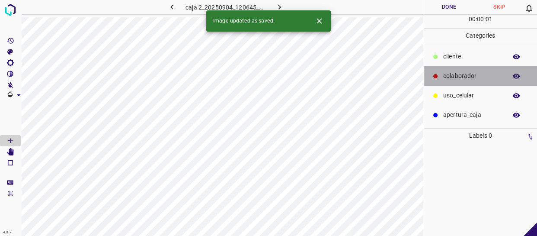
drag, startPoint x: 453, startPoint y: 79, endPoint x: 424, endPoint y: 80, distance: 29.0
click at [452, 79] on p "colaborador" at bounding box center [472, 75] width 59 height 9
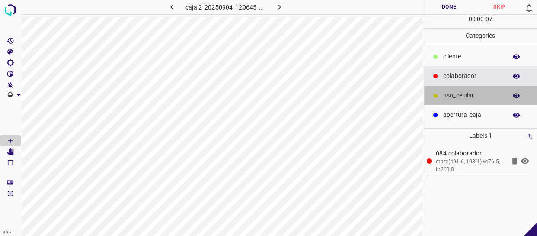
click at [468, 99] on p "uso_celular" at bounding box center [472, 95] width 59 height 9
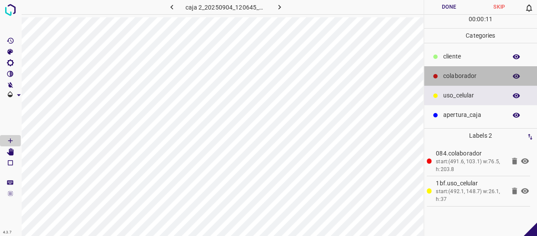
drag, startPoint x: 478, startPoint y: 68, endPoint x: 449, endPoint y: 68, distance: 29.0
click at [477, 68] on div "colaborador" at bounding box center [480, 75] width 113 height 19
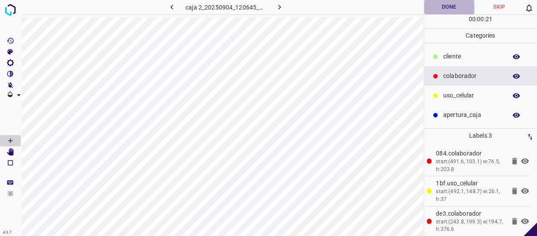
click at [446, 10] on button "Done" at bounding box center [449, 7] width 50 height 14
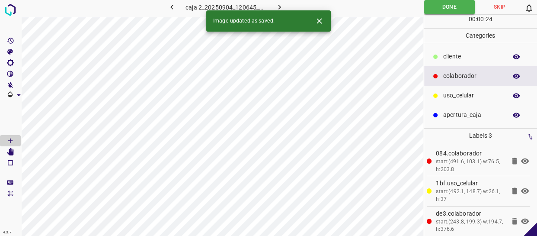
click at [275, 6] on icon "button" at bounding box center [279, 7] width 9 height 9
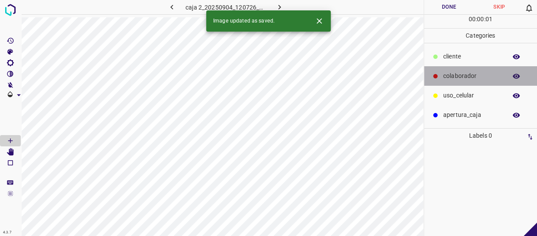
click at [449, 73] on p "colaborador" at bounding box center [472, 75] width 59 height 9
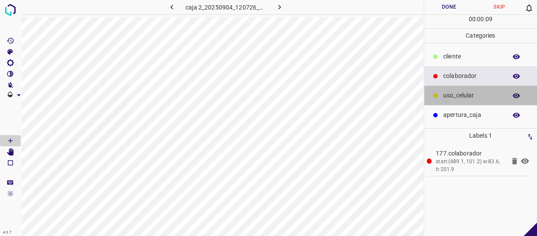
click at [450, 97] on p "uso_celular" at bounding box center [472, 95] width 59 height 9
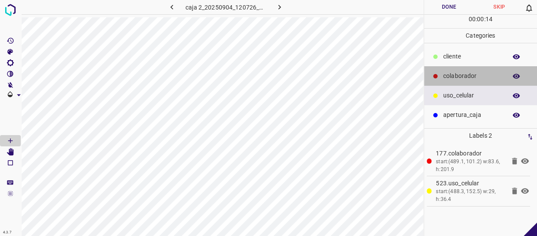
drag, startPoint x: 457, startPoint y: 77, endPoint x: 433, endPoint y: 76, distance: 23.4
click at [455, 76] on p "colaborador" at bounding box center [472, 75] width 59 height 9
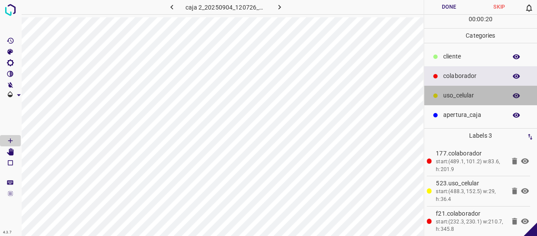
click at [468, 99] on p "uso_celular" at bounding box center [472, 95] width 59 height 9
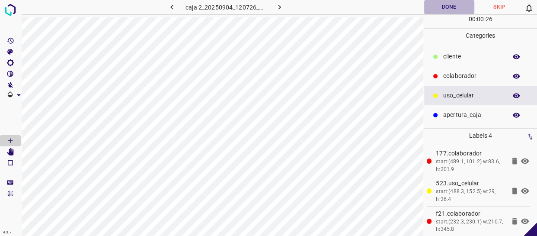
click at [437, 4] on button "Done" at bounding box center [449, 7] width 50 height 14
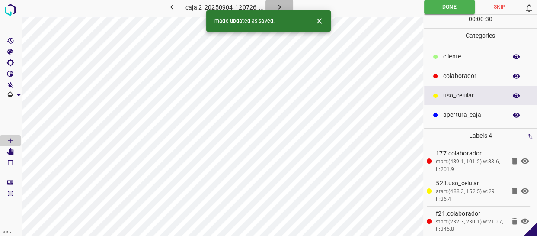
click at [287, 4] on button "button" at bounding box center [279, 7] width 28 height 14
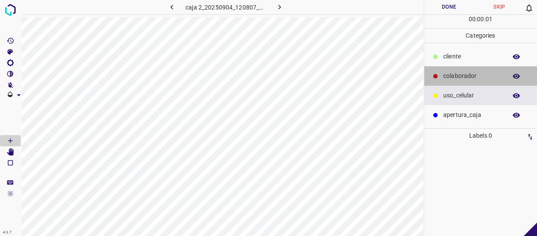
click at [460, 70] on div "colaborador" at bounding box center [480, 75] width 113 height 19
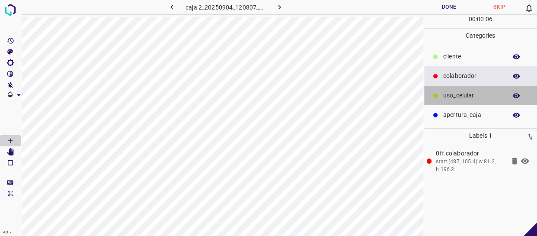
click at [481, 100] on div "uso_celular" at bounding box center [480, 95] width 113 height 19
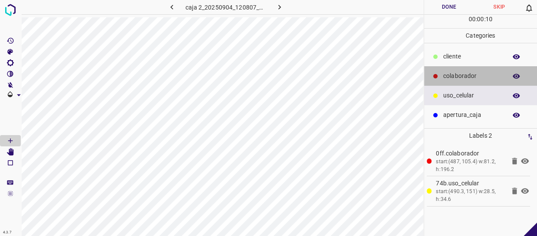
click at [480, 74] on p "colaborador" at bounding box center [472, 75] width 59 height 9
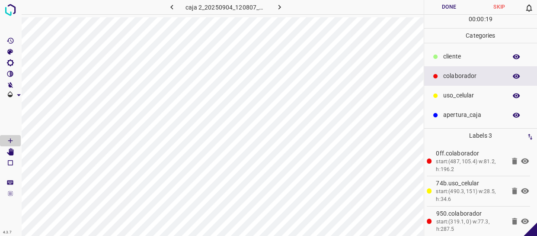
click at [451, 8] on button "Done" at bounding box center [449, 7] width 50 height 14
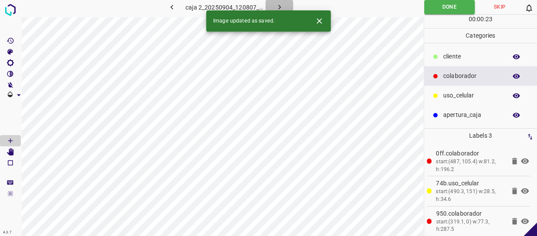
click at [277, 7] on icon "button" at bounding box center [279, 7] width 9 height 9
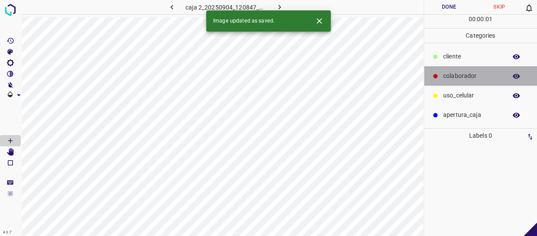
click at [446, 79] on p "colaborador" at bounding box center [472, 75] width 59 height 9
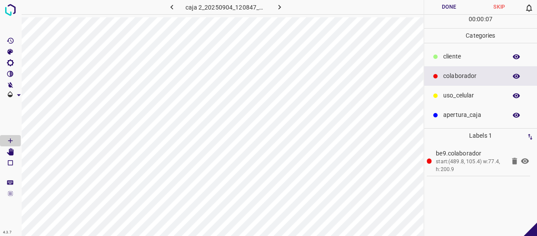
drag, startPoint x: 475, startPoint y: 96, endPoint x: 466, endPoint y: 95, distance: 9.1
click at [475, 96] on p "uso_celular" at bounding box center [472, 95] width 59 height 9
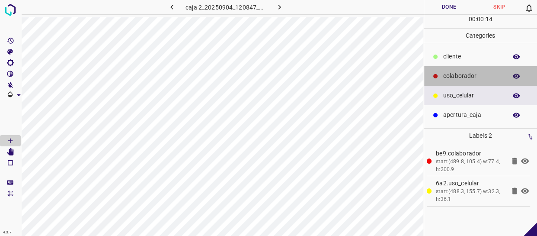
drag, startPoint x: 487, startPoint y: 79, endPoint x: 433, endPoint y: 71, distance: 54.6
click at [487, 79] on p "colaborador" at bounding box center [472, 75] width 59 height 9
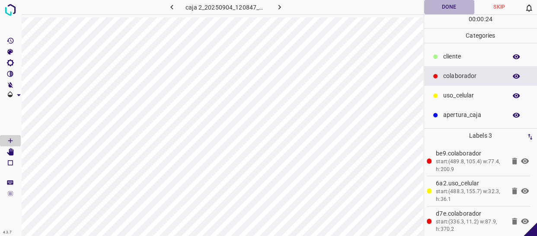
click at [443, 6] on button "Done" at bounding box center [449, 7] width 50 height 14
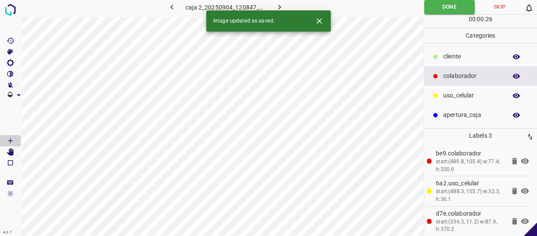
click at [273, 5] on button "button" at bounding box center [279, 7] width 28 height 14
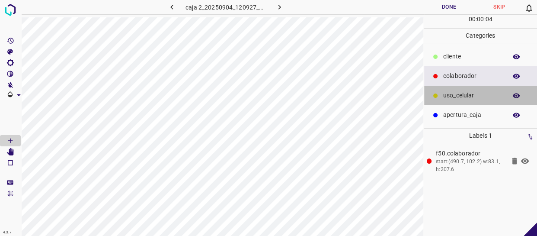
click at [469, 97] on p "uso_celular" at bounding box center [472, 95] width 59 height 9
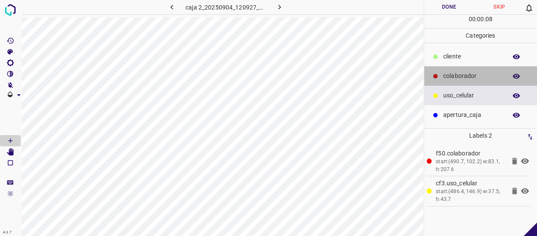
click at [442, 74] on div "colaborador" at bounding box center [480, 75] width 113 height 19
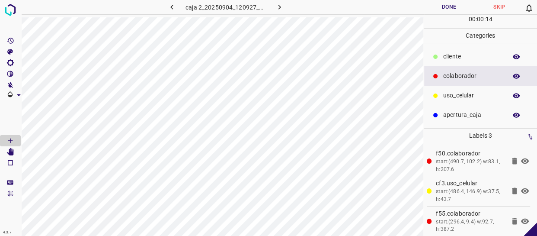
click at [462, 95] on p "uso_celular" at bounding box center [472, 95] width 59 height 9
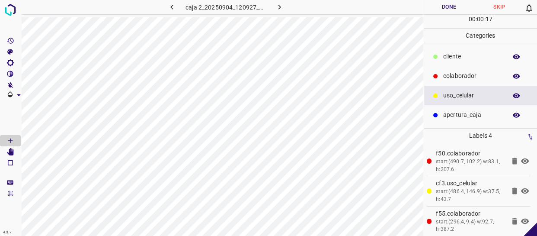
click at [452, 6] on button "Done" at bounding box center [449, 7] width 50 height 14
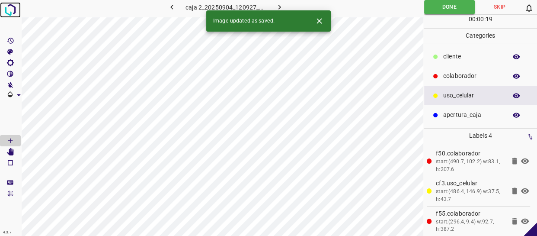
click at [16, 8] on img at bounding box center [11, 10] width 16 height 16
